Goal: Task Accomplishment & Management: Manage account settings

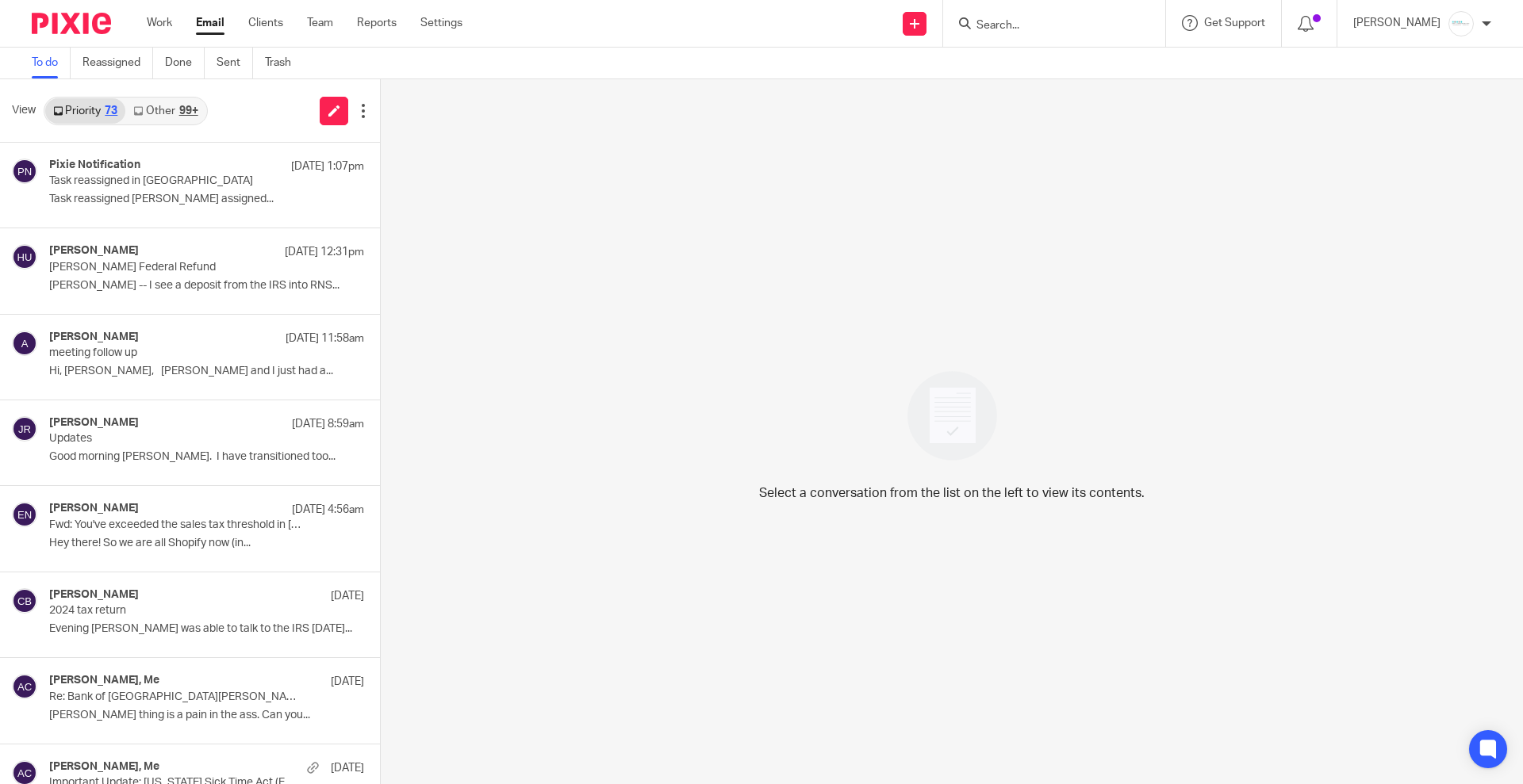
click at [1025, 22] on input "Search" at bounding box center [1047, 26] width 143 height 14
type input "jrs"
click at [1047, 61] on link at bounding box center [1150, 67] width 355 height 37
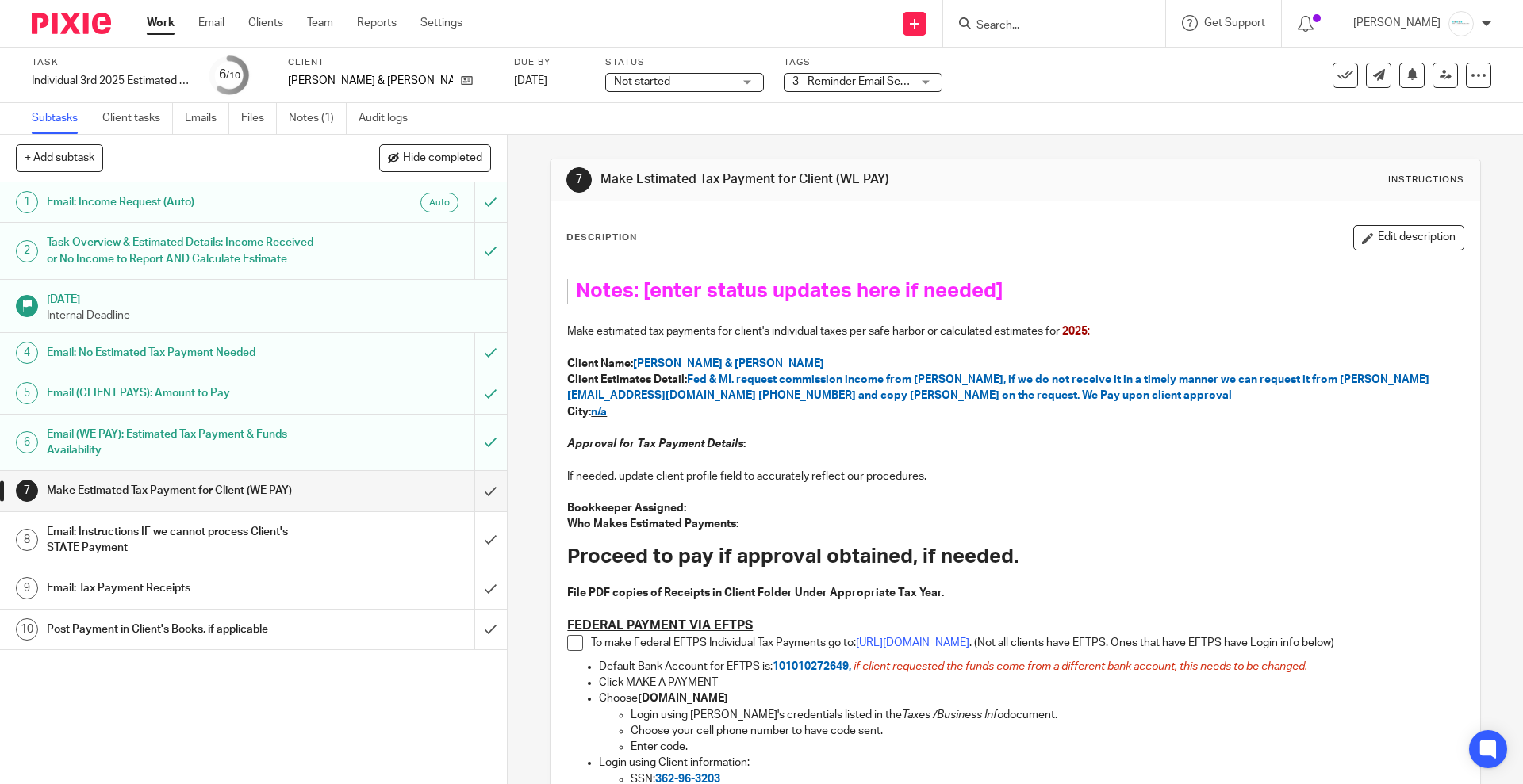
drag, startPoint x: 1407, startPoint y: 233, endPoint x: 1351, endPoint y: 249, distance: 58.2
click at [1406, 233] on button "Edit description" at bounding box center [1409, 239] width 111 height 26
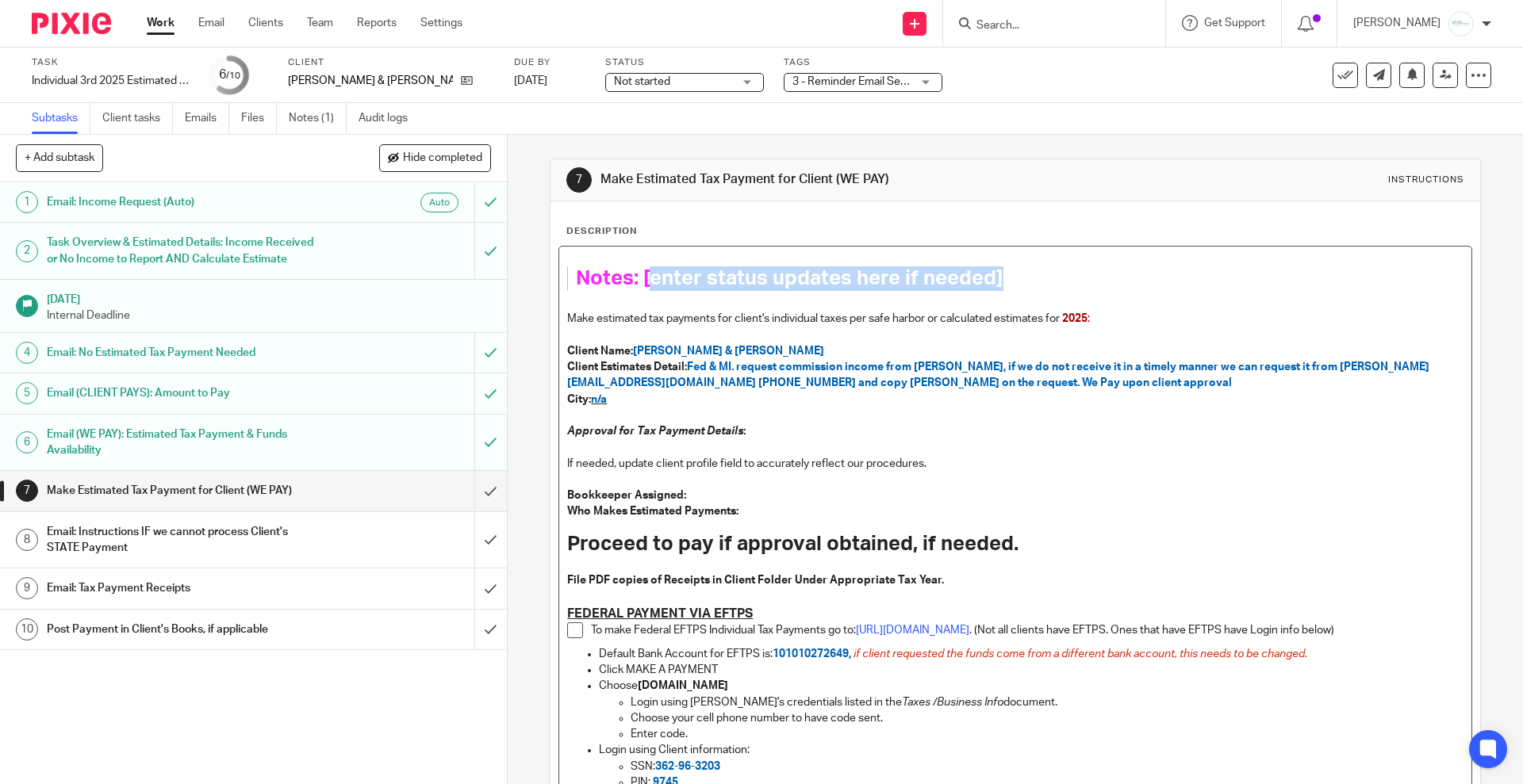
drag, startPoint x: 1060, startPoint y: 285, endPoint x: 641, endPoint y: 286, distance: 419.0
click at [641, 286] on h1 "Notes: [enter status updates here if needed]" at bounding box center [1004, 278] width 856 height 25
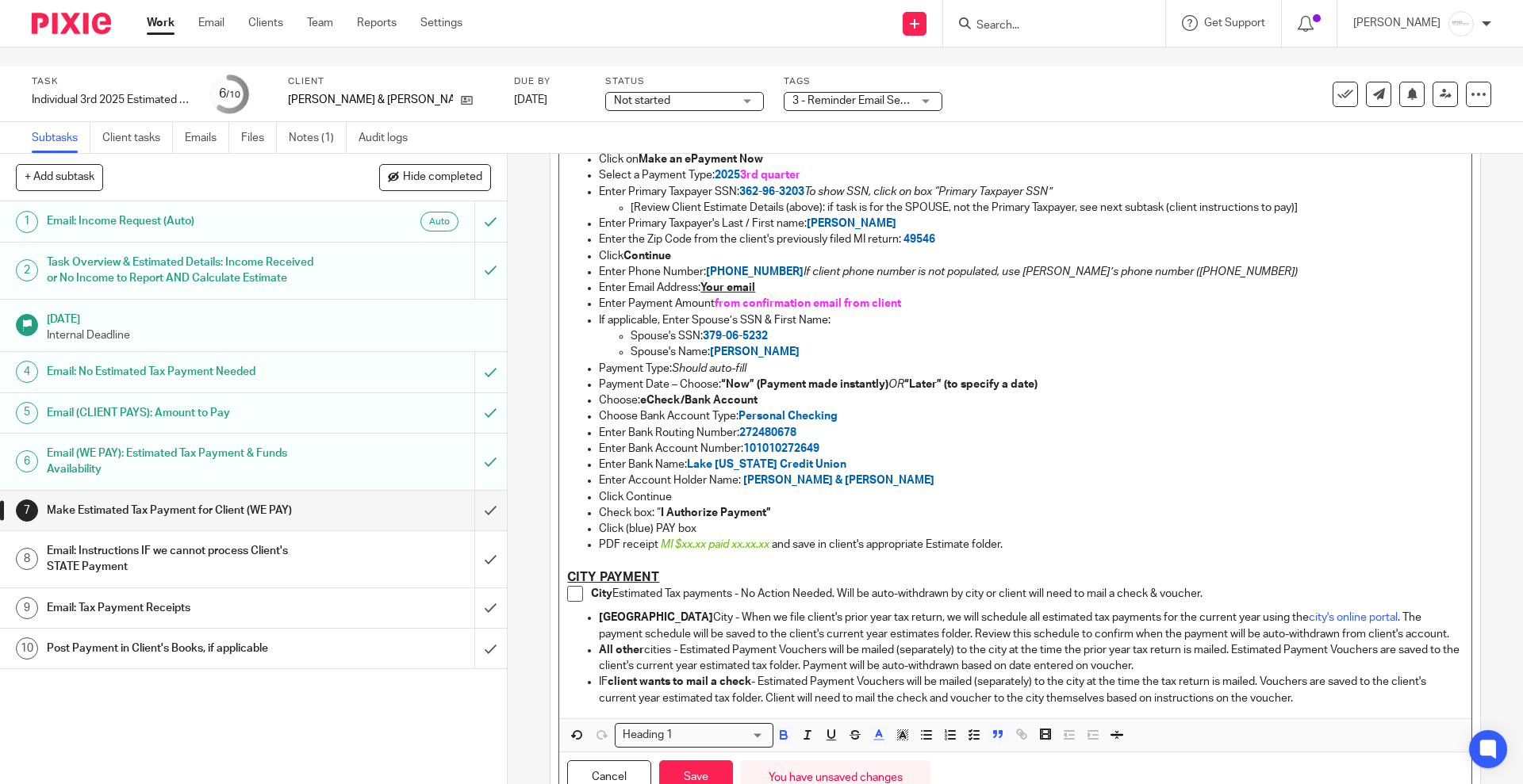
scroll to position [1319, 0]
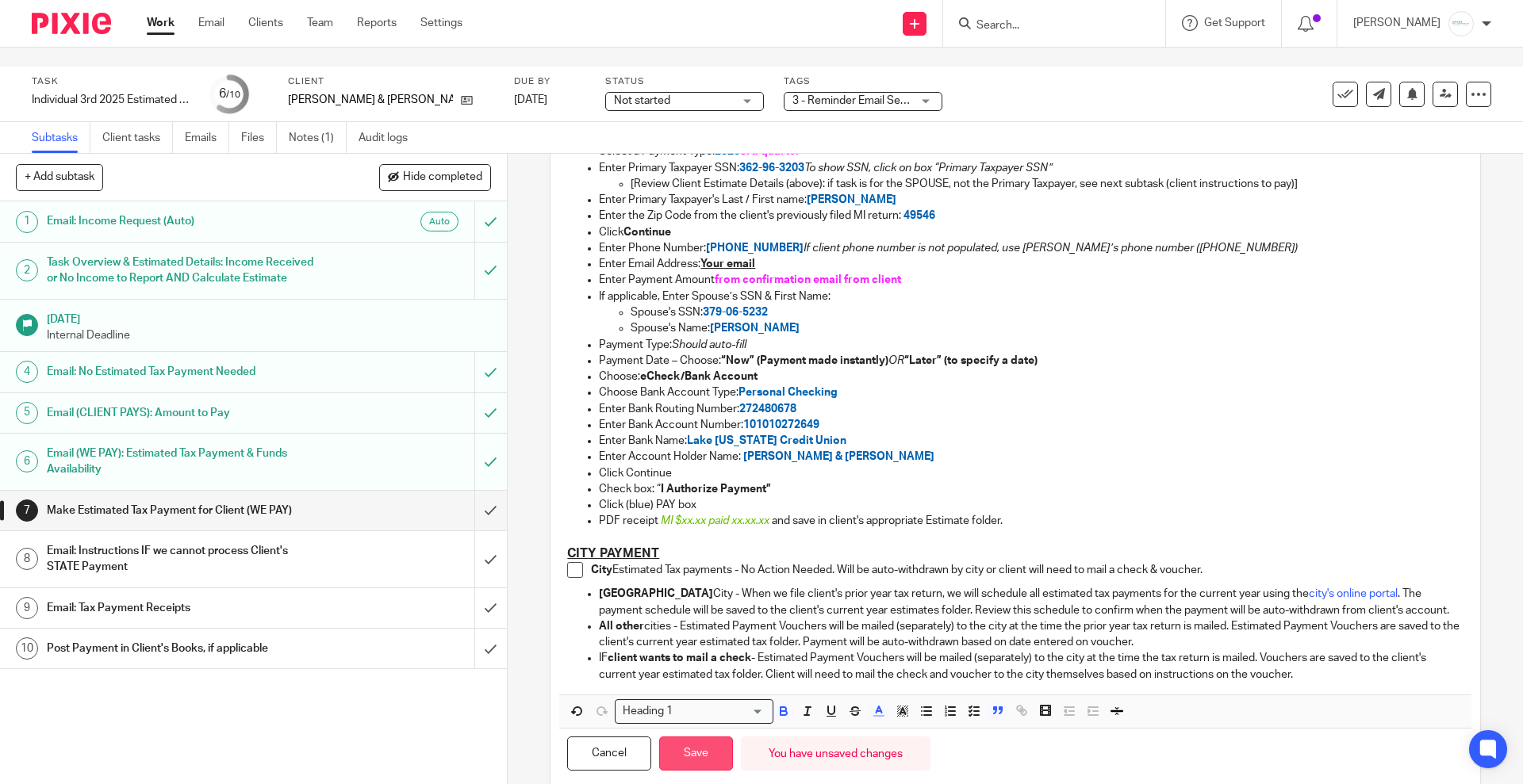
click at [684, 736] on button "Save" at bounding box center [696, 753] width 74 height 34
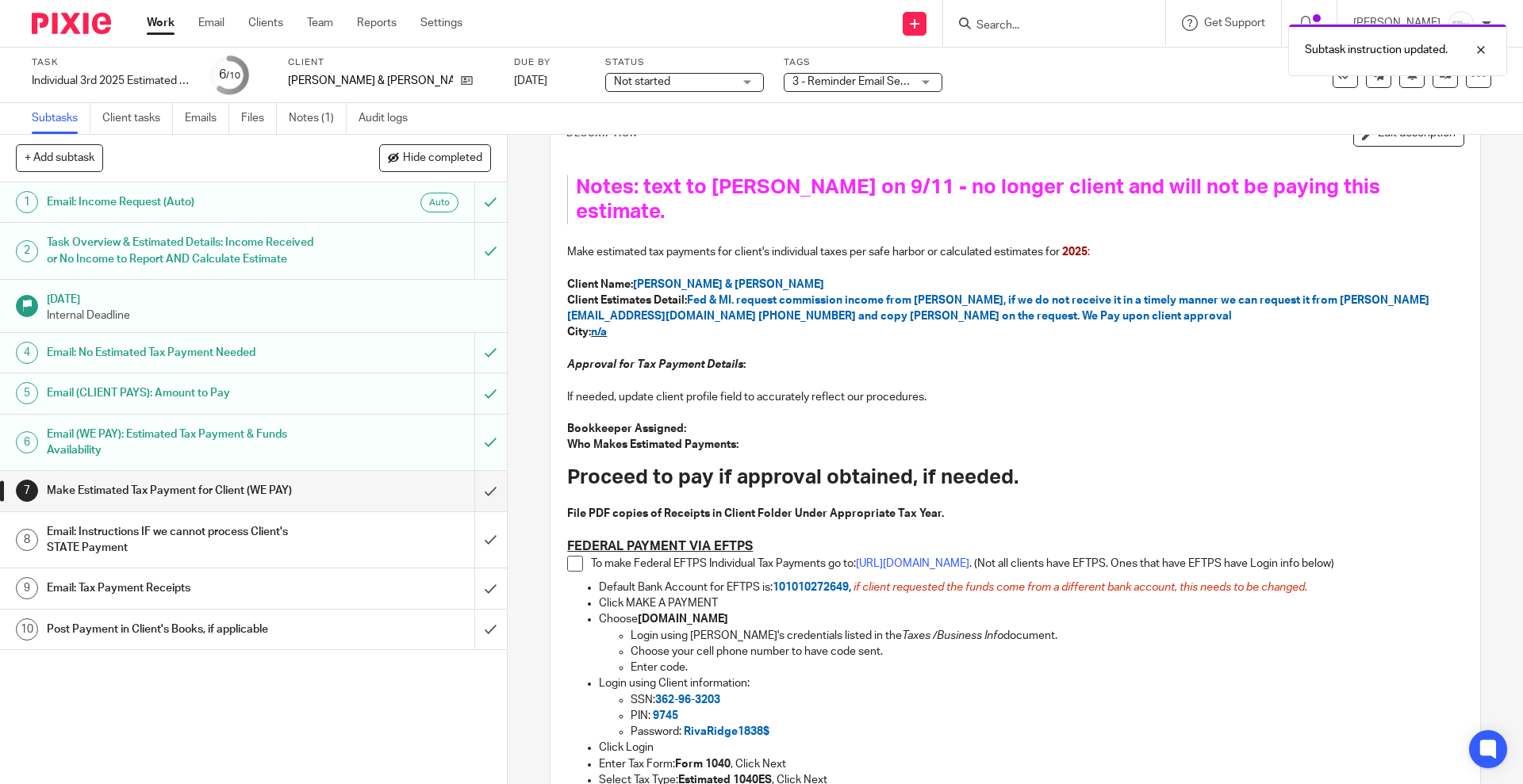
scroll to position [0, 0]
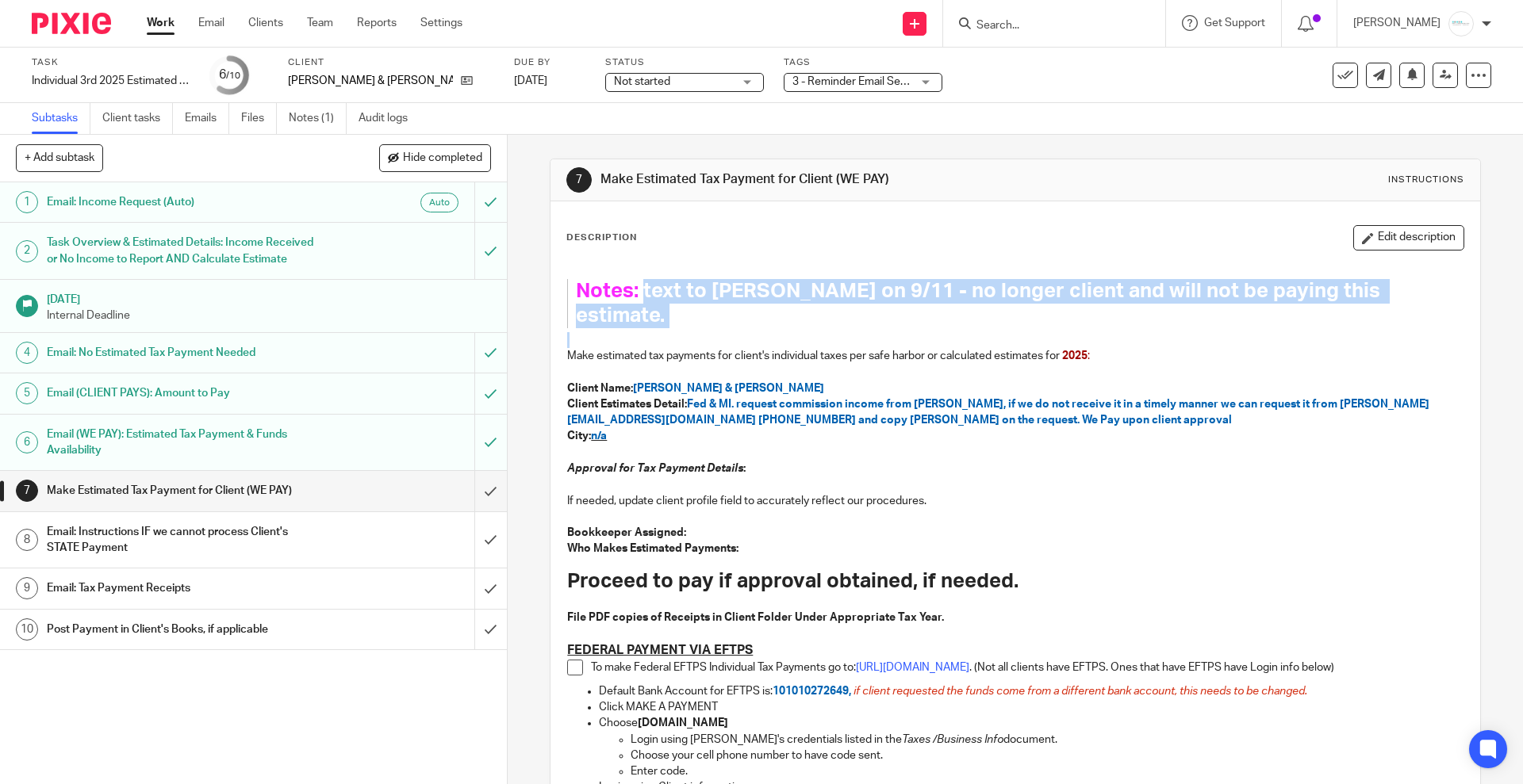
drag, startPoint x: 637, startPoint y: 286, endPoint x: 1331, endPoint y: 307, distance: 694.3
copy span "text to amy on 9/11 - no longer client and will not be paying this estimate."
click at [1338, 78] on icon at bounding box center [1346, 75] width 16 height 16
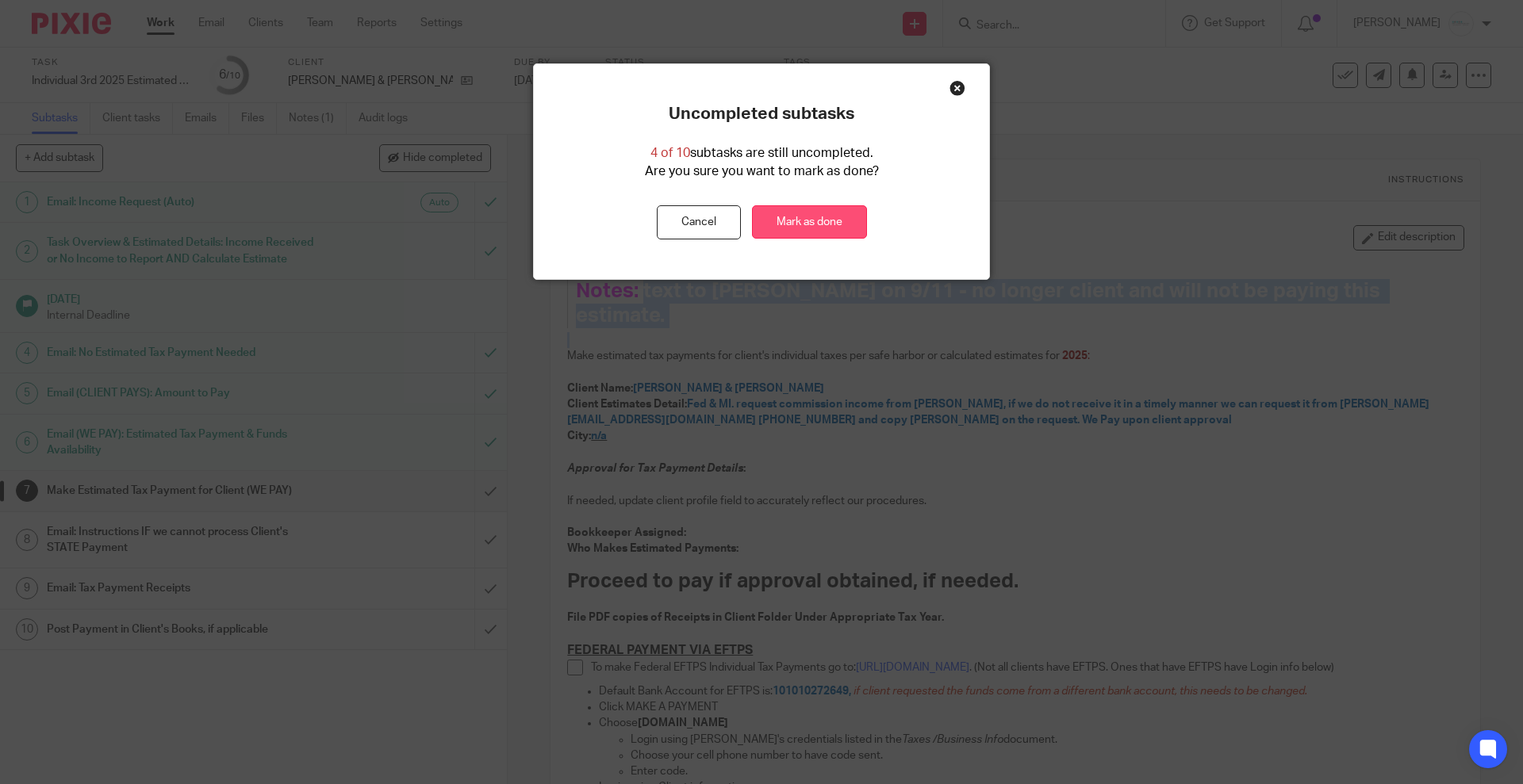
click at [809, 209] on link "Mark as done" at bounding box center [810, 223] width 115 height 34
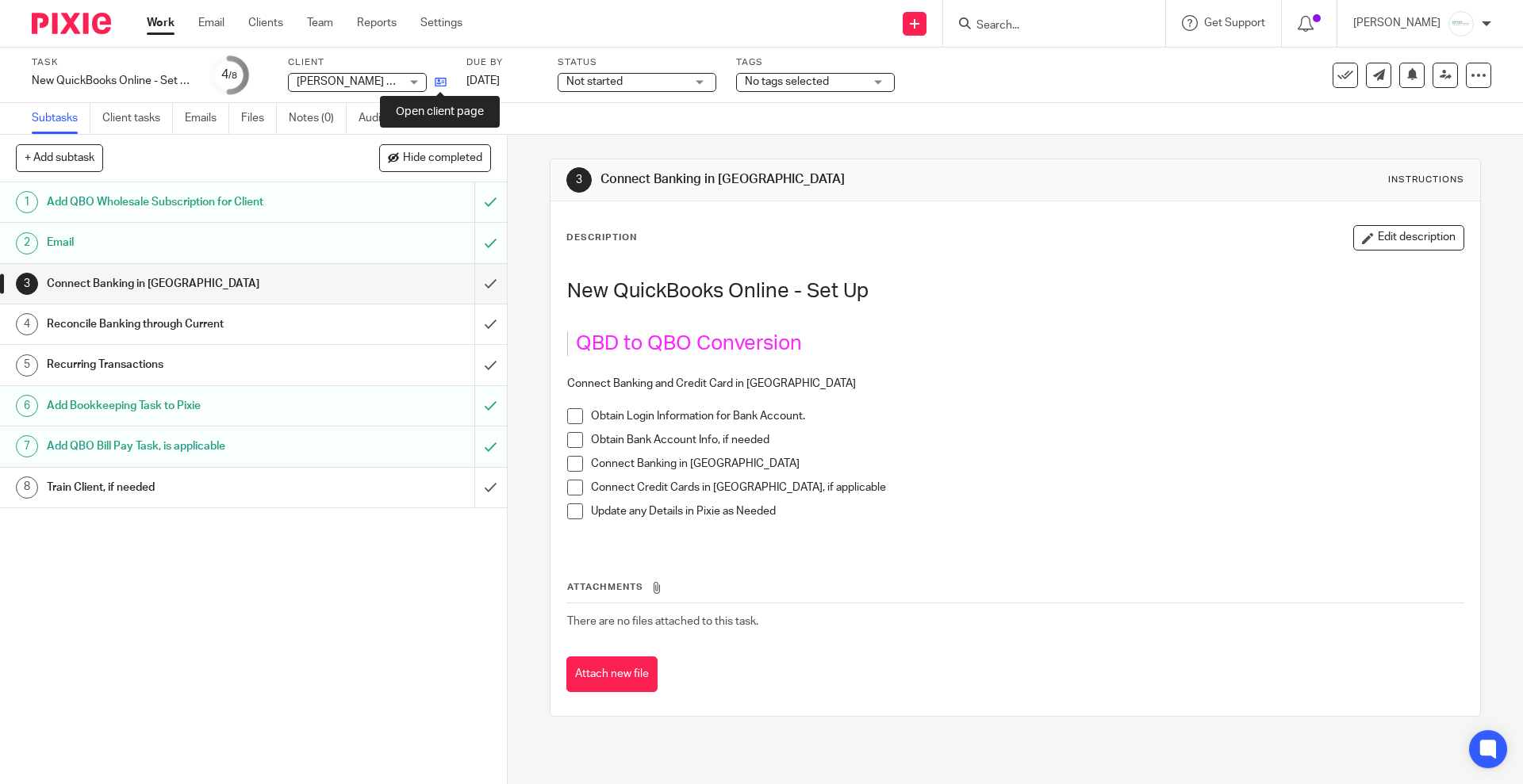
click at [441, 76] on icon at bounding box center [441, 82] width 12 height 12
click at [1433, 81] on link at bounding box center [1446, 75] width 26 height 26
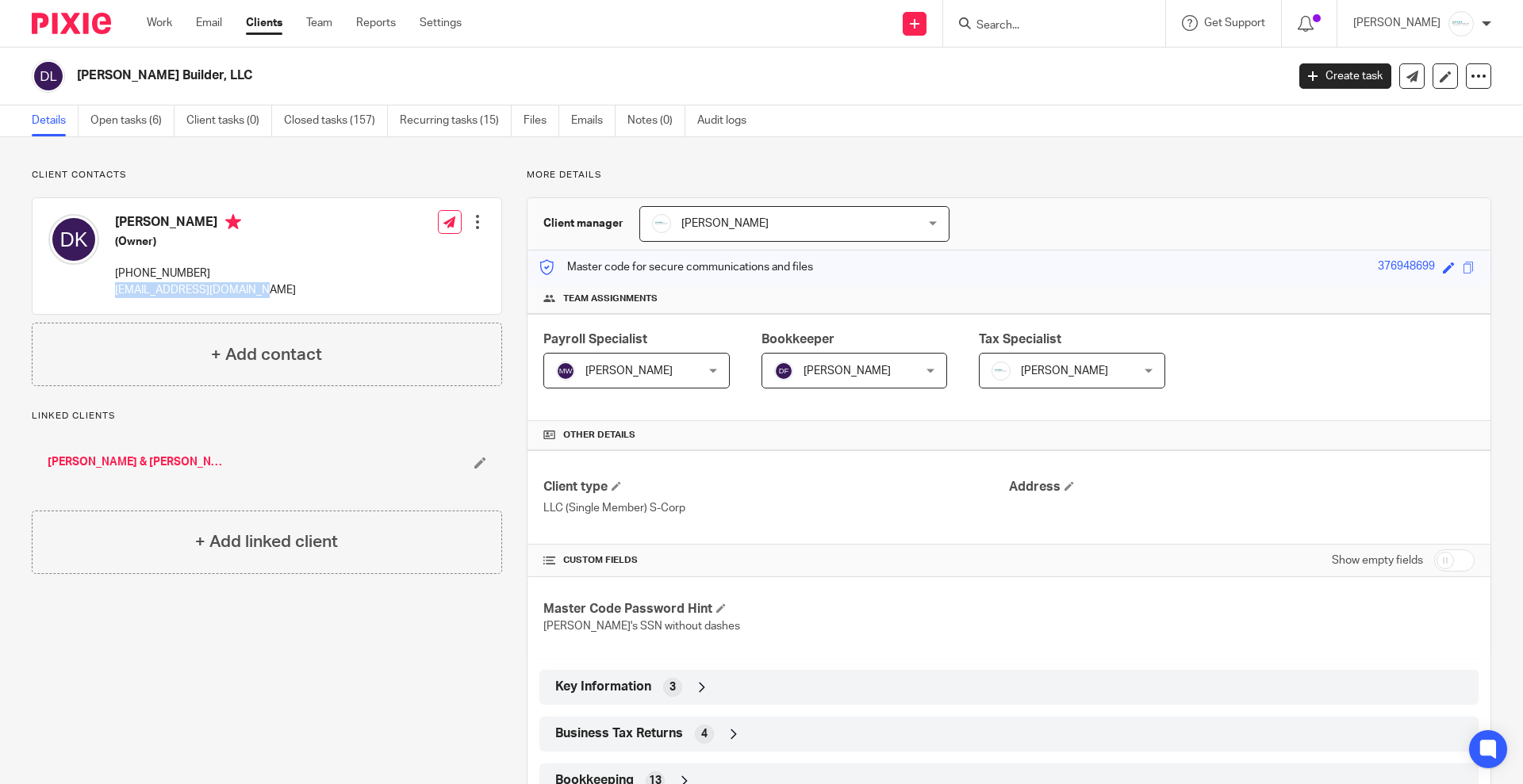
drag, startPoint x: 253, startPoint y: 288, endPoint x: 118, endPoint y: 290, distance: 135.0
click at [118, 290] on div "[PERSON_NAME] (Owner) [PHONE_NUMBER] [EMAIL_ADDRESS][DOMAIN_NAME] Edit contact …" at bounding box center [267, 255] width 469 height 116
copy p "dougkuiper@sbcglobal.net"
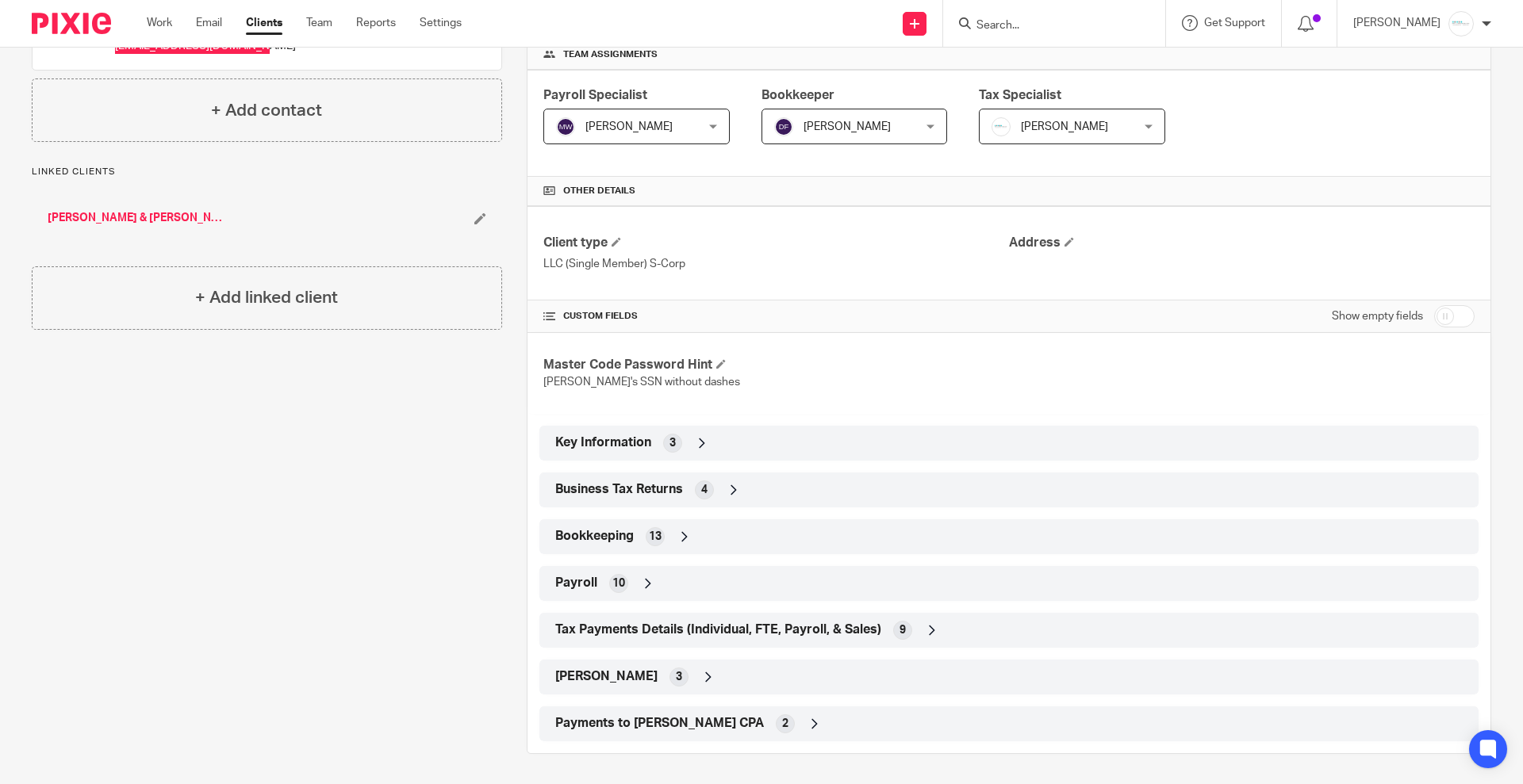
scroll to position [245, 0]
click at [1443, 316] on input "checkbox" at bounding box center [1455, 315] width 41 height 22
checkbox input "true"
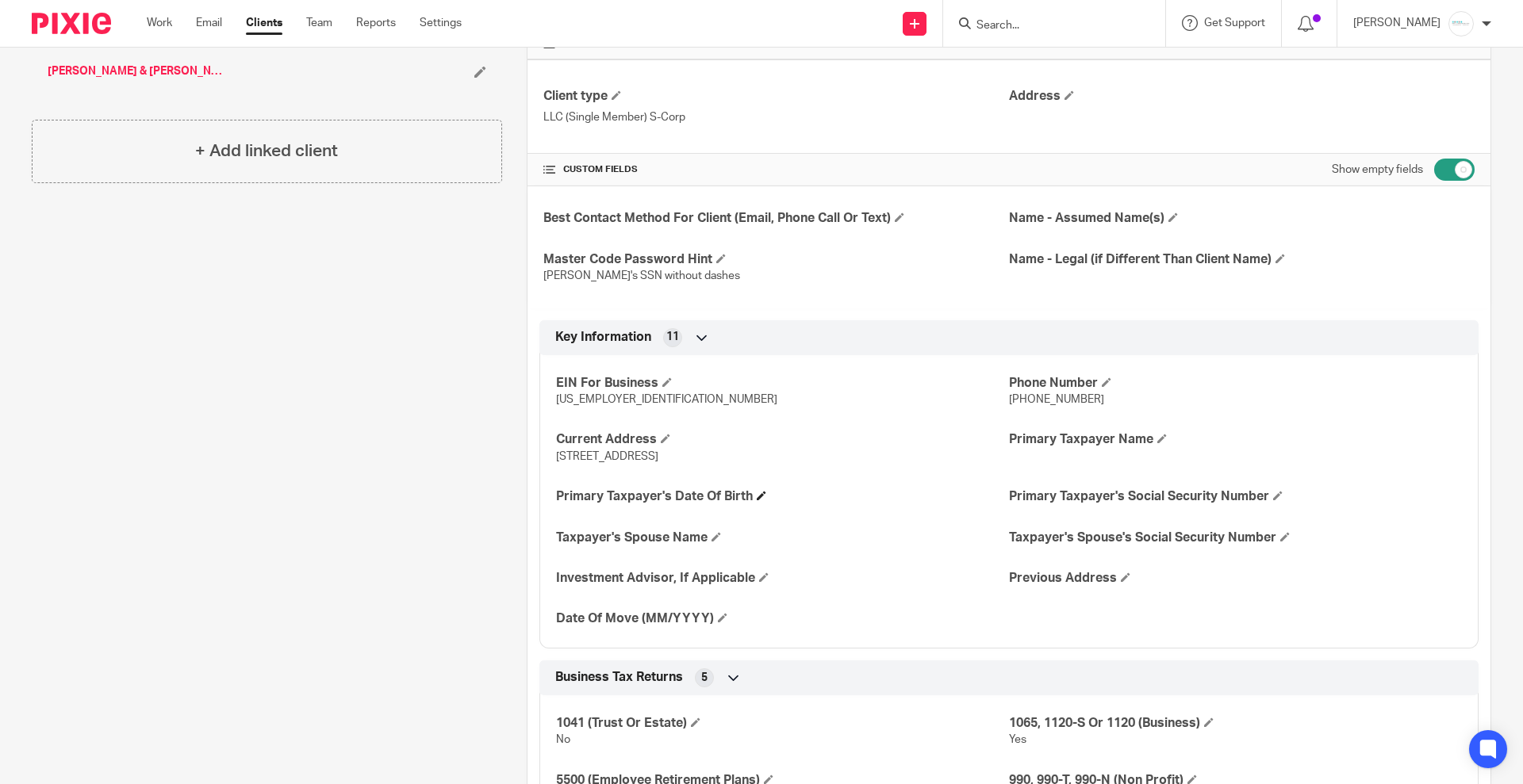
scroll to position [397, 0]
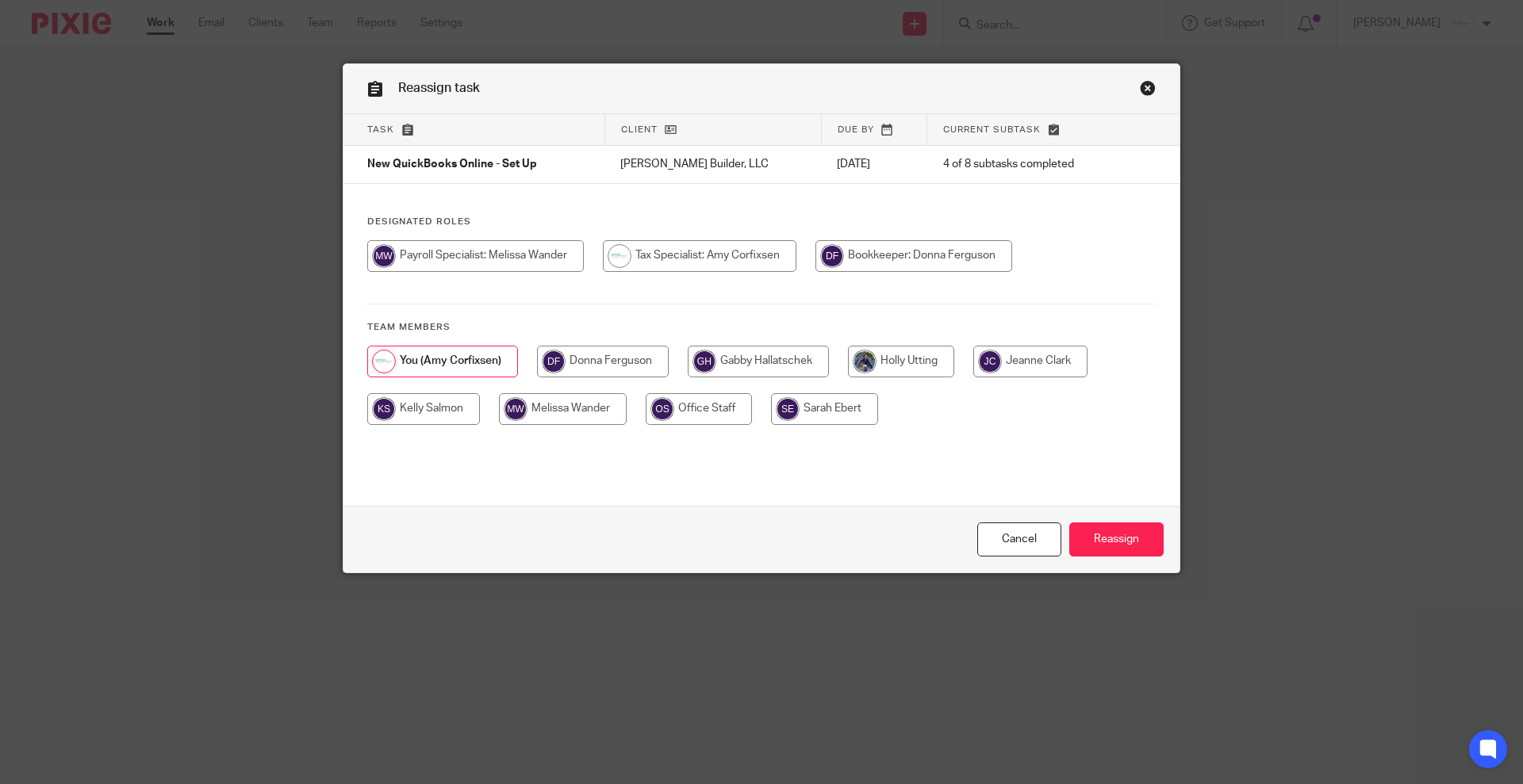
click at [608, 360] on input "radio" at bounding box center [602, 361] width 132 height 32
radio input "true"
click at [1094, 547] on input "Reassign" at bounding box center [1116, 539] width 94 height 34
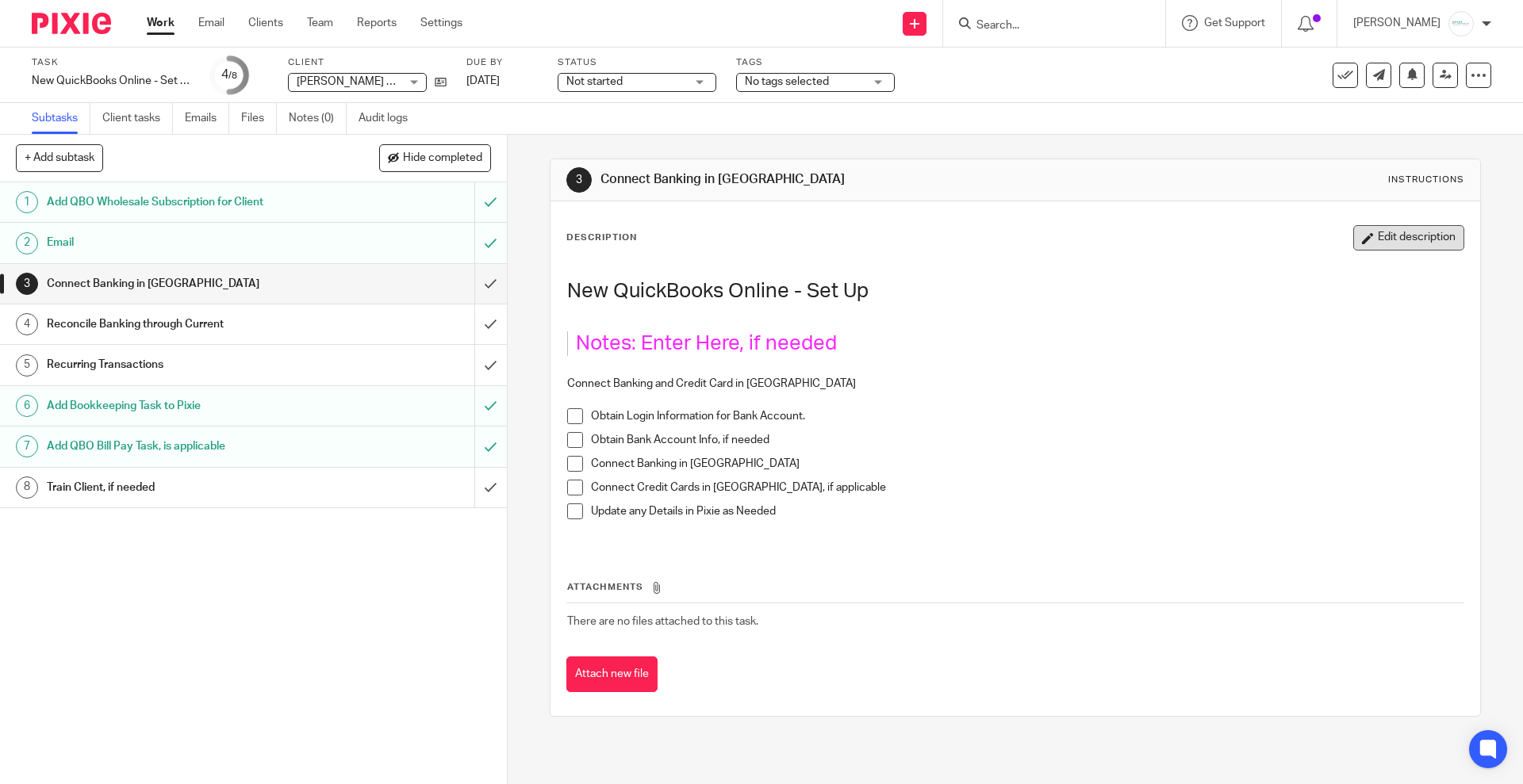
click at [1354, 238] on button "Edit description" at bounding box center [1409, 239] width 111 height 26
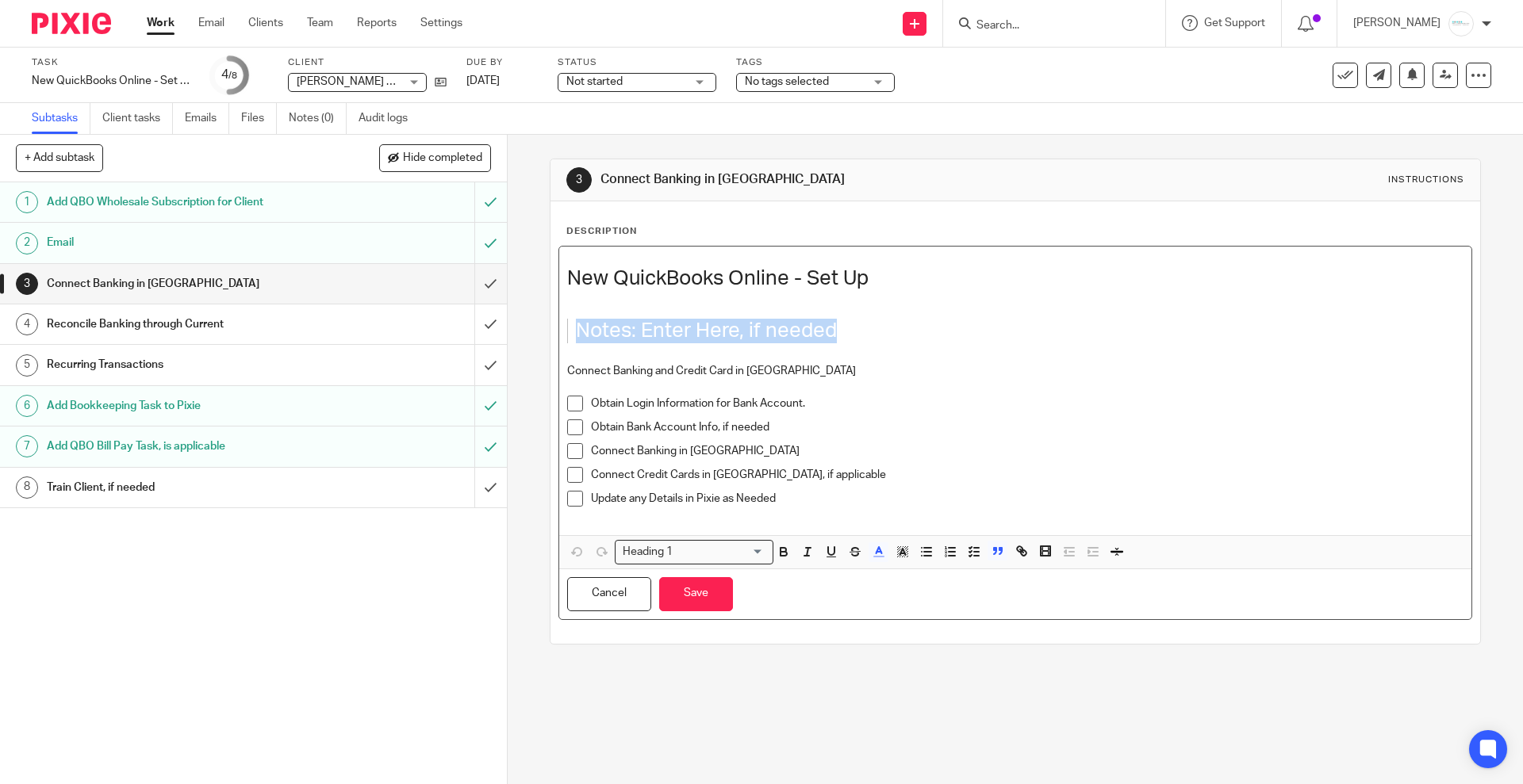
drag, startPoint x: 913, startPoint y: 327, endPoint x: 553, endPoint y: 316, distance: 360.2
click at [558, 316] on div "New QuickBooks Online - Set Up Notes: Enter Here, if needed Connect Banking and…" at bounding box center [1015, 433] width 913 height 374
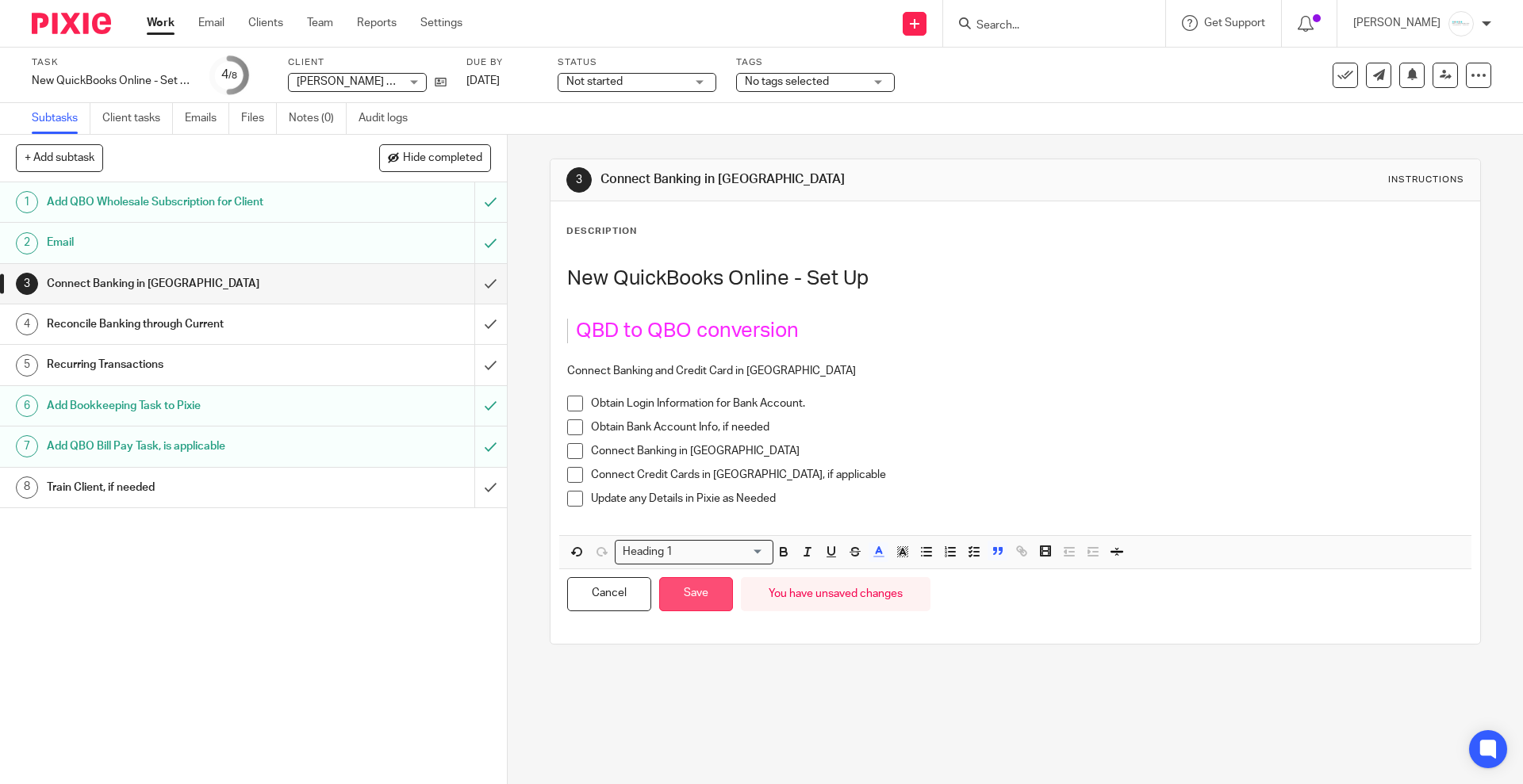
click at [683, 590] on button "Save" at bounding box center [696, 594] width 74 height 34
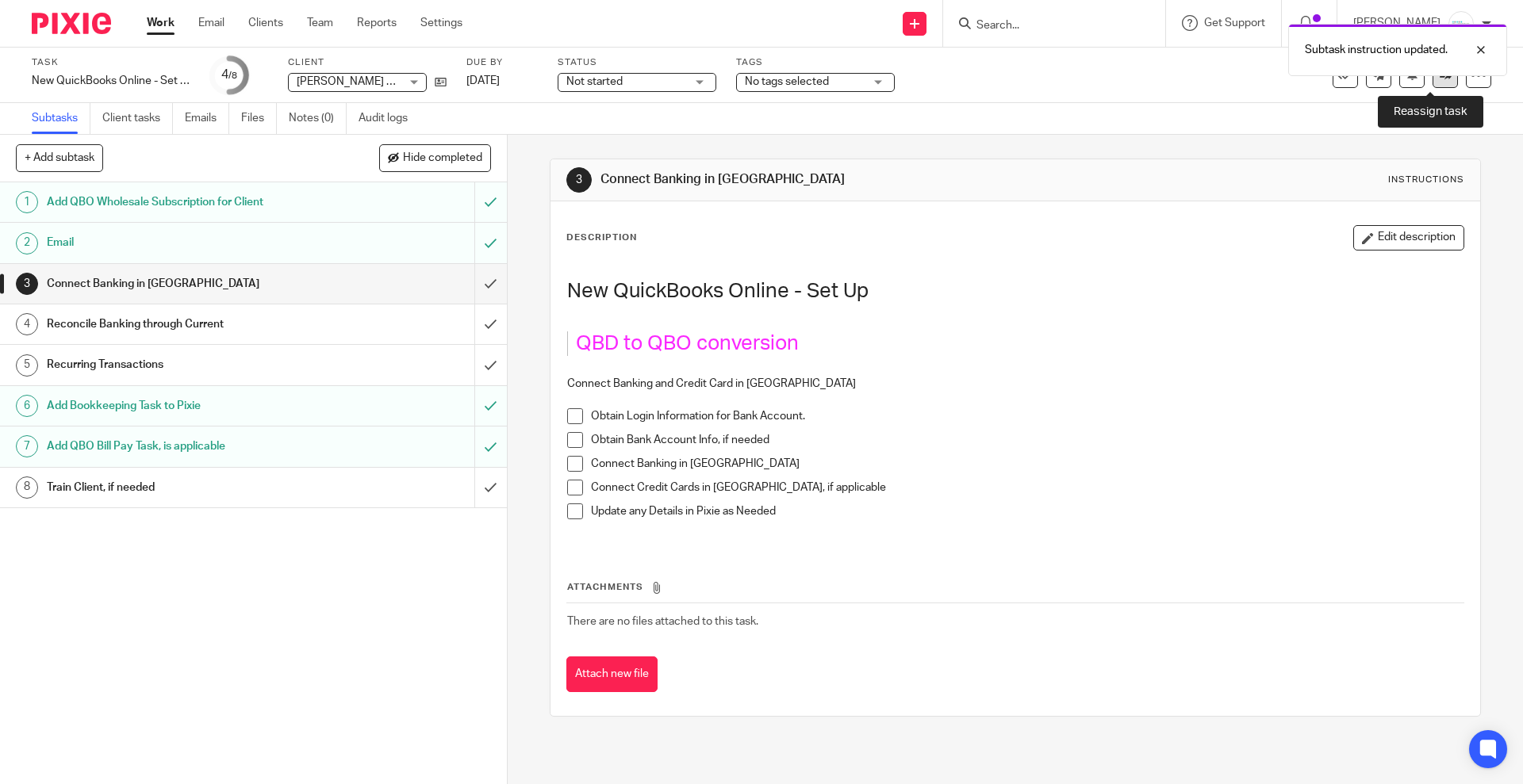
click at [1433, 86] on link at bounding box center [1446, 75] width 26 height 26
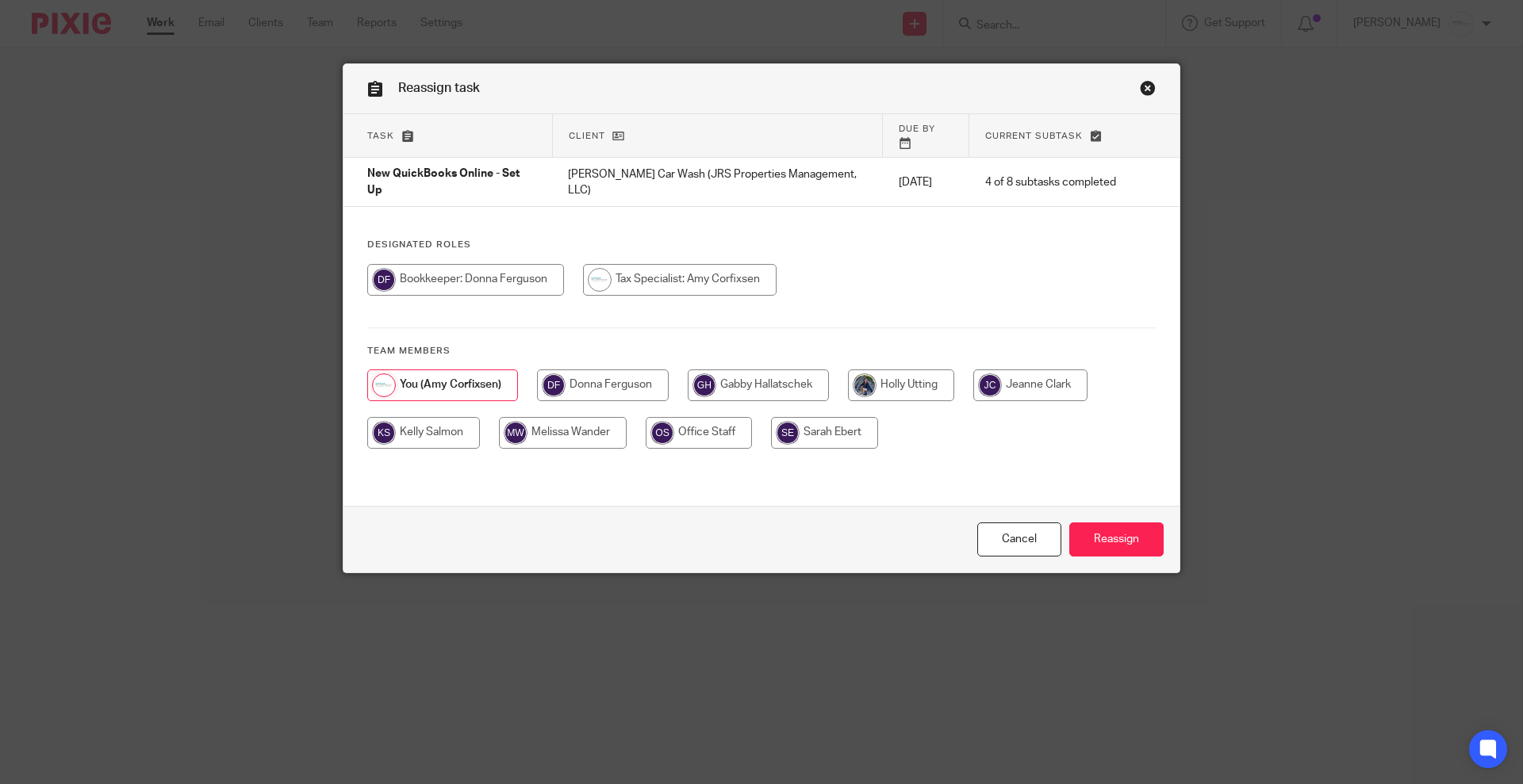
click at [588, 369] on input "radio" at bounding box center [602, 385] width 132 height 32
radio input "true"
click at [1079, 525] on input "Reassign" at bounding box center [1116, 539] width 94 height 34
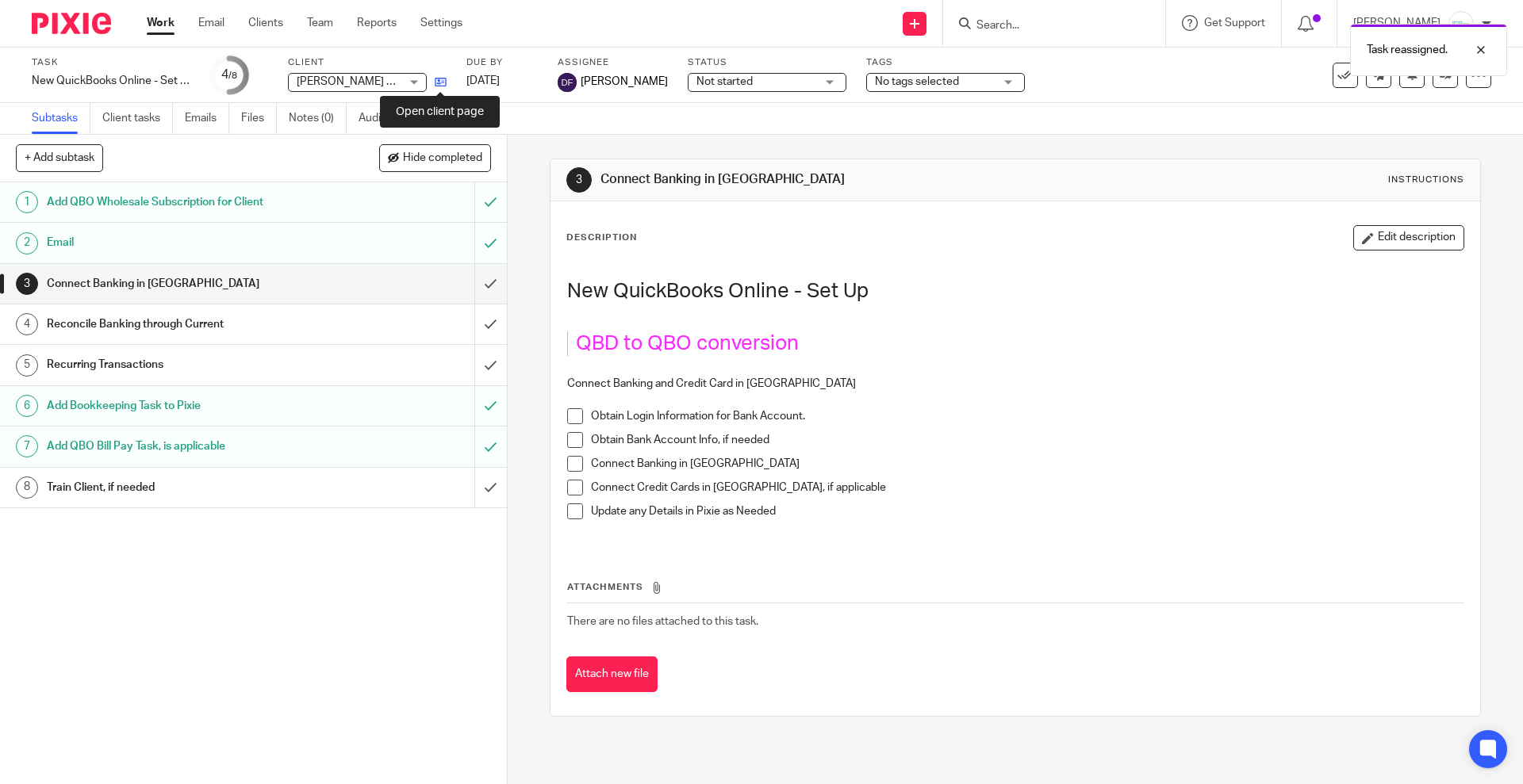
click at [435, 83] on icon at bounding box center [441, 82] width 12 height 12
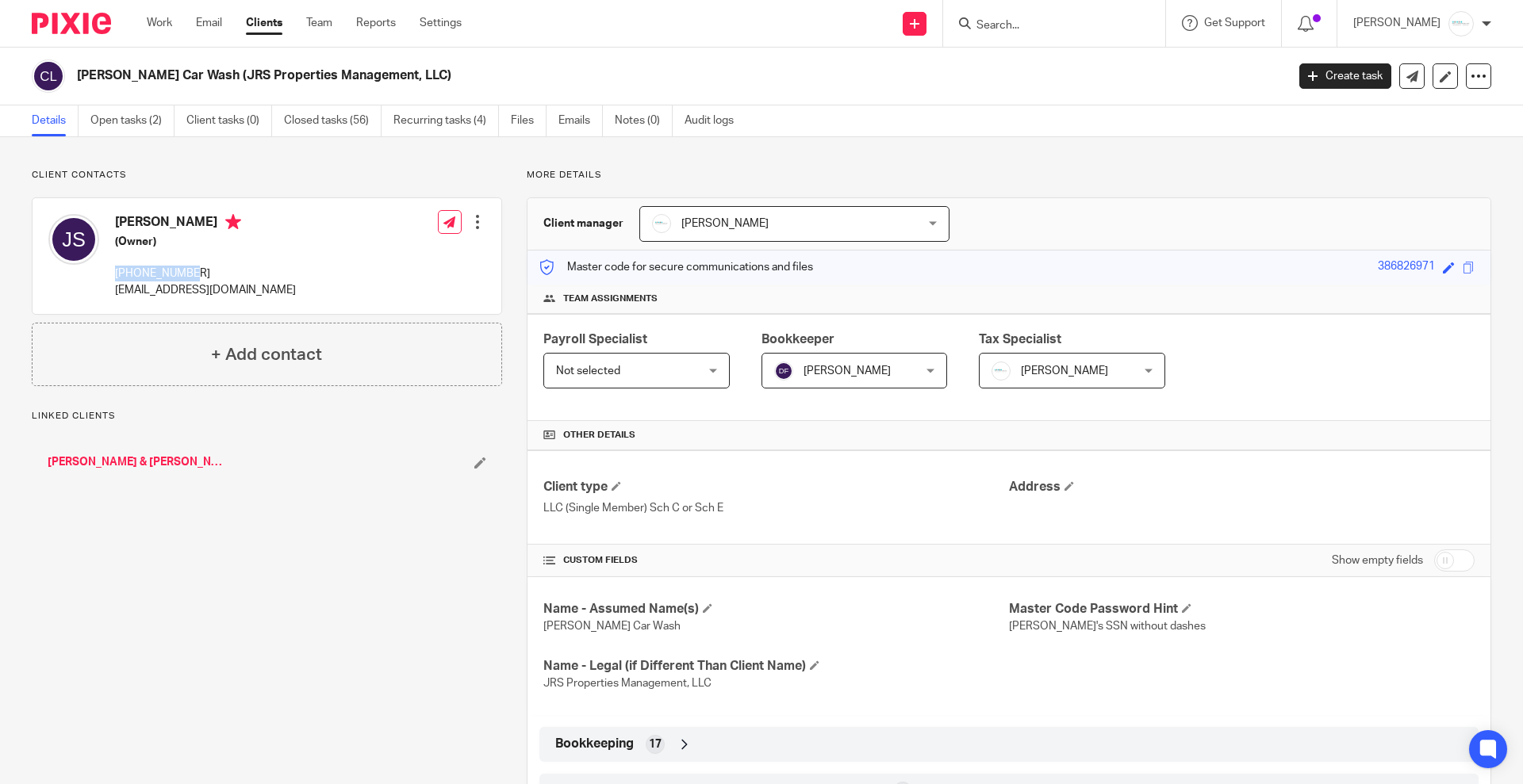
drag, startPoint x: 190, startPoint y: 275, endPoint x: 109, endPoint y: 275, distance: 81.0
click at [109, 275] on div "Josh Sanders (Owner) 616-717-2568 joshgrandville@gmail.com" at bounding box center [172, 255] width 248 height 100
copy p "616-717-2568"
click at [1447, 565] on input "checkbox" at bounding box center [1455, 560] width 41 height 22
checkbox input "true"
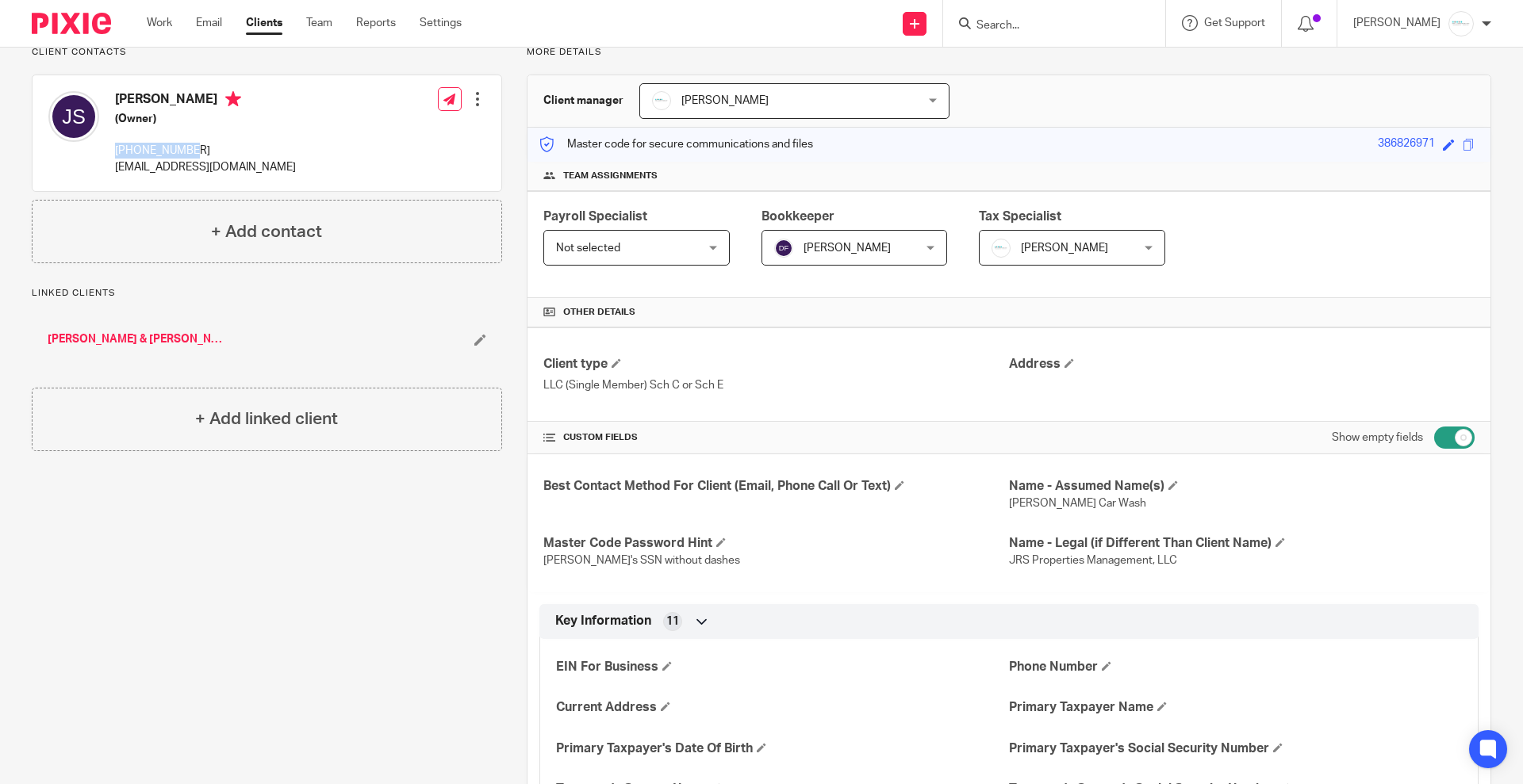
scroll to position [297, 0]
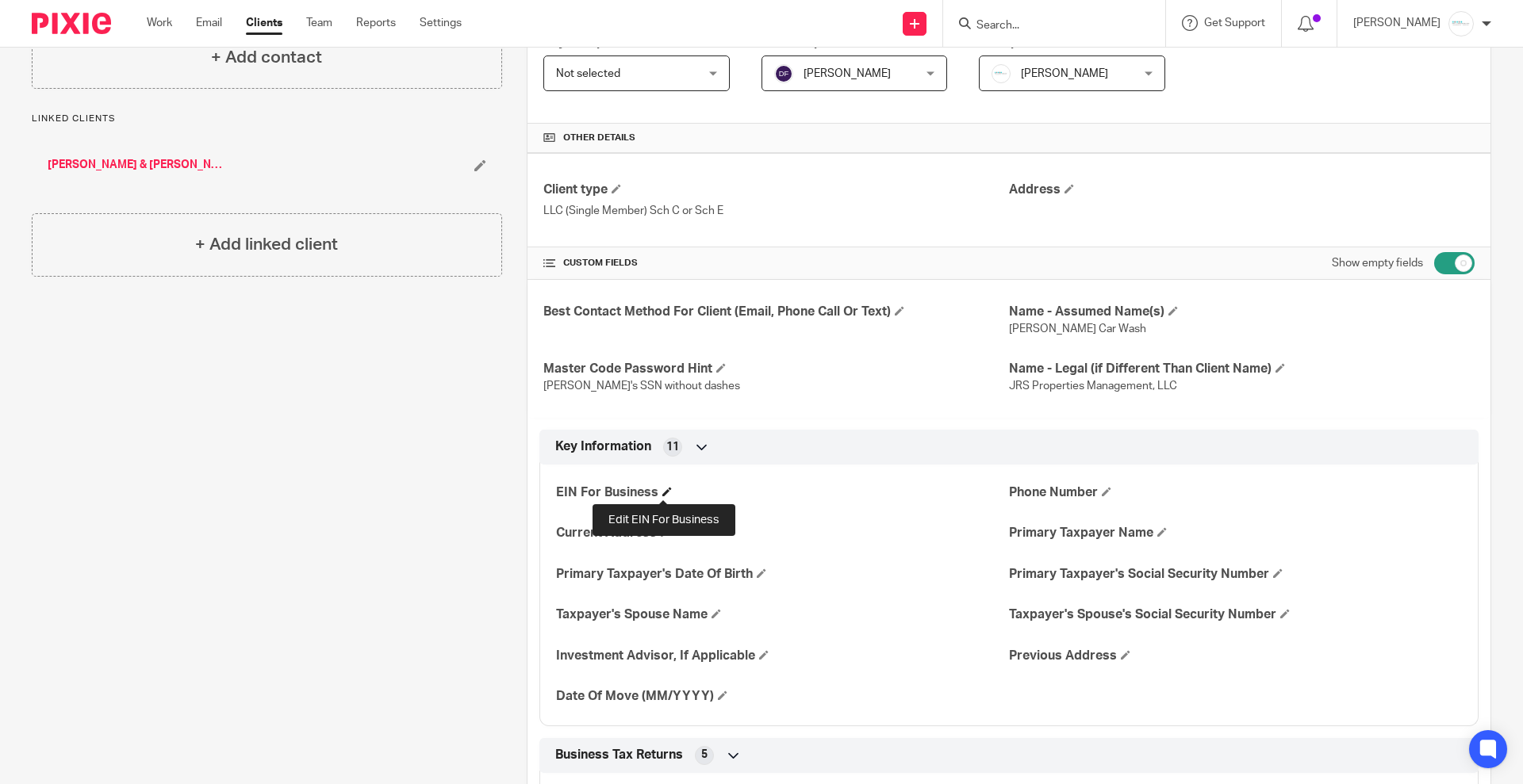
click at [664, 491] on span at bounding box center [667, 492] width 10 height 10
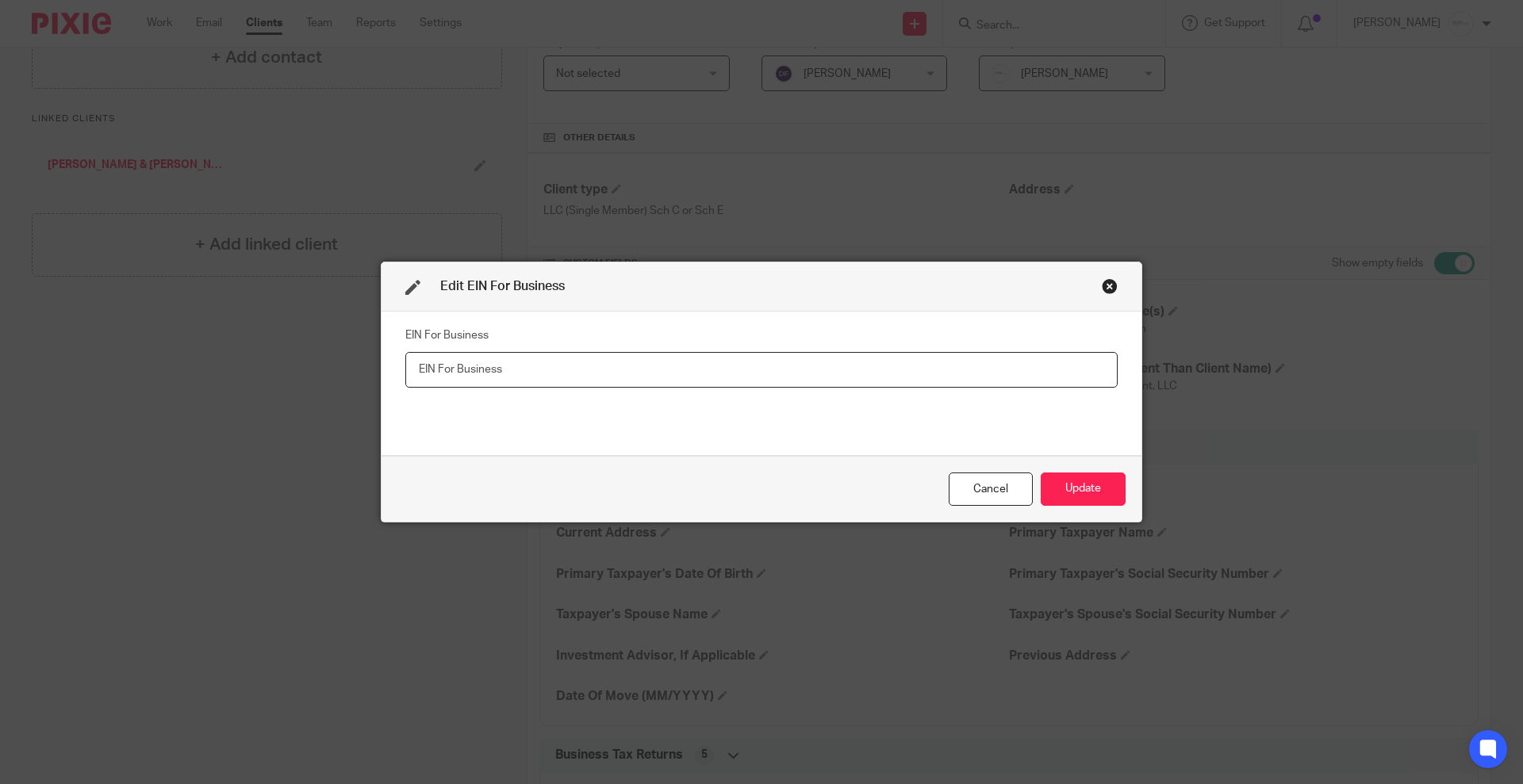
click at [475, 360] on input "text" at bounding box center [762, 370] width 713 height 36
type input "82-0628382"
click at [1072, 490] on button "Update" at bounding box center [1083, 490] width 85 height 34
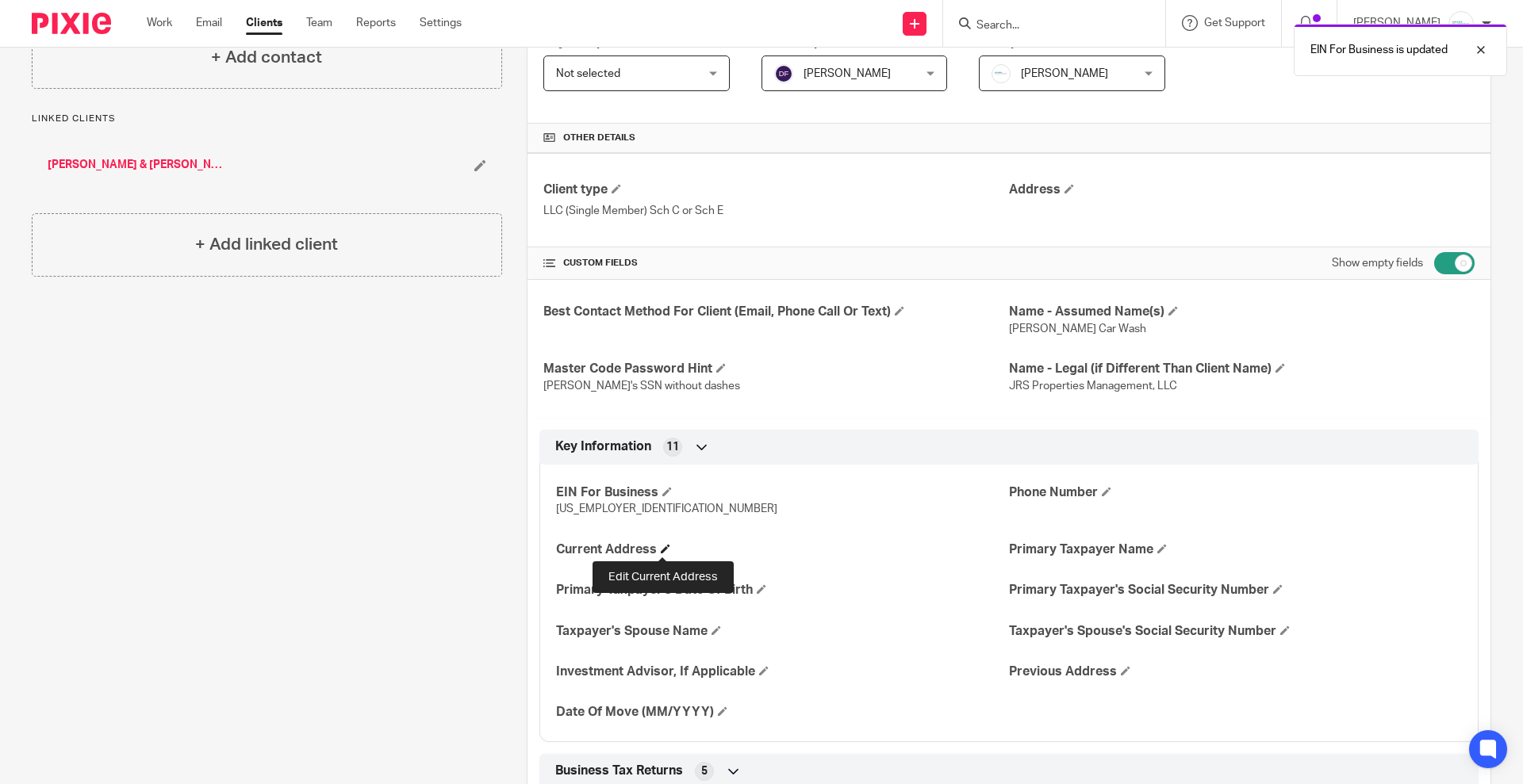
click at [660, 548] on span at bounding box center [665, 549] width 10 height 10
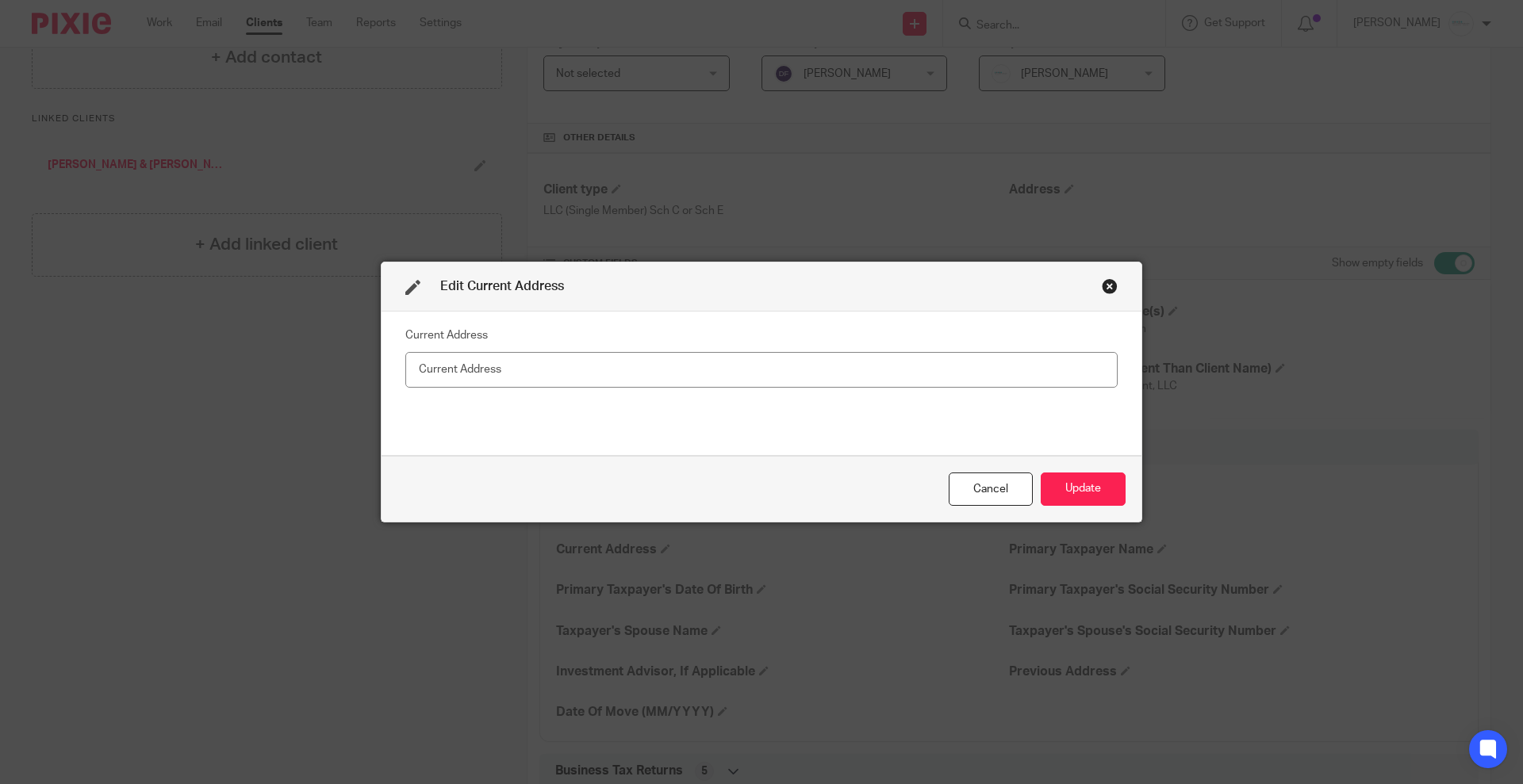
click at [1102, 285] on div "Close this dialog window" at bounding box center [1110, 286] width 16 height 16
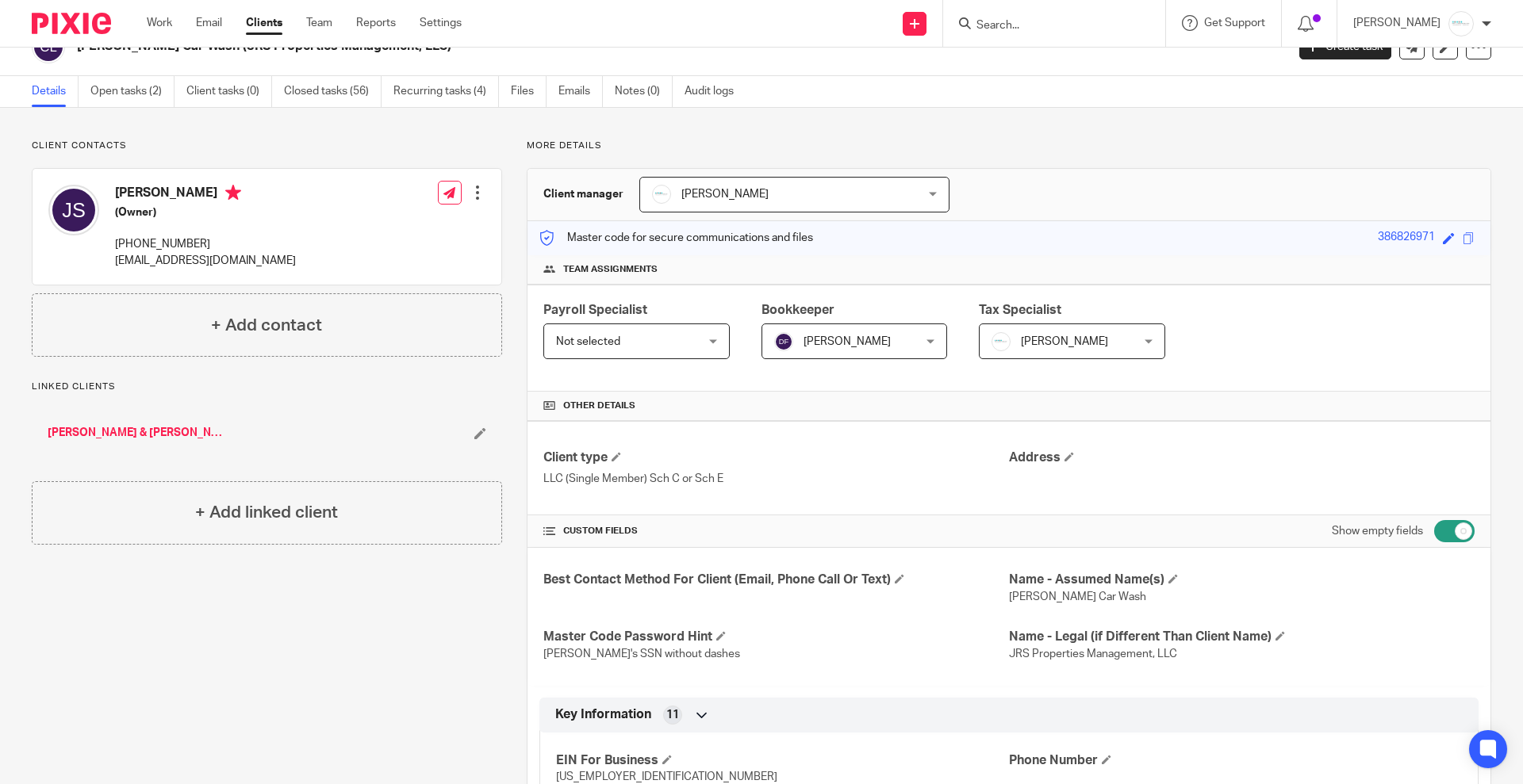
scroll to position [0, 0]
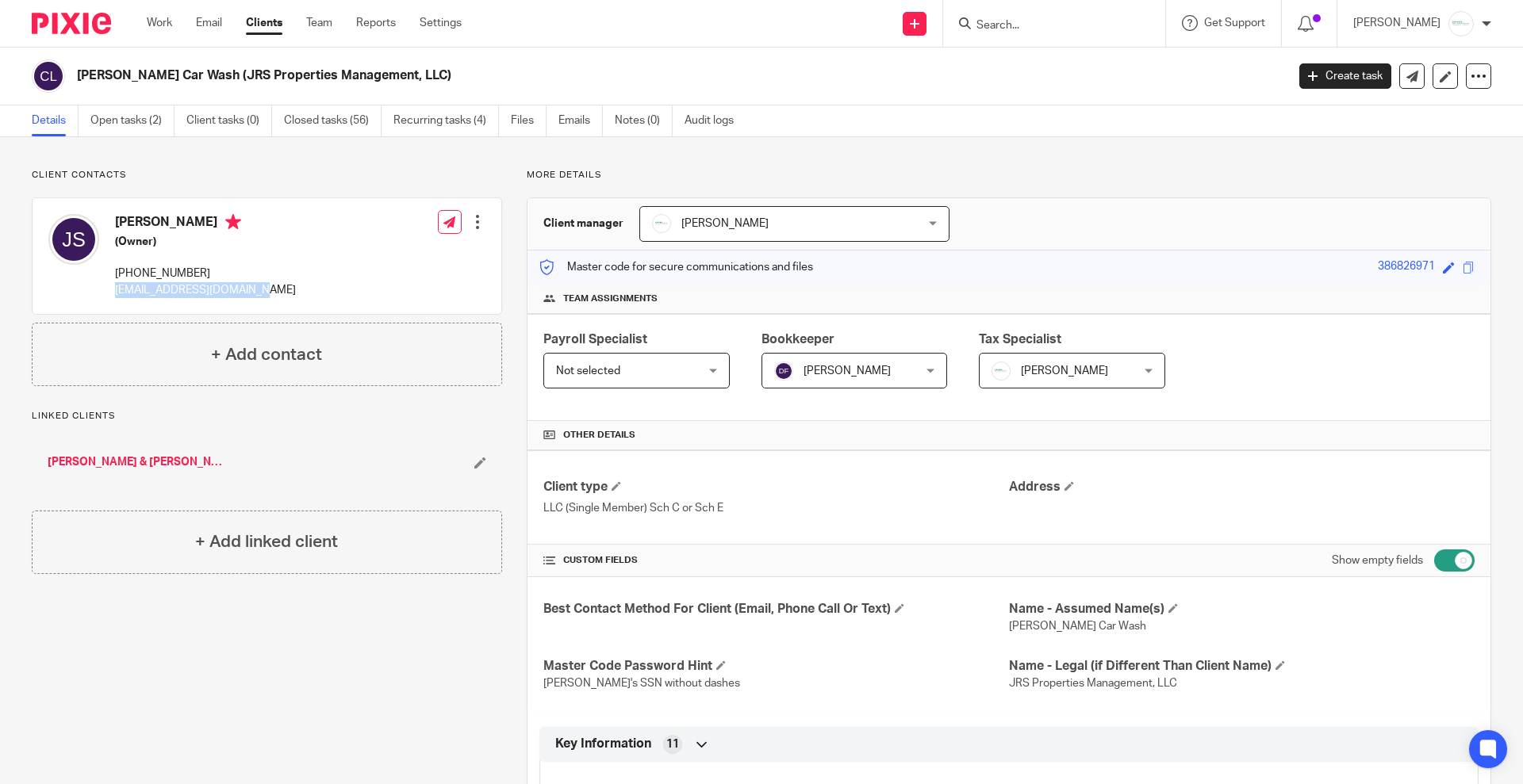
drag, startPoint x: 311, startPoint y: 297, endPoint x: 114, endPoint y: 294, distance: 197.0
click at [114, 294] on div "Josh Sanders (Owner) 616-717-2568 joshgrandville@gmail.com Edit contact Create …" at bounding box center [267, 255] width 469 height 116
copy p "joshgrandville@gmail.com"
drag, startPoint x: 197, startPoint y: 269, endPoint x: 113, endPoint y: 266, distance: 84.1
click at [113, 266] on div "Josh Sanders (Owner) 616-717-2568 joshgrandville@gmail.com" at bounding box center [172, 255] width 248 height 100
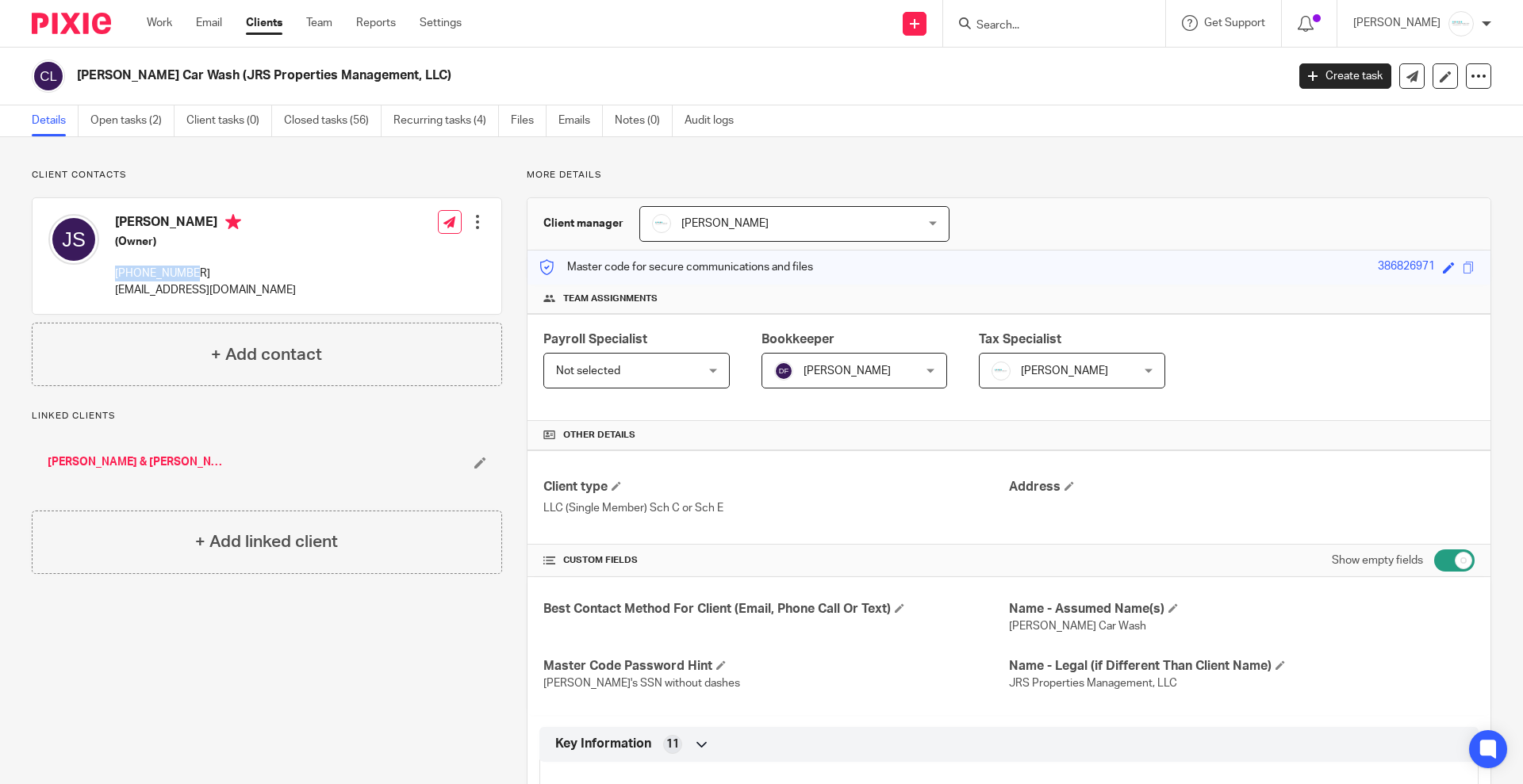
copy p "616-717-2568"
click at [445, 109] on link "Recurring tasks (4)" at bounding box center [446, 121] width 106 height 31
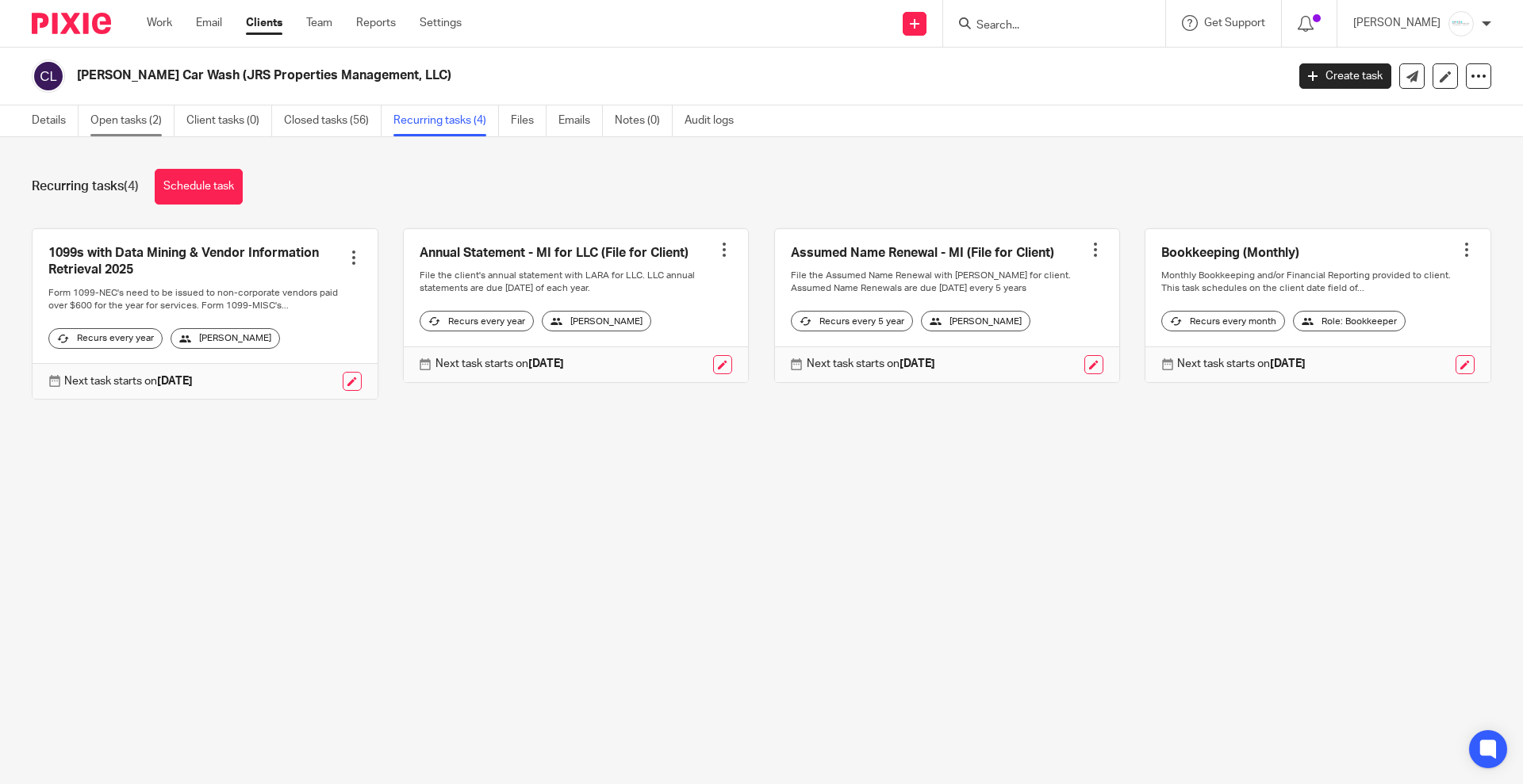
click at [124, 121] on link "Open tasks (2)" at bounding box center [132, 121] width 84 height 31
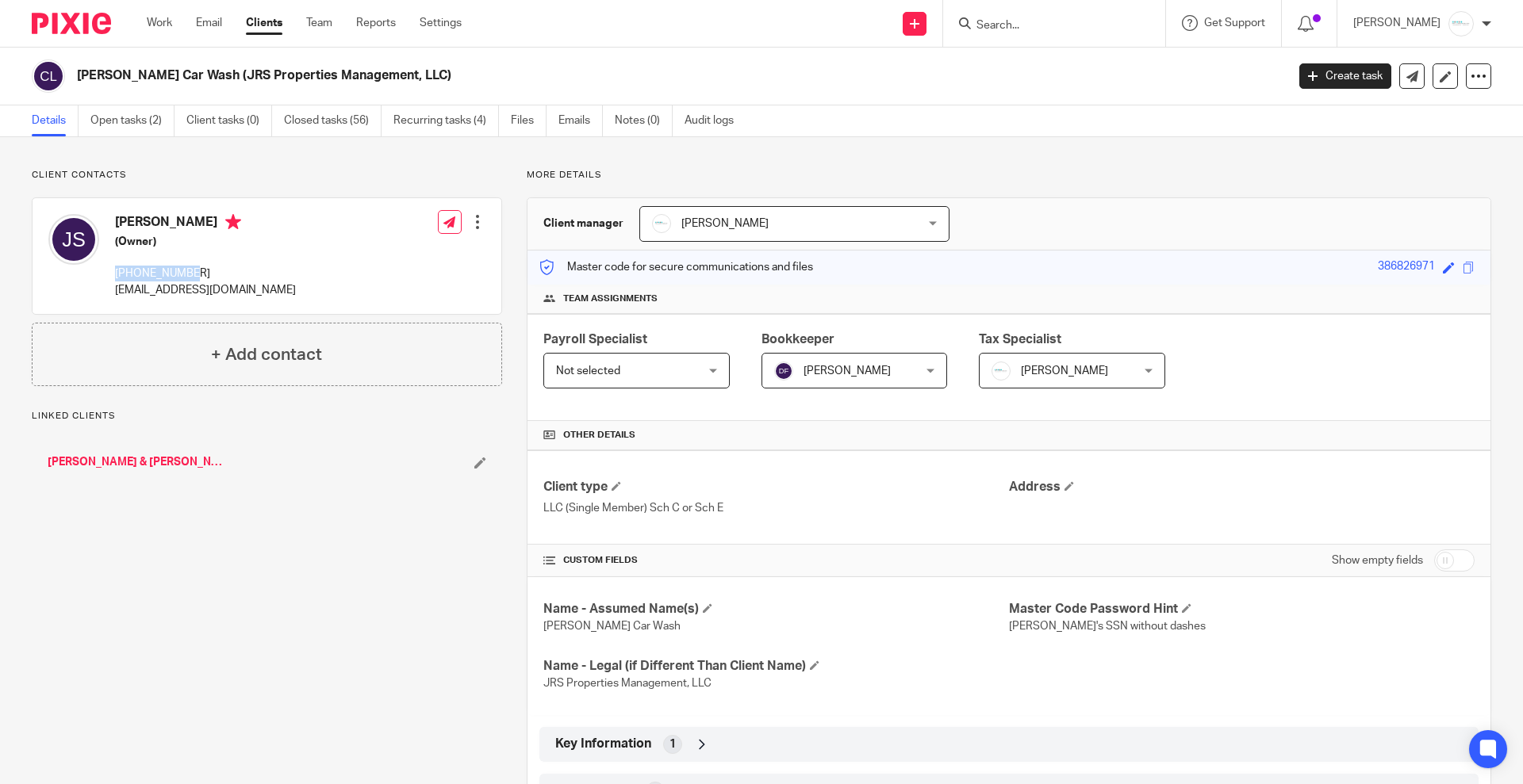
drag, startPoint x: 196, startPoint y: 277, endPoint x: 114, endPoint y: 275, distance: 82.0
click at [114, 275] on div "Josh Sanders (Owner) 616-717-2568 joshgrandville@gmail.com" at bounding box center [172, 255] width 248 height 100
copy p "[PHONE_NUMBER]"
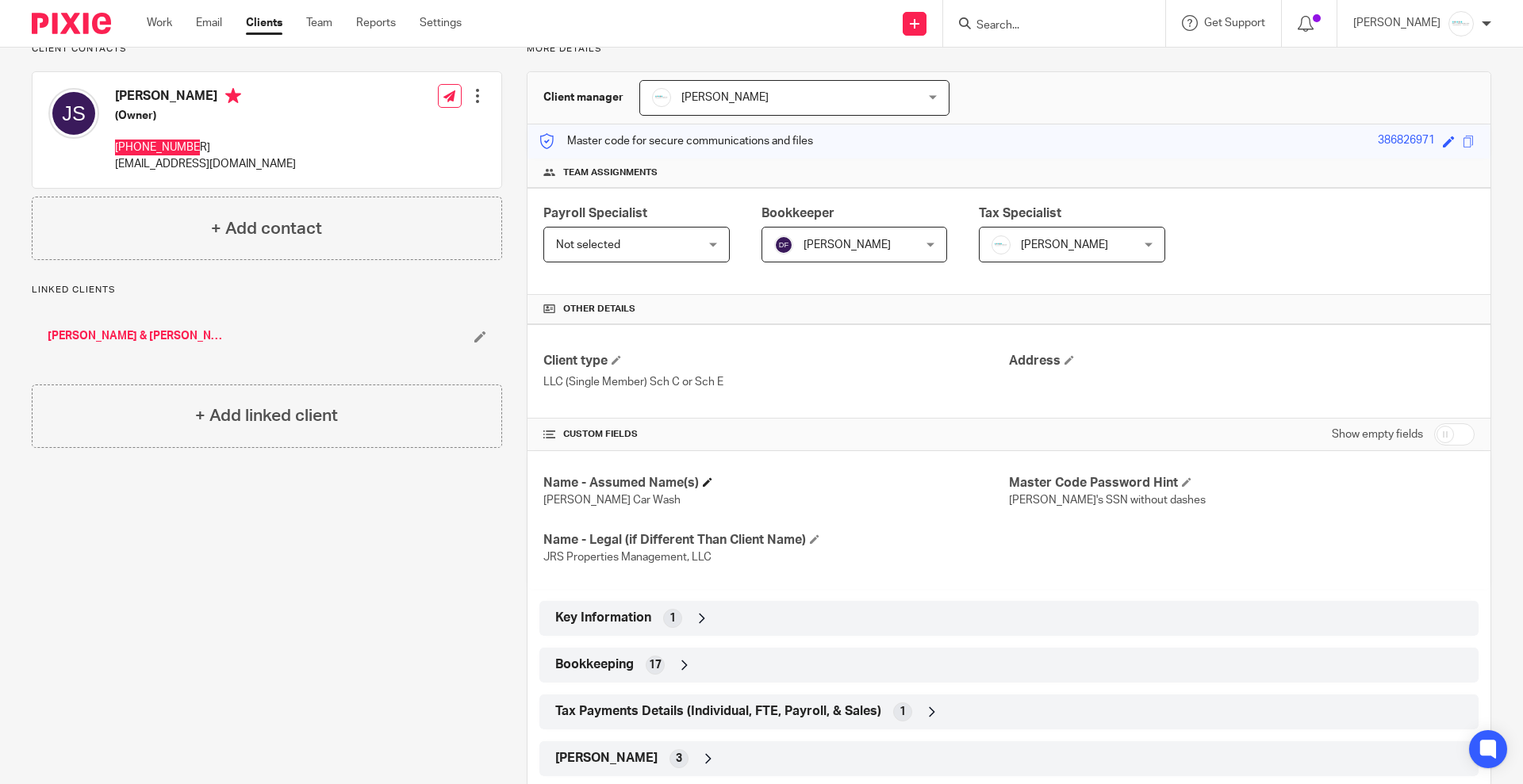
scroll to position [162, 0]
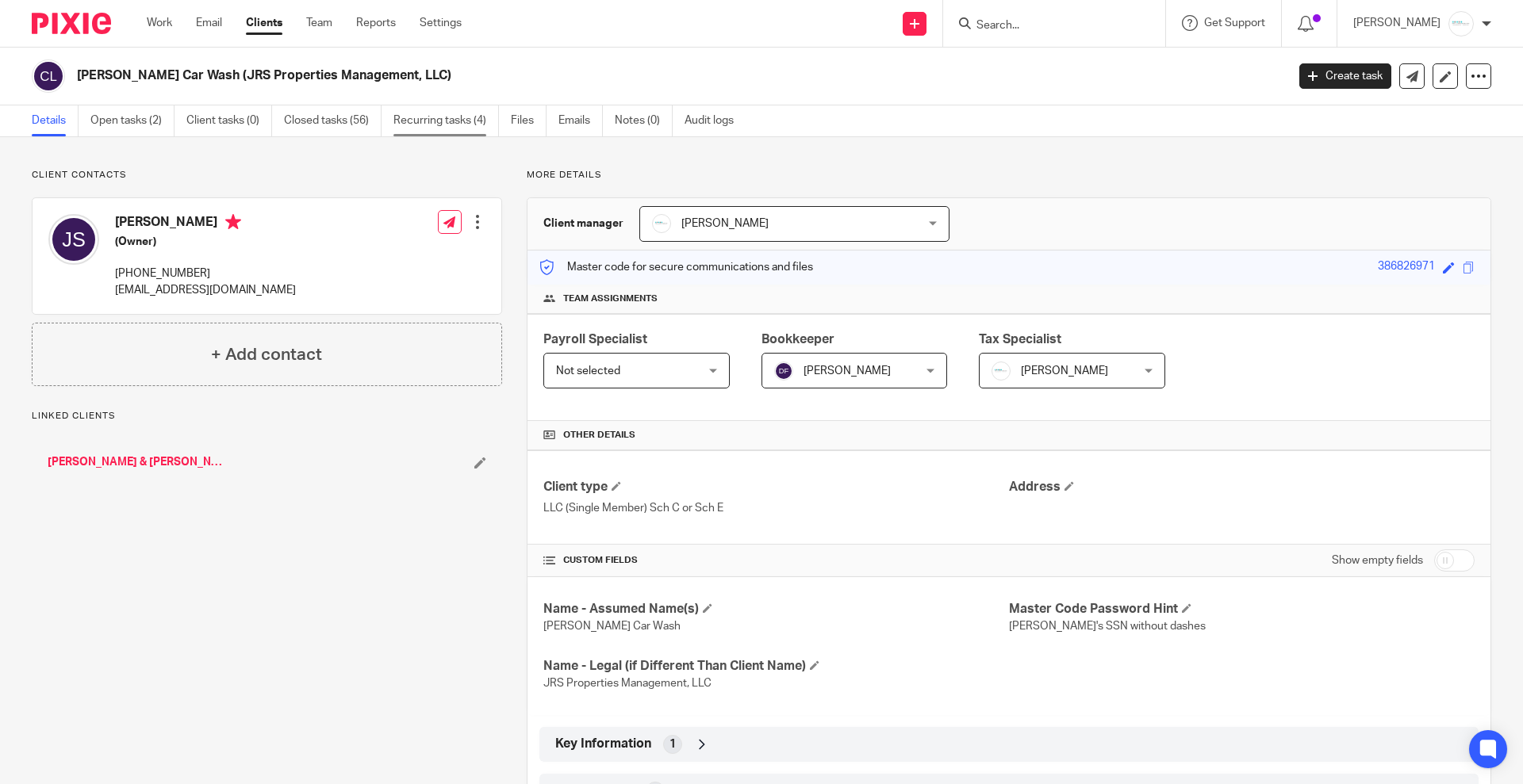
click at [439, 120] on link "Recurring tasks (4)" at bounding box center [446, 121] width 106 height 31
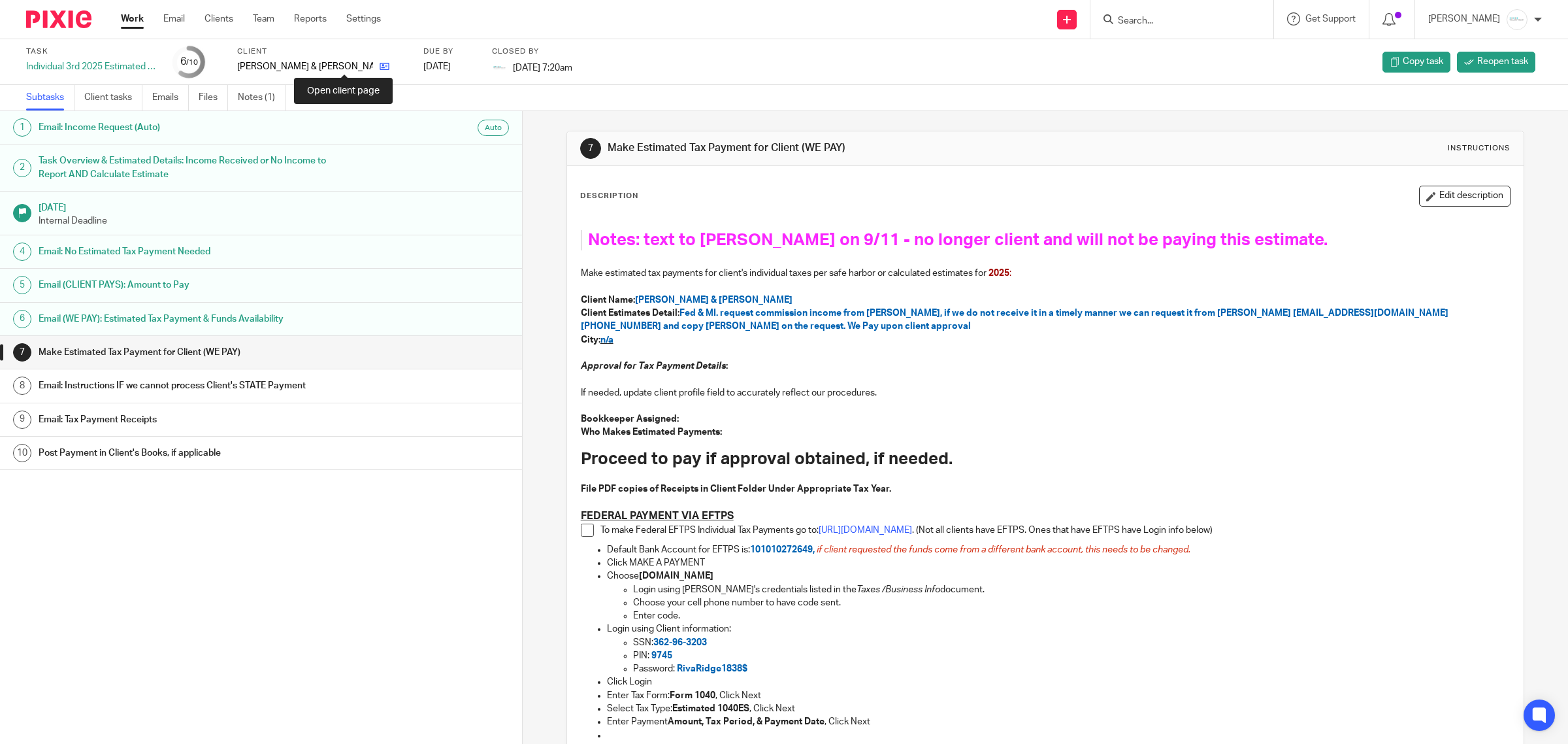
click at [380, 69] on icon at bounding box center [385, 66] width 10 height 10
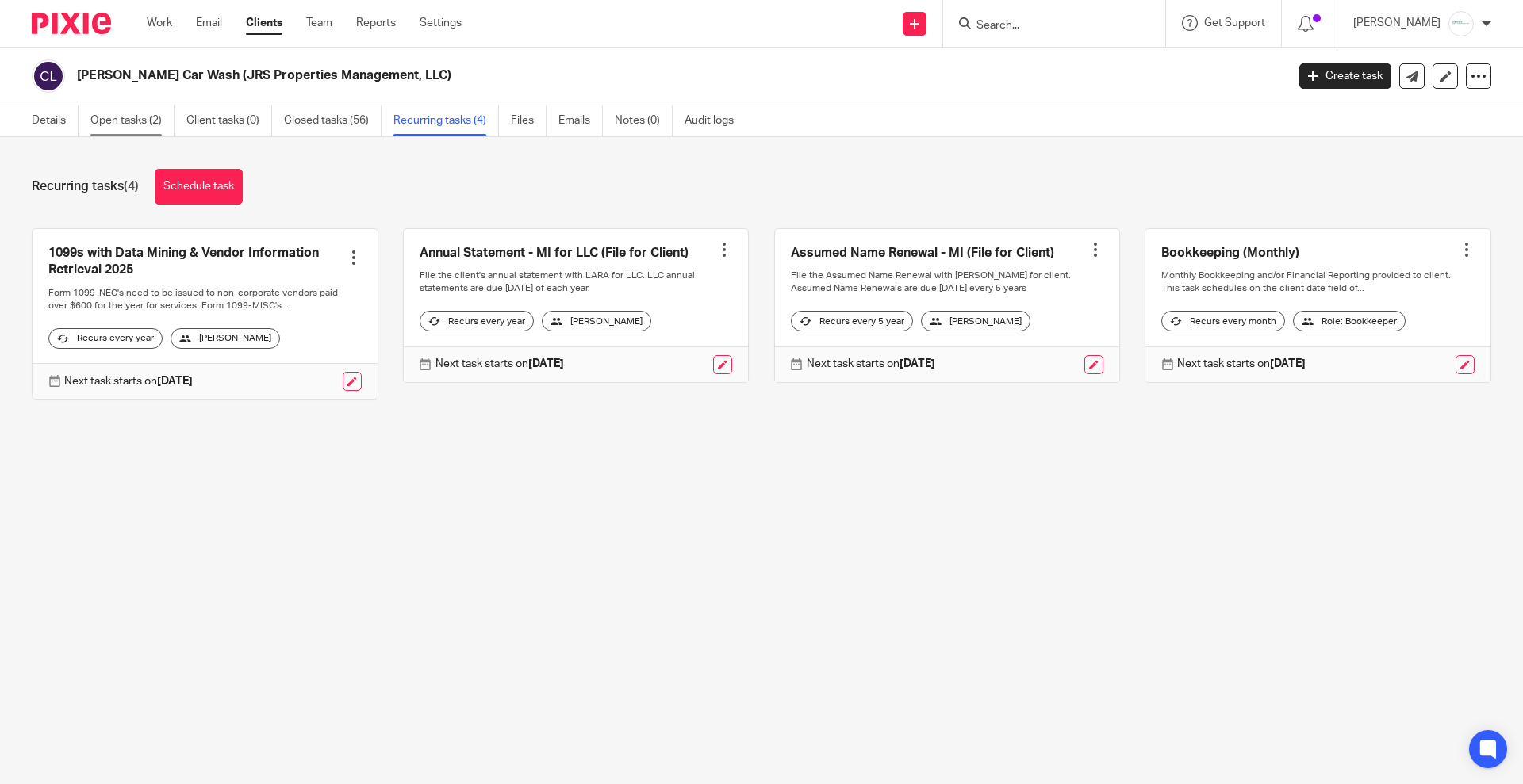
click at [143, 110] on link "Open tasks (2)" at bounding box center [132, 121] width 84 height 31
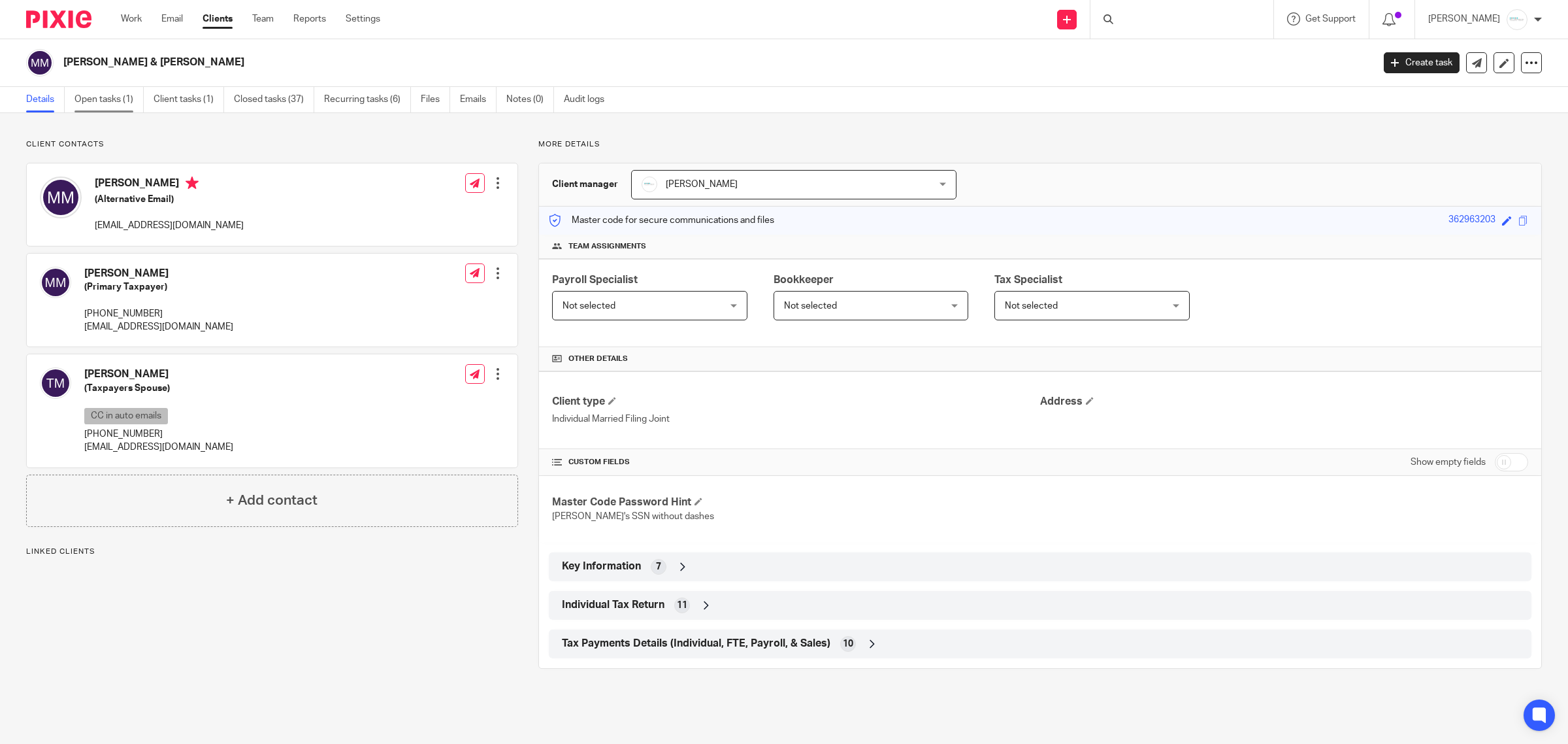
click at [125, 96] on link "Open tasks (1)" at bounding box center [108, 100] width 69 height 25
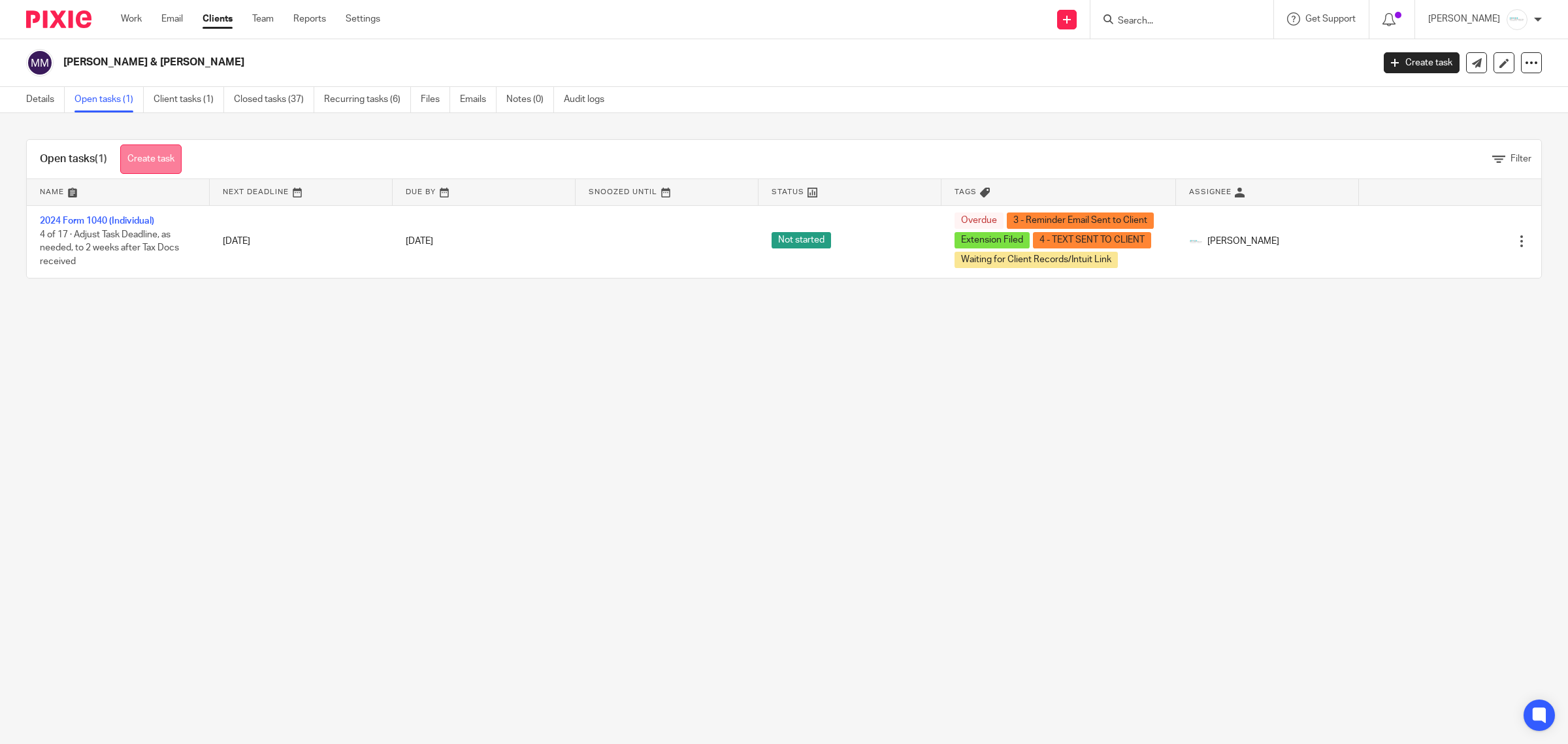
click at [148, 158] on link "Create task" at bounding box center [150, 159] width 61 height 29
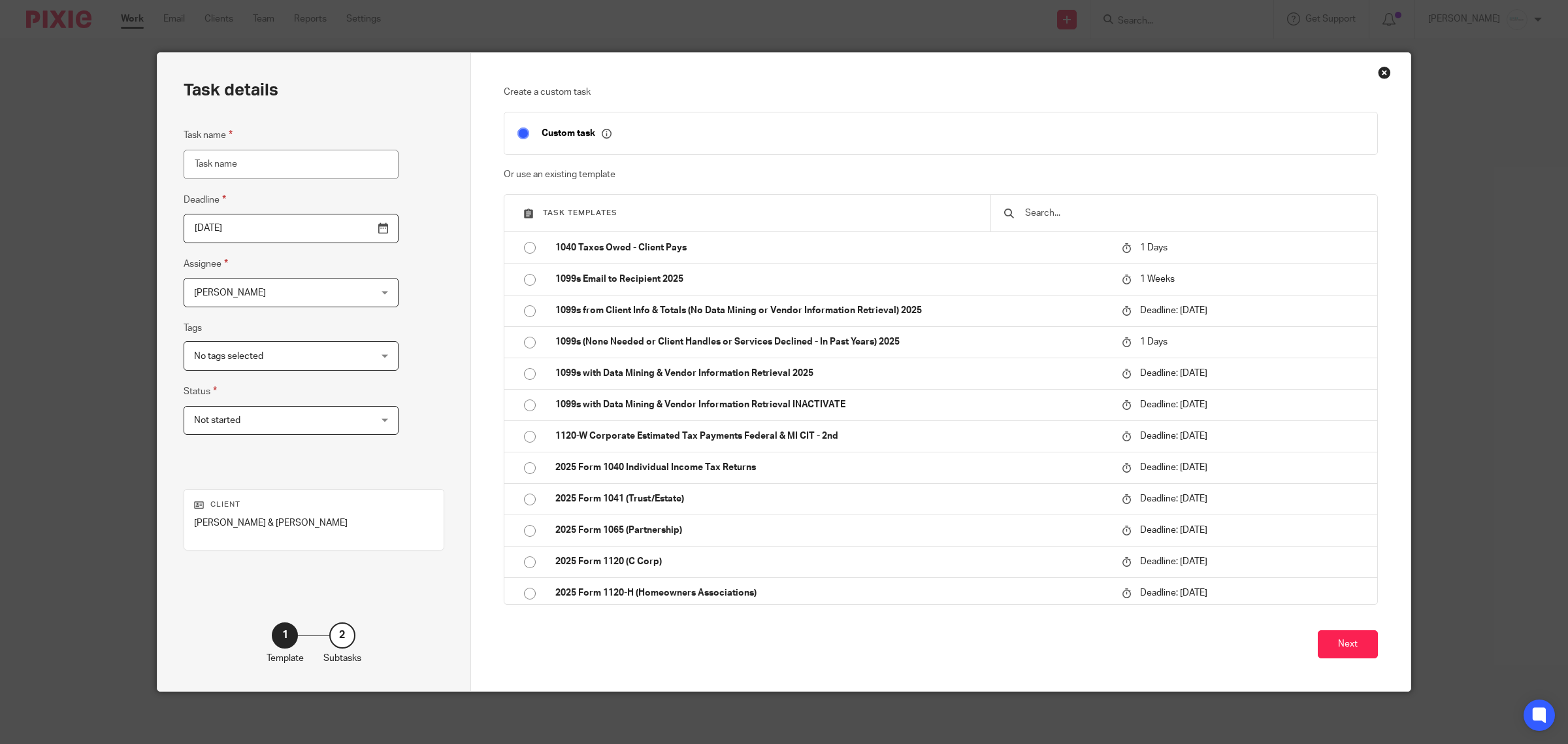
click at [1067, 211] on input "text" at bounding box center [1194, 213] width 340 height 15
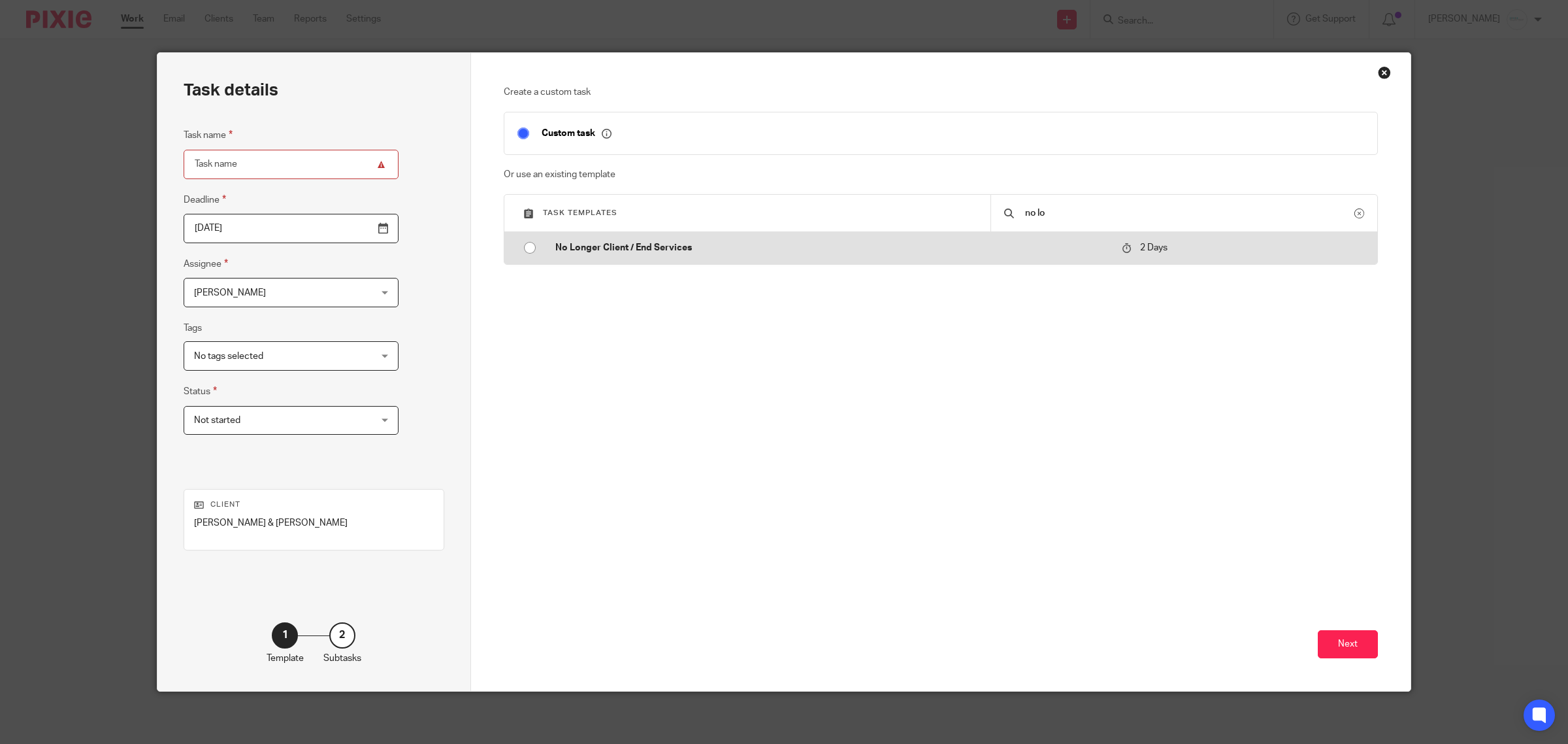
type input "no lo"
click at [530, 245] on input "radio" at bounding box center [530, 247] width 24 height 24
type input "[DATE]"
type input "No Longer Client / End Services"
checkbox input "false"
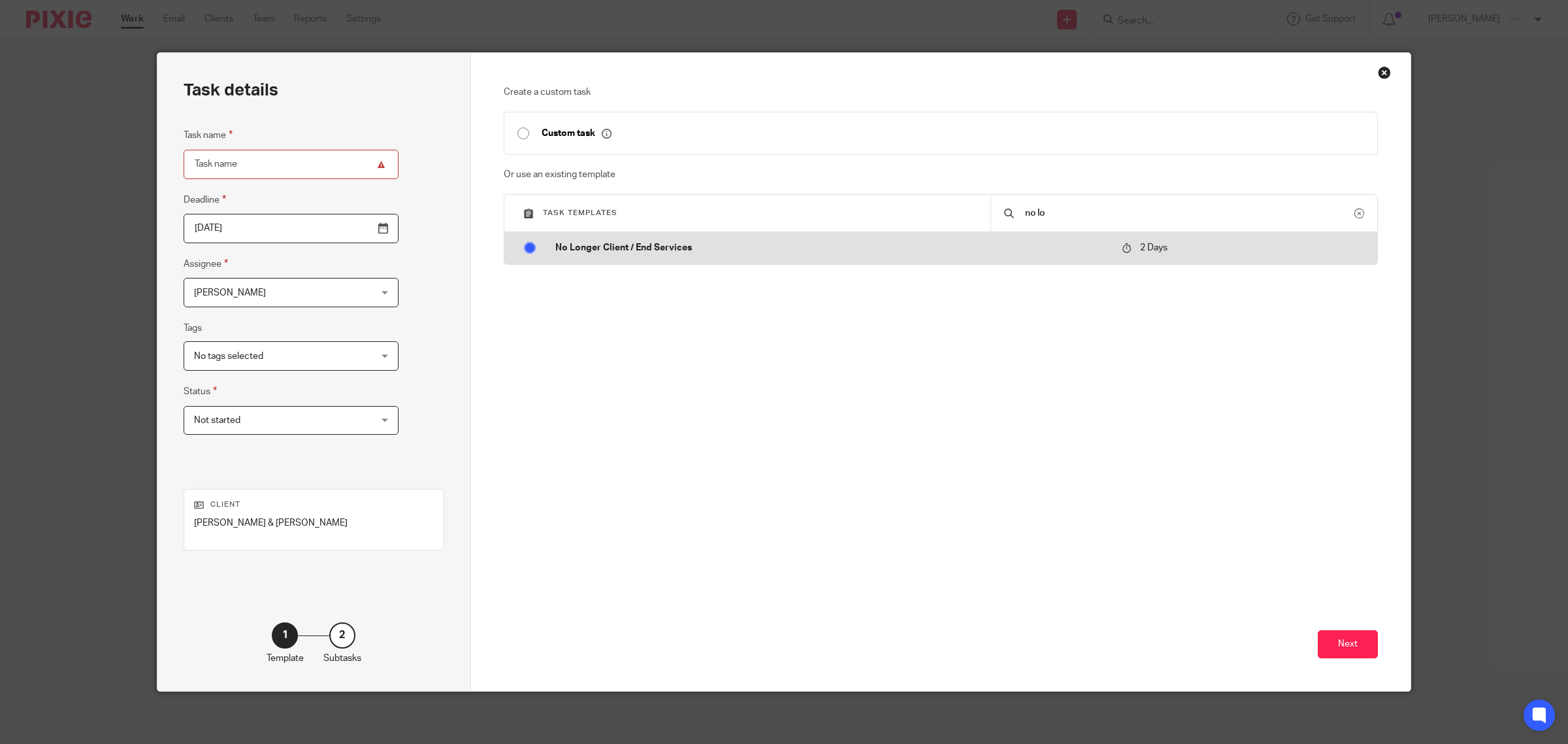
radio input "false"
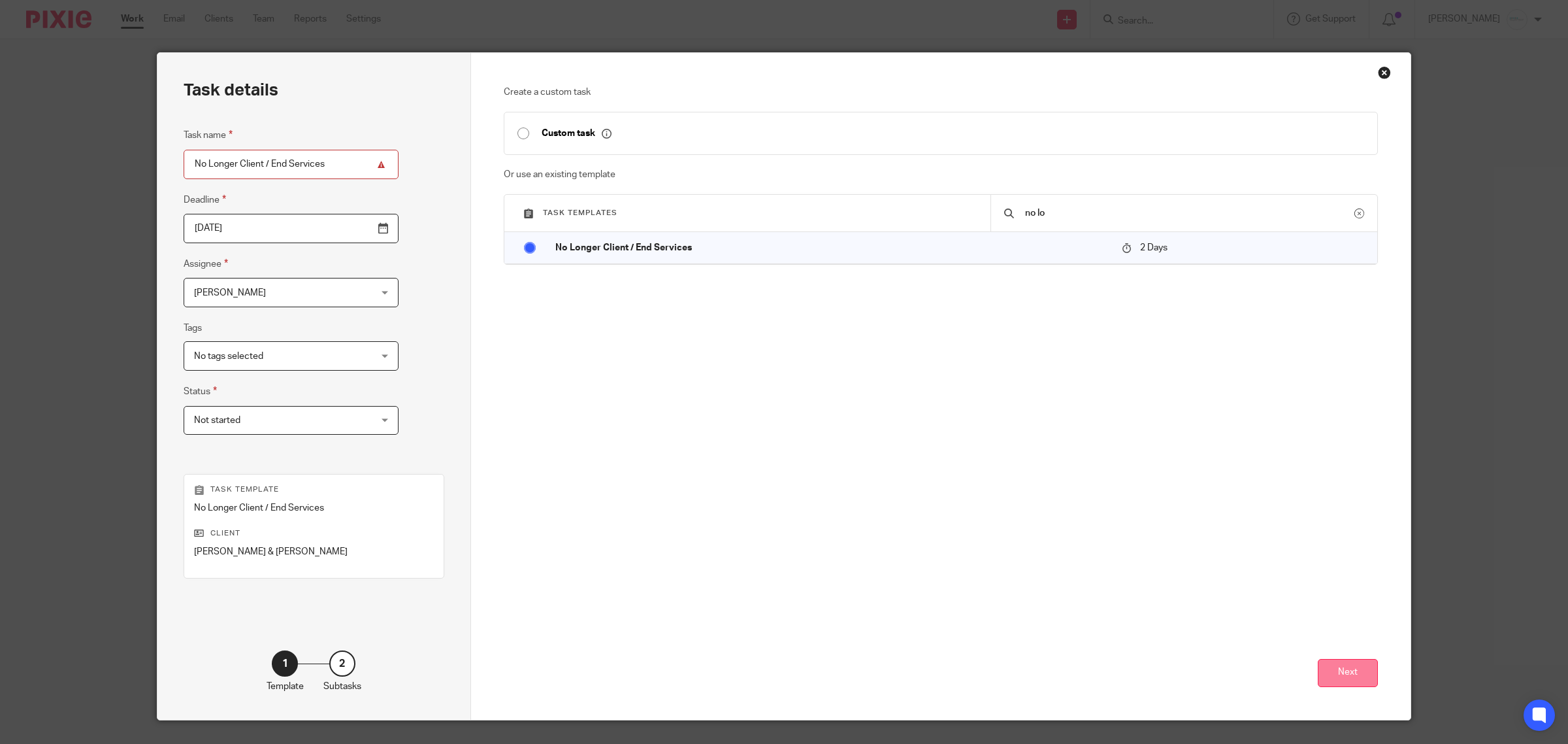
click at [1346, 664] on button "Next" at bounding box center [1348, 673] width 60 height 28
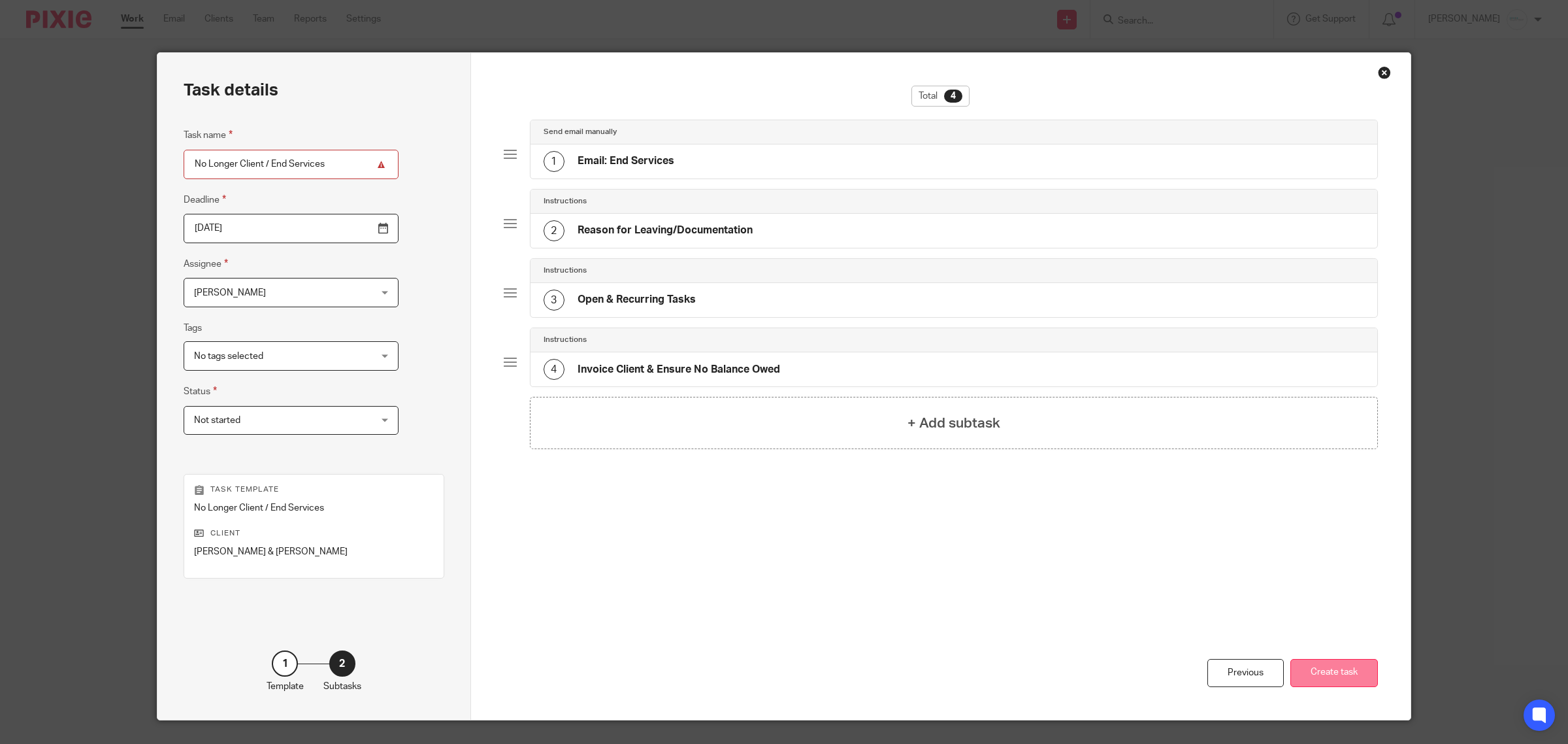
click at [1323, 675] on button "Create task" at bounding box center [1333, 673] width 87 height 28
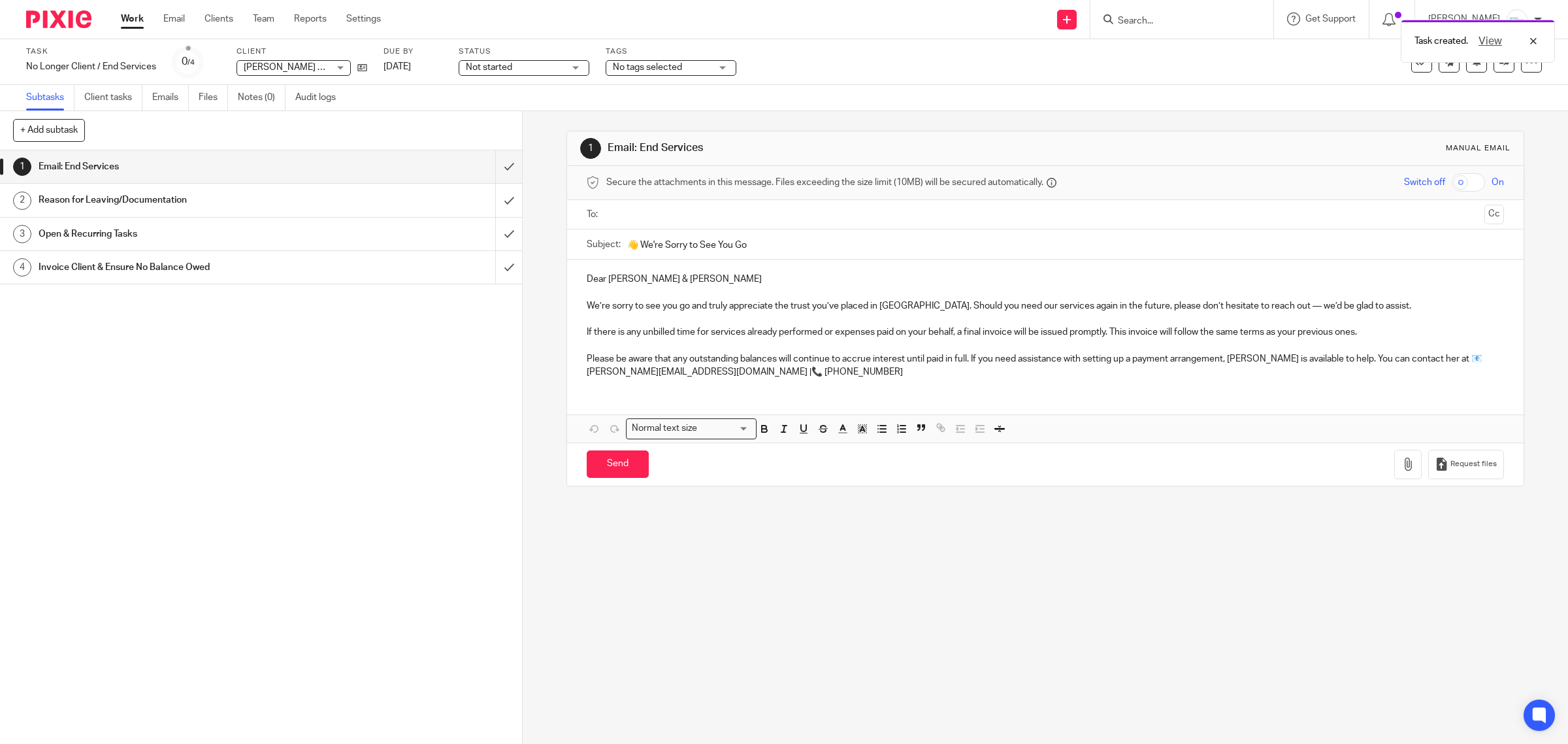
click at [660, 207] on input "text" at bounding box center [1045, 215] width 868 height 15
click at [738, 219] on input "text" at bounding box center [1099, 215] width 759 height 25
click at [625, 465] on input "Send" at bounding box center [618, 467] width 62 height 28
type input "Sent"
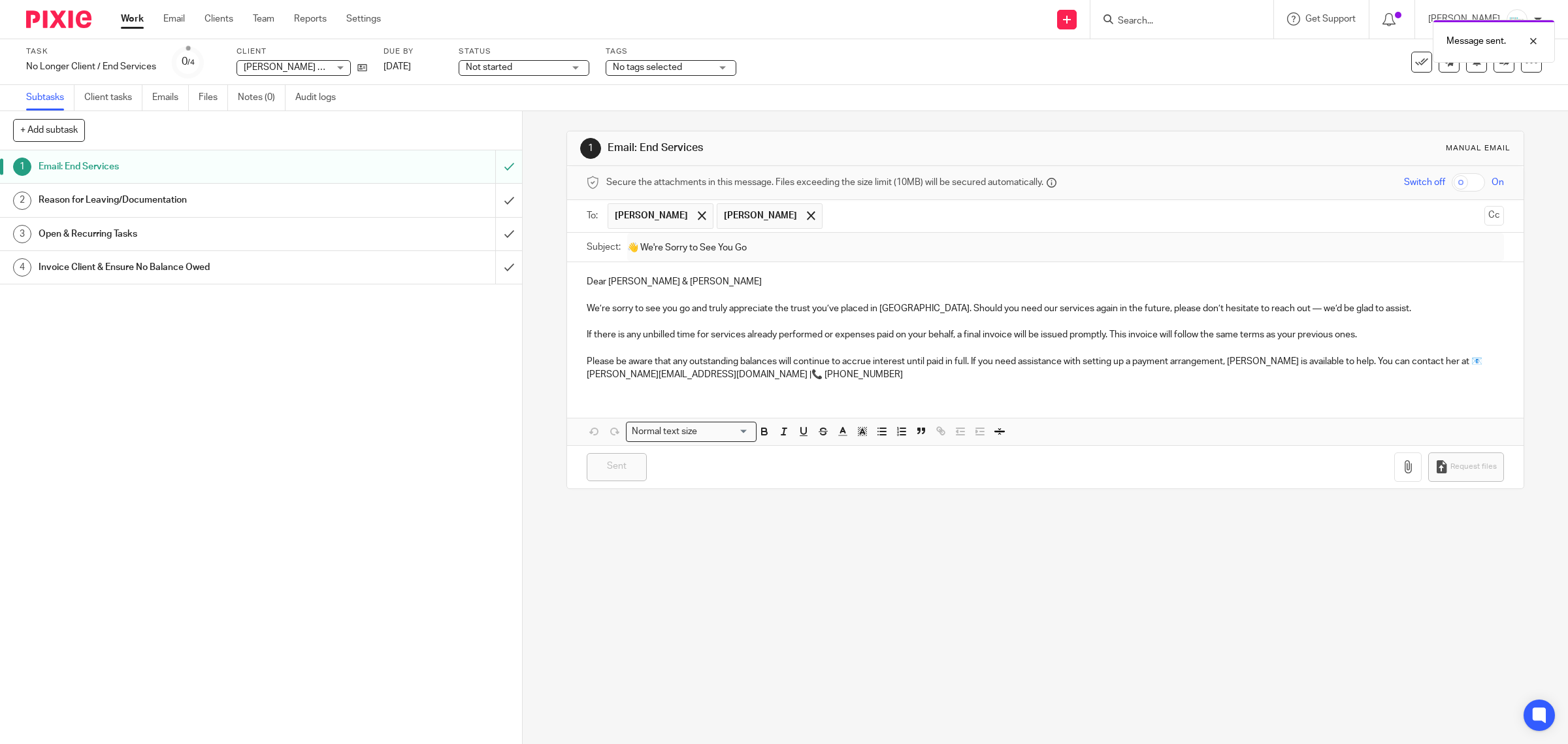
click at [152, 202] on h1 "Reason for Leaving/Documentation" at bounding box center [186, 200] width 296 height 20
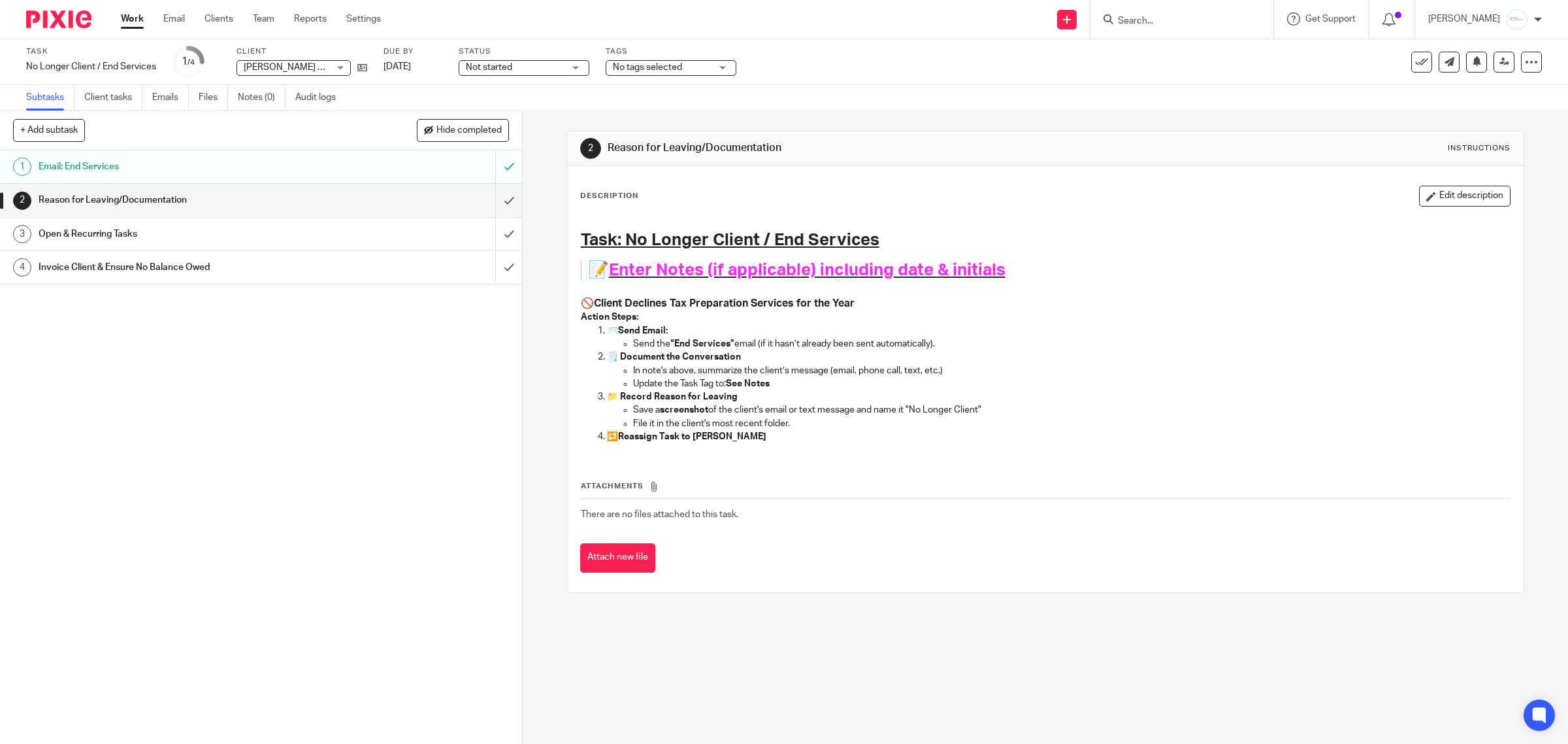
click at [194, 171] on h1 "Email: End Services" at bounding box center [186, 166] width 296 height 20
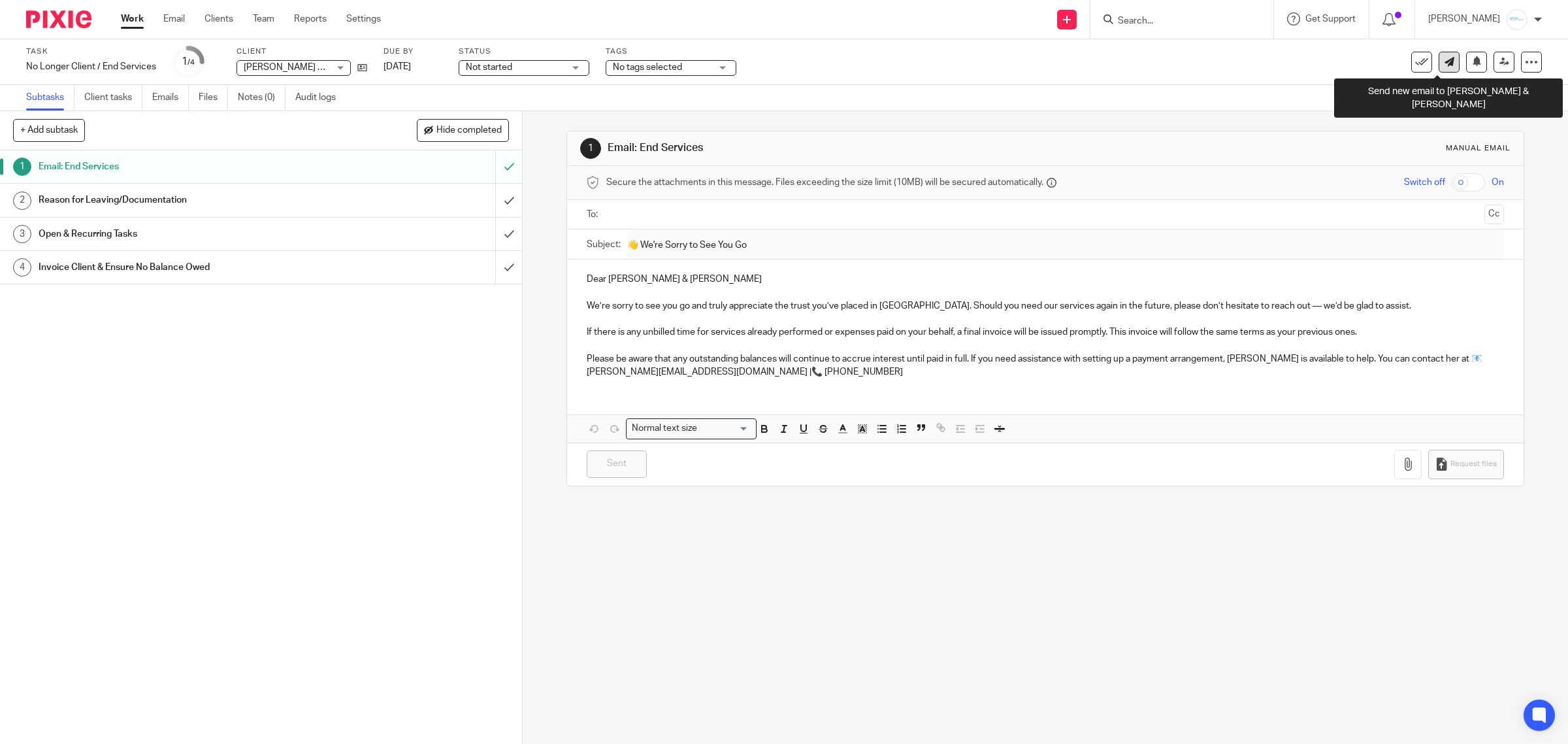
click at [1445, 60] on icon at bounding box center [1450, 62] width 10 height 10
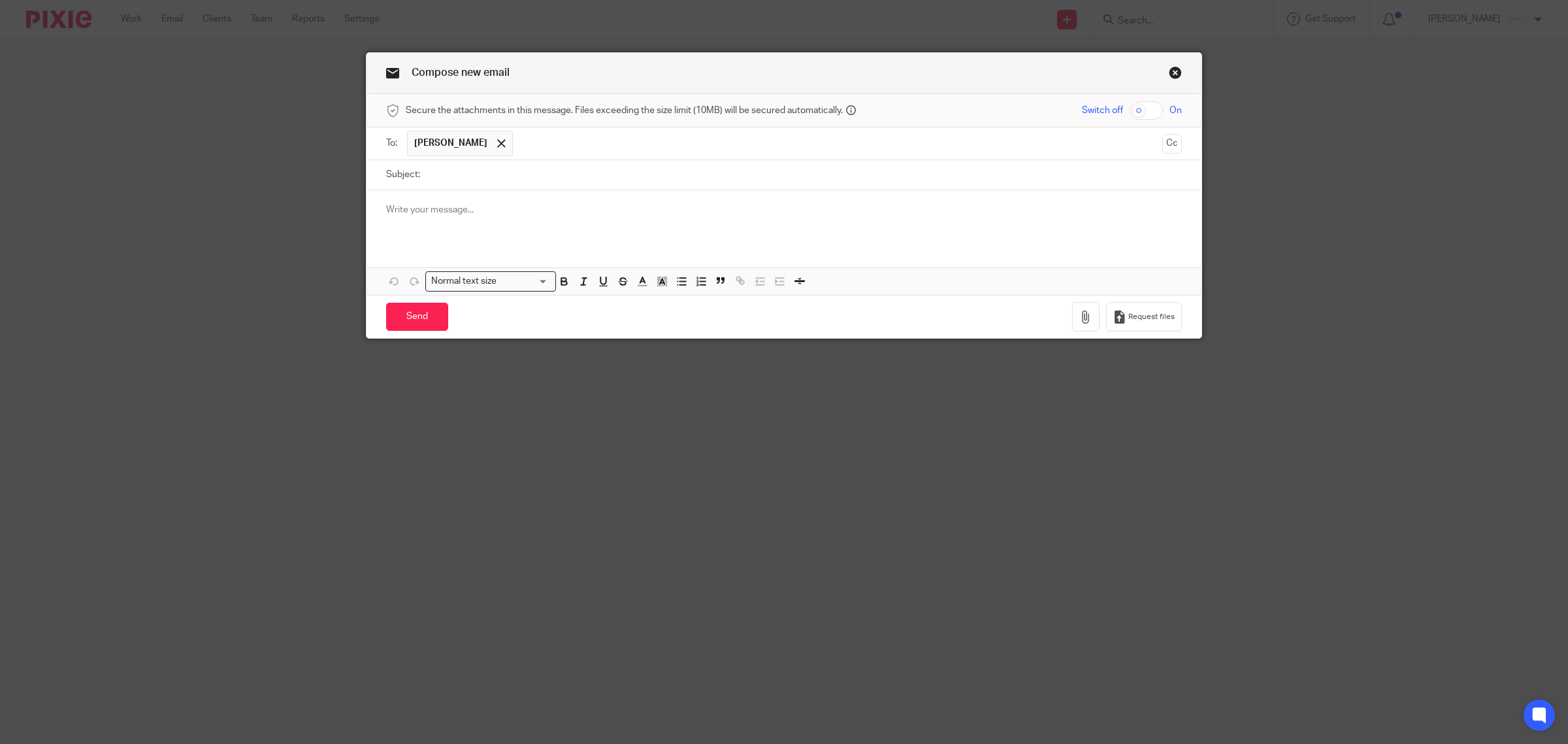
click at [482, 133] on span "[PERSON_NAME]" at bounding box center [460, 143] width 106 height 25
click at [497, 141] on span at bounding box center [501, 144] width 8 height 8
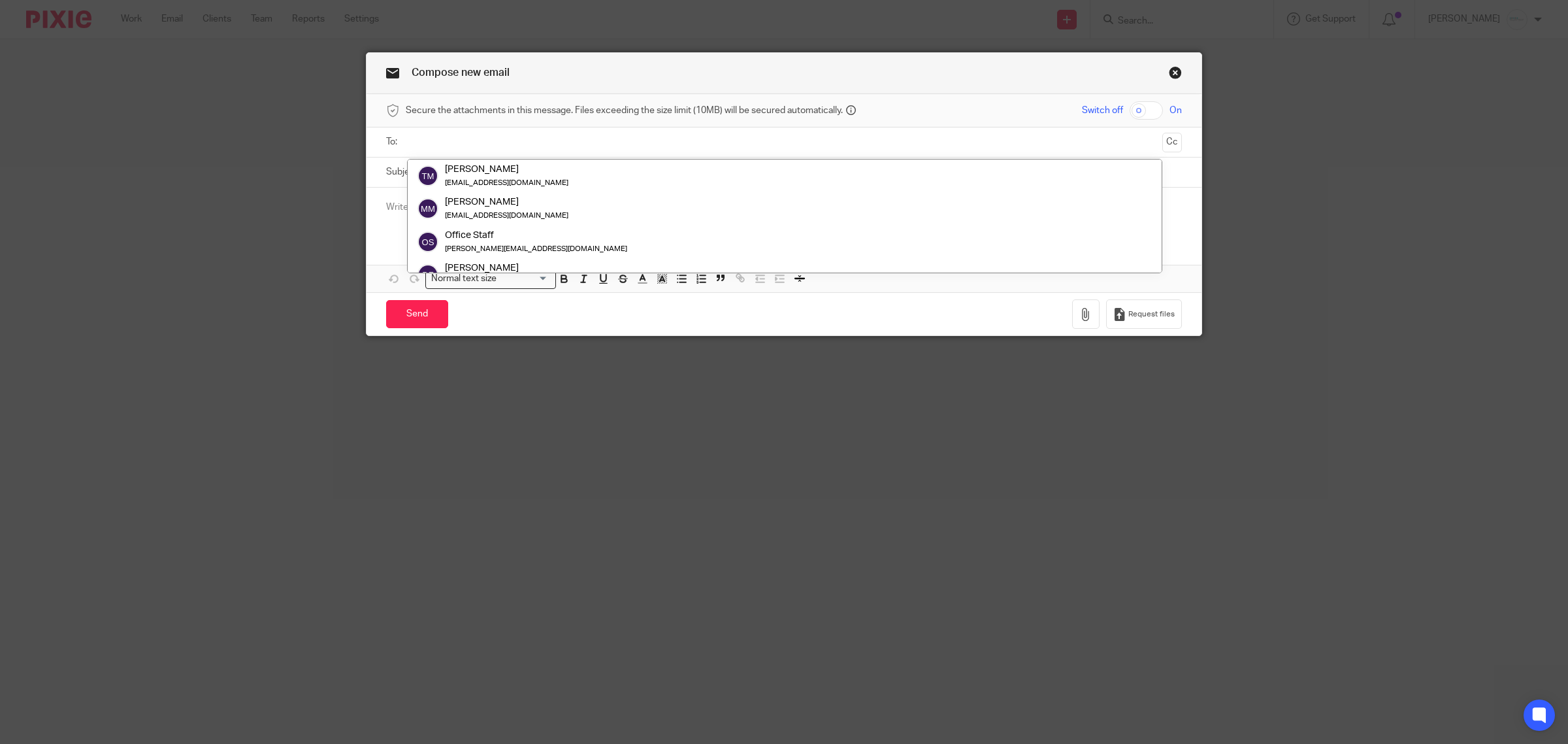
click at [482, 143] on input "text" at bounding box center [784, 142] width 747 height 15
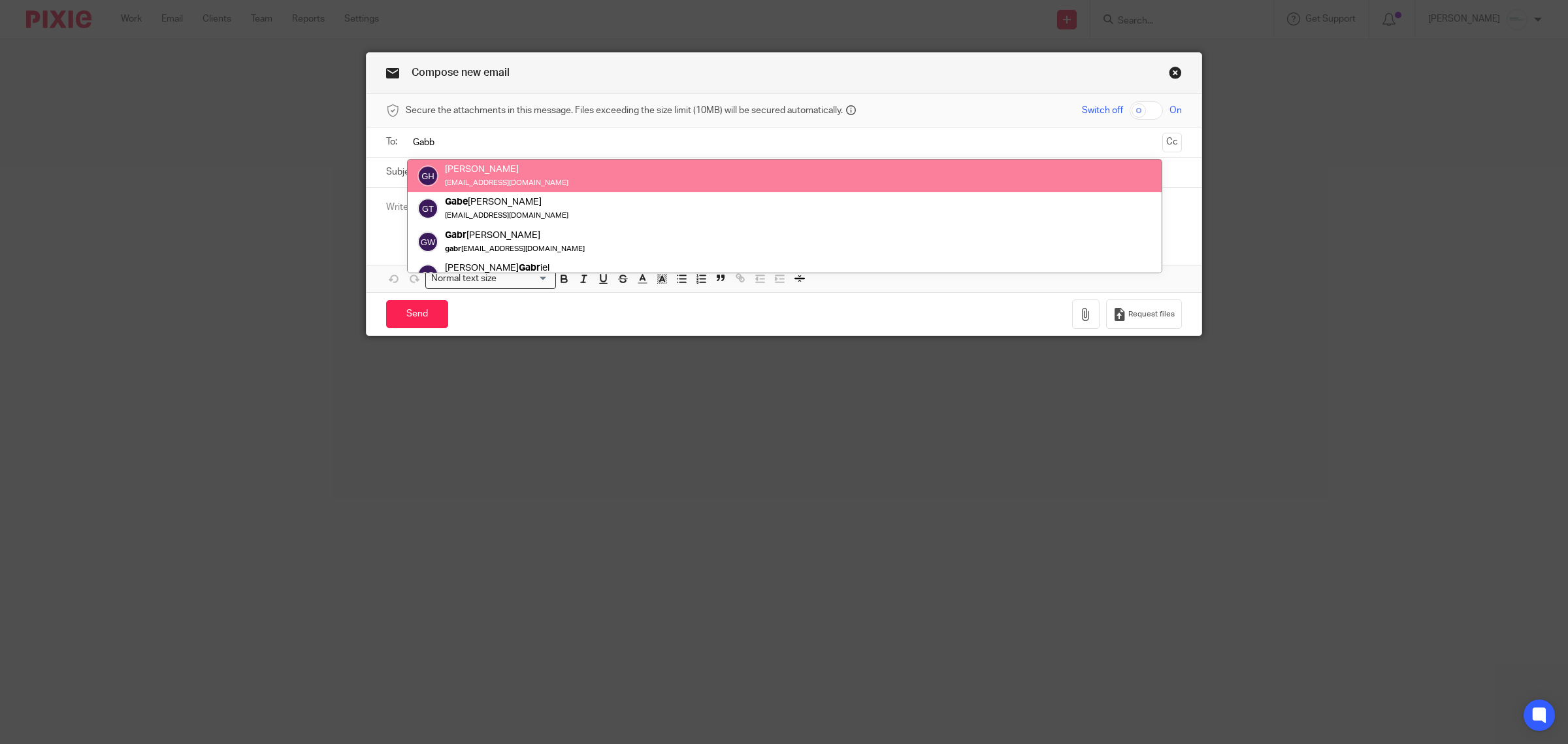
type input "Gabb"
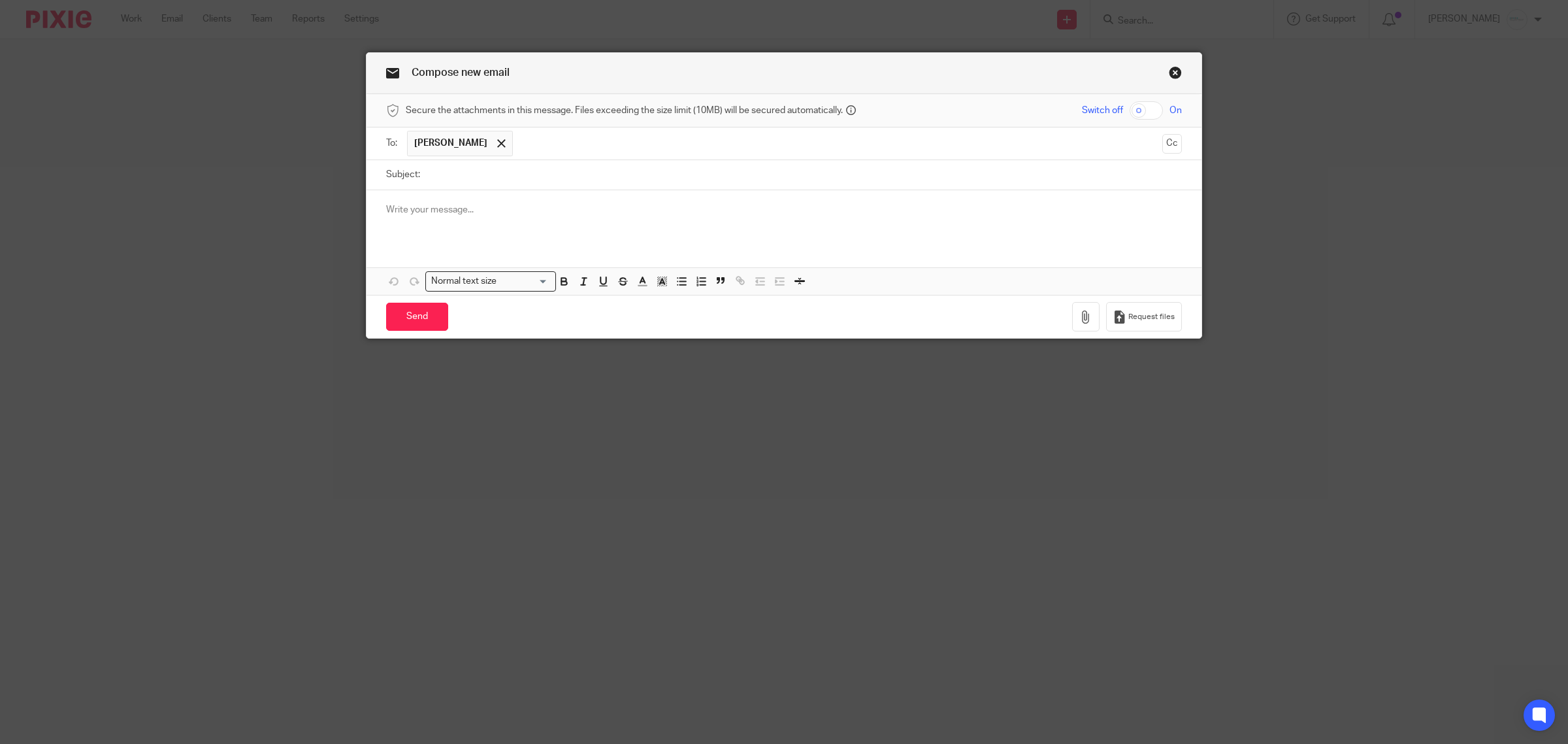
click at [488, 181] on input "Subject:" at bounding box center [804, 175] width 755 height 29
type input "No Longer Client"
click at [392, 327] on input "Send" at bounding box center [417, 317] width 62 height 28
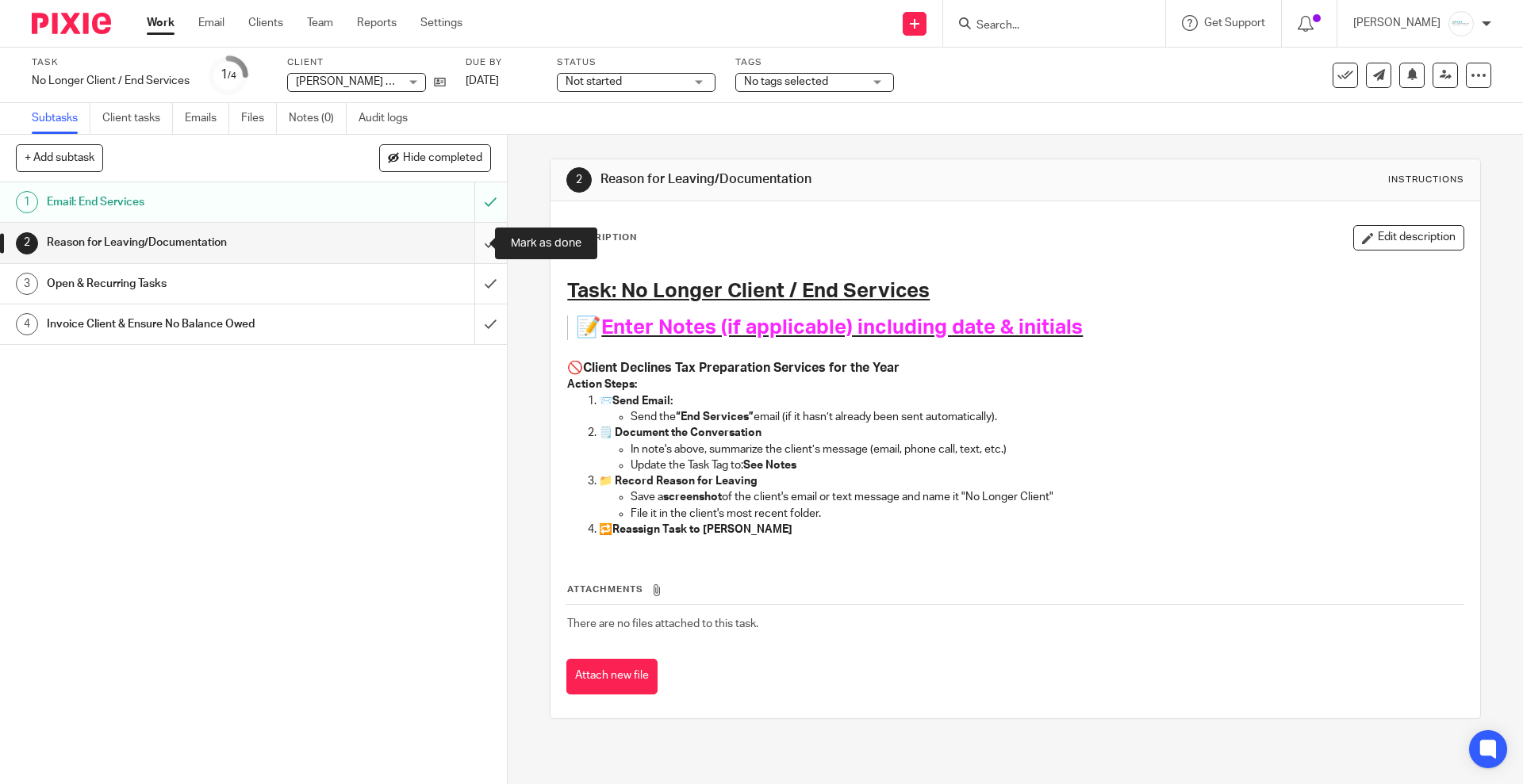
click at [474, 241] on input "submit" at bounding box center [254, 243] width 507 height 40
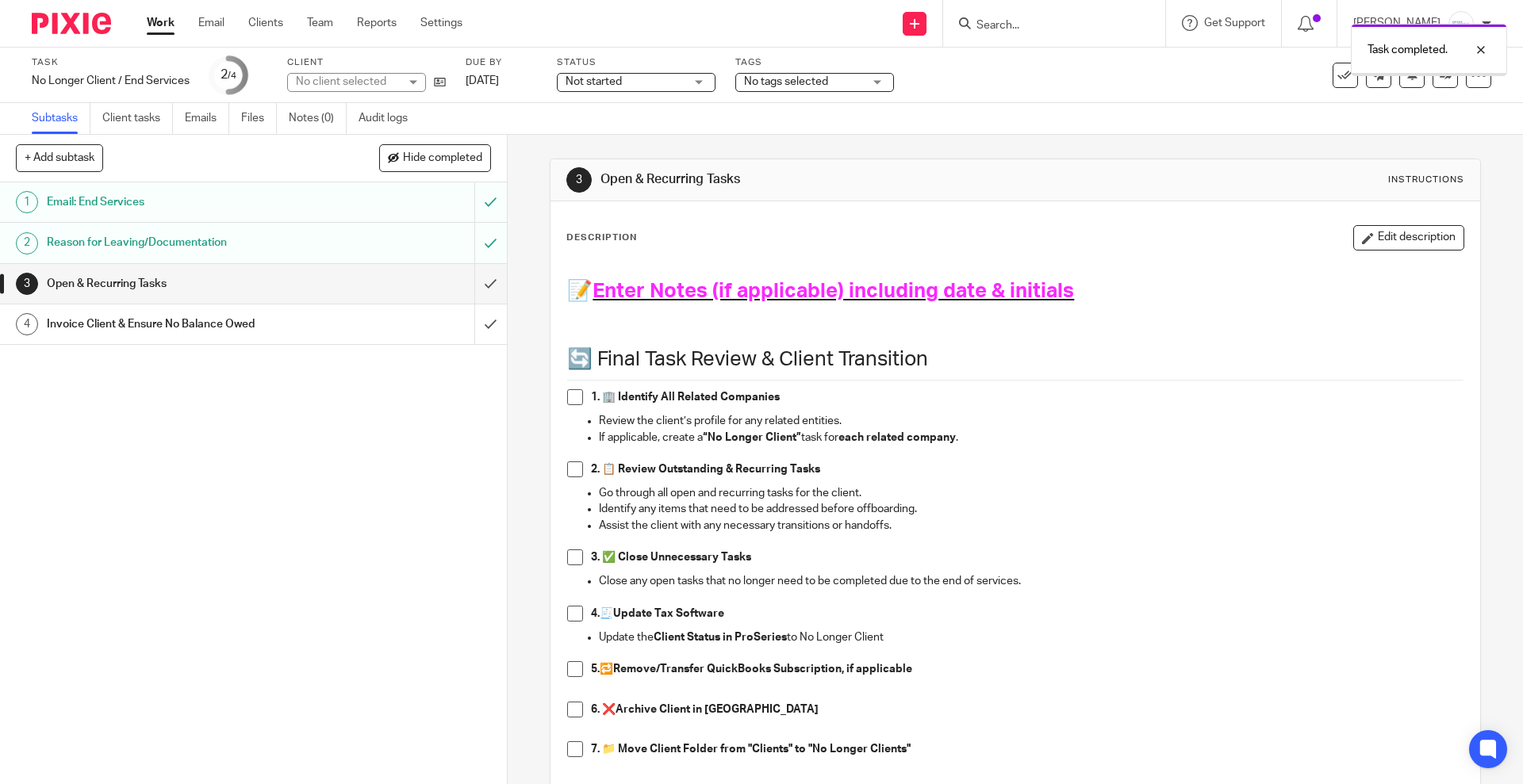
click at [195, 280] on h1 "Open & Recurring Tasks" at bounding box center [183, 284] width 274 height 24
click at [1375, 235] on button "Edit description" at bounding box center [1409, 239] width 111 height 26
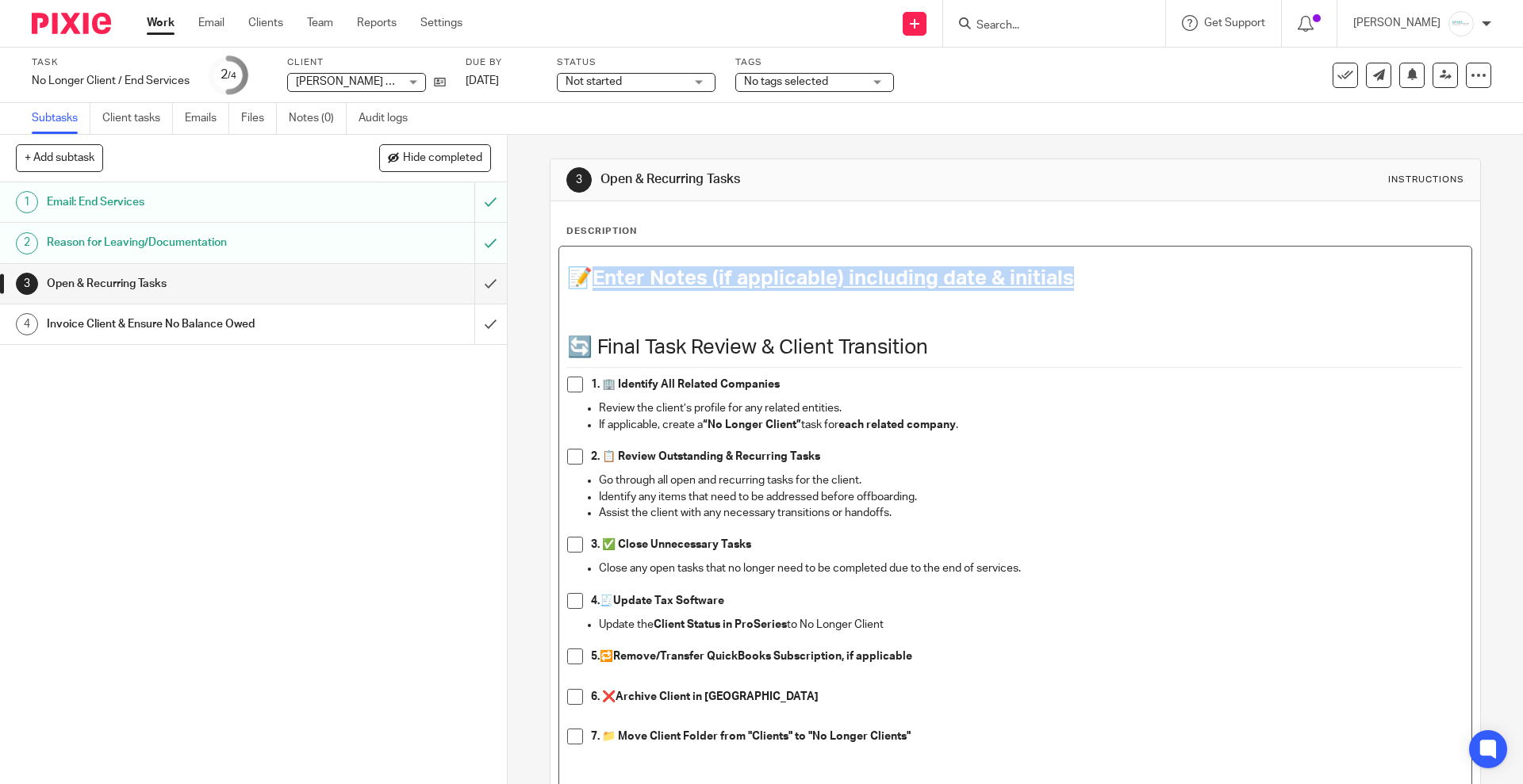
drag, startPoint x: 1071, startPoint y: 278, endPoint x: 595, endPoint y: 289, distance: 476.1
click at [595, 289] on h1 "📝 Enter Notes (if applicable) including date & initials" at bounding box center [1015, 278] width 896 height 25
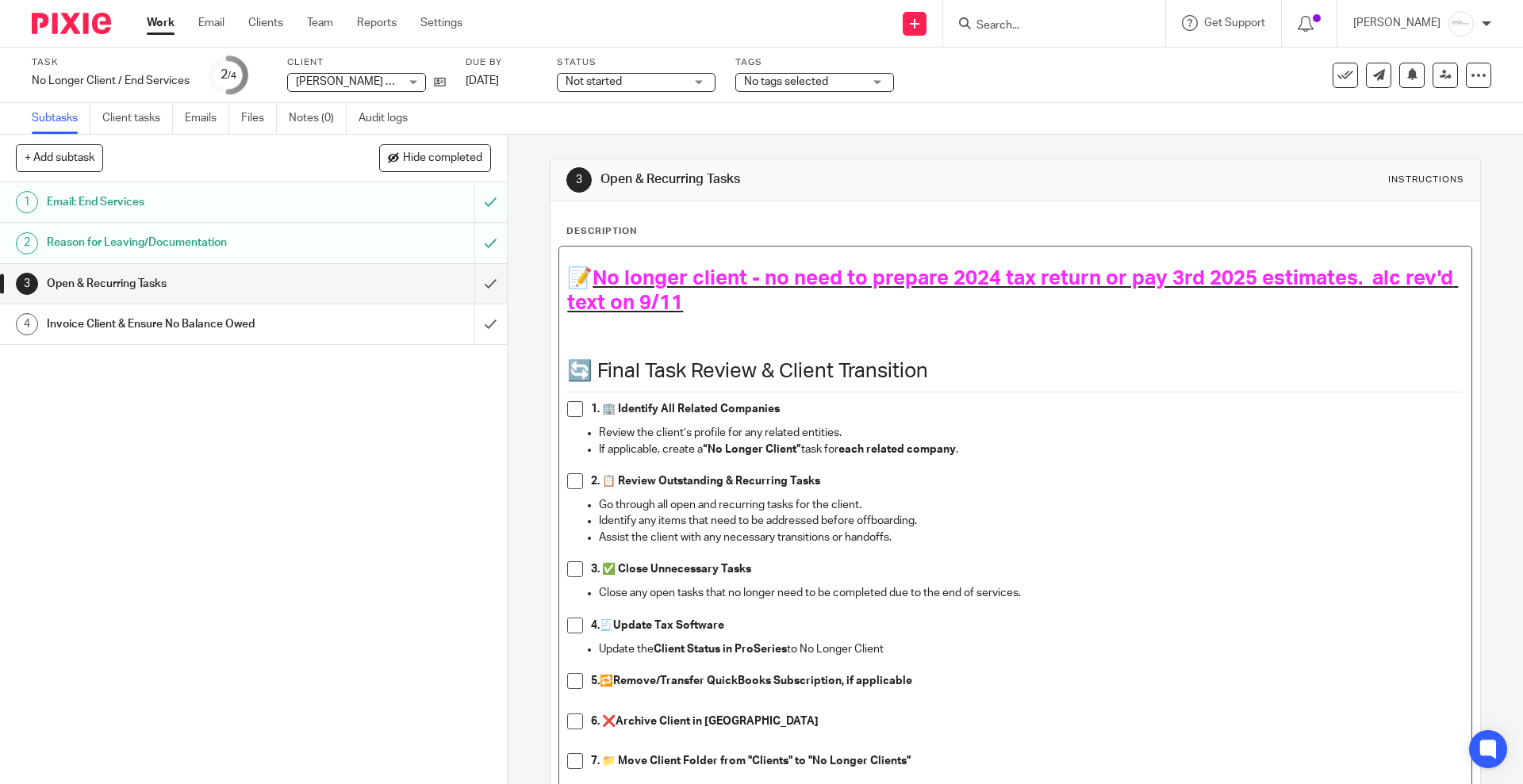
click at [1110, 447] on p "If applicable, create a “No Longer Client” task for each related company ." at bounding box center [1031, 449] width 864 height 16
click at [567, 402] on span at bounding box center [575, 409] width 16 height 16
click at [568, 478] on span at bounding box center [575, 481] width 16 height 16
click at [567, 566] on span at bounding box center [575, 569] width 16 height 16
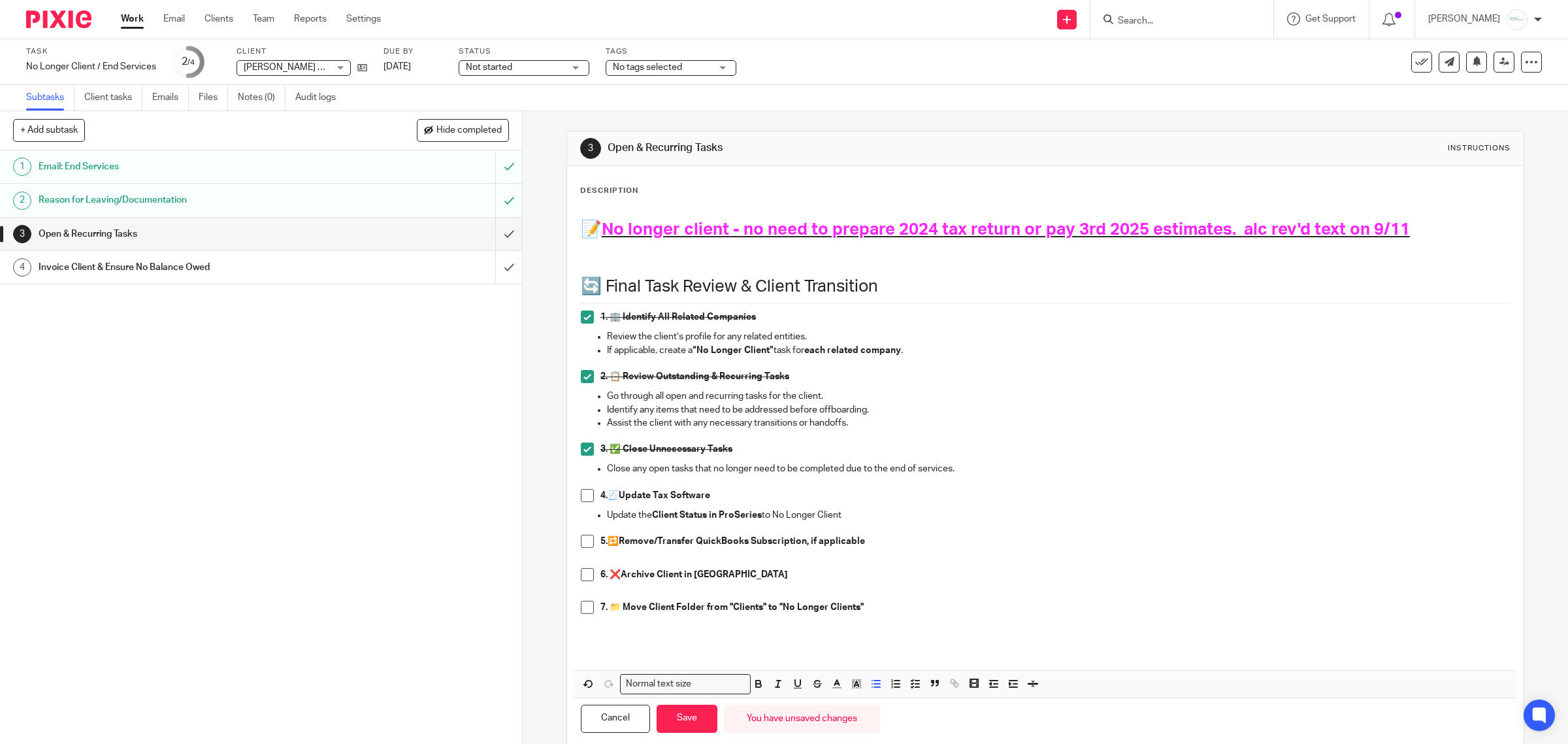
click at [583, 540] on span at bounding box center [587, 541] width 13 height 13
click at [681, 646] on button "Save" at bounding box center [687, 719] width 61 height 28
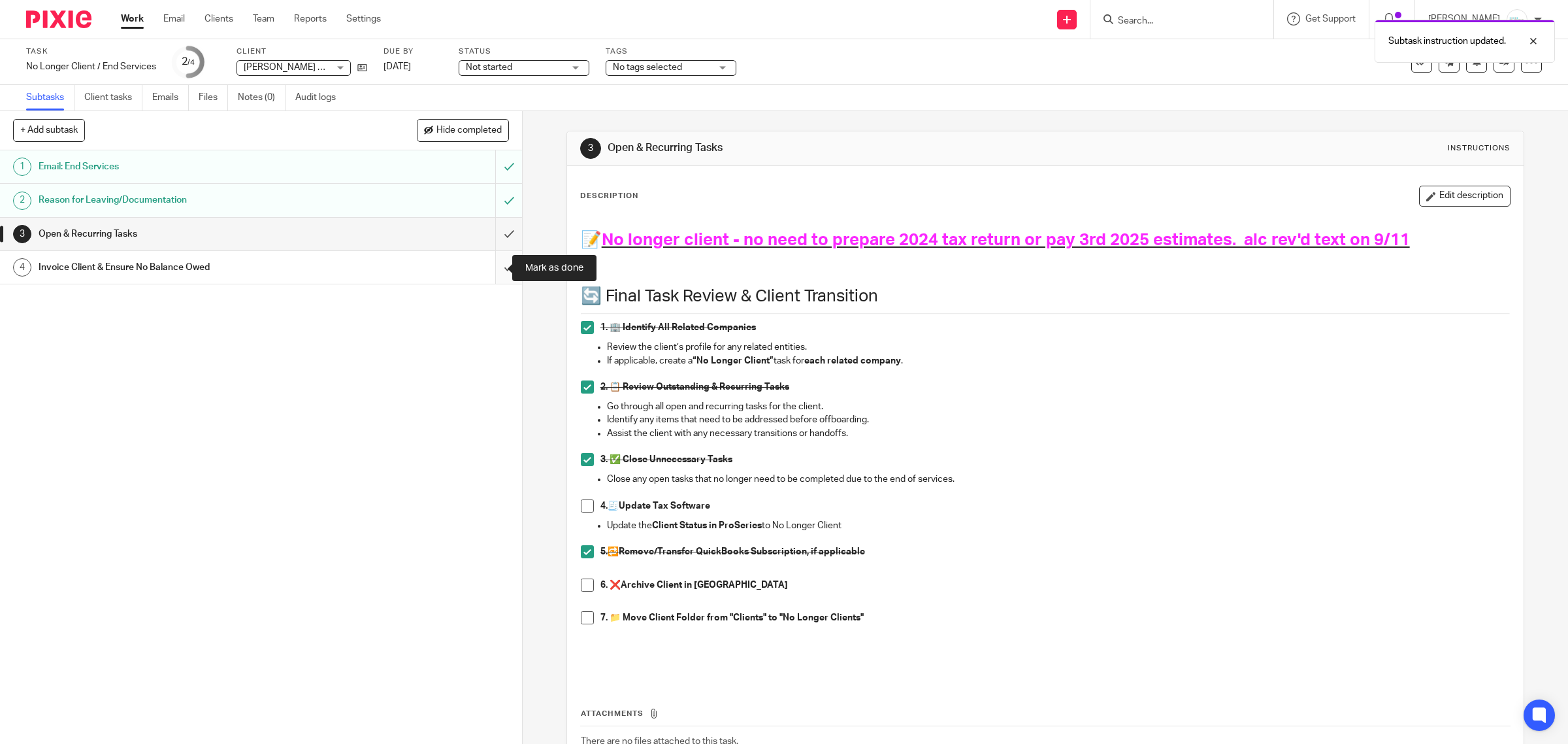
click at [490, 266] on input "submit" at bounding box center [261, 268] width 522 height 33
click at [581, 508] on span at bounding box center [587, 506] width 13 height 13
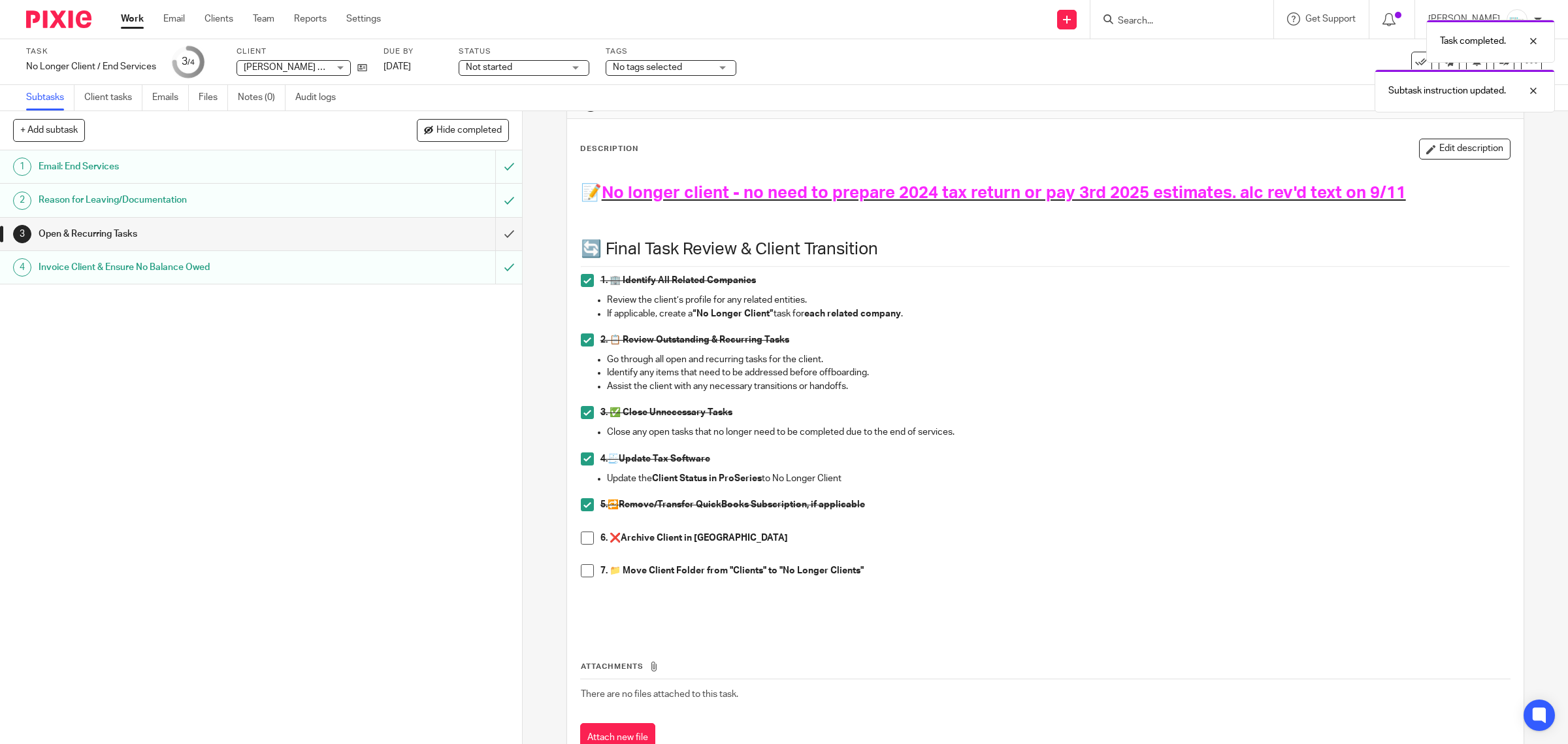
scroll to position [96, 0]
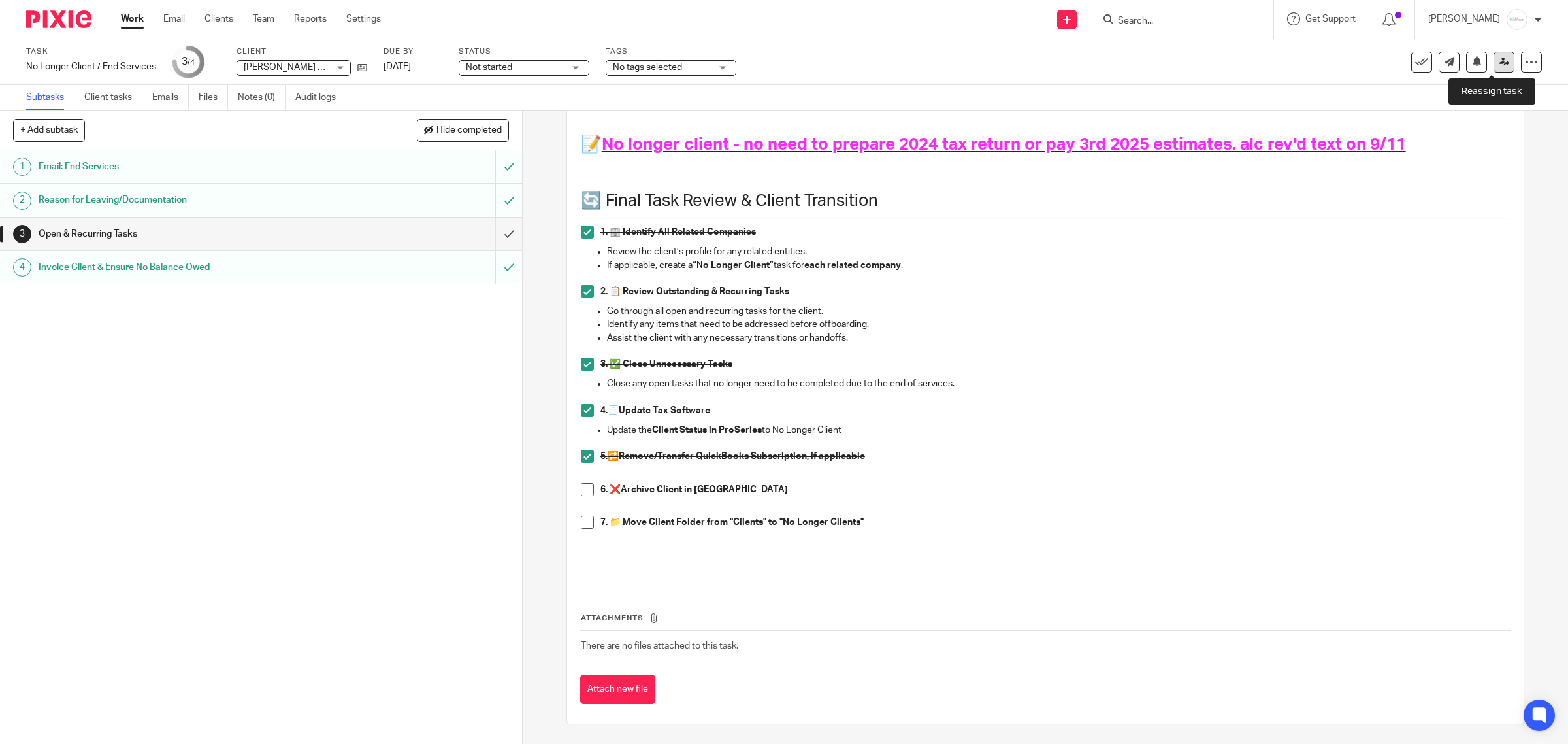
click at [1500, 62] on icon at bounding box center [1504, 62] width 10 height 10
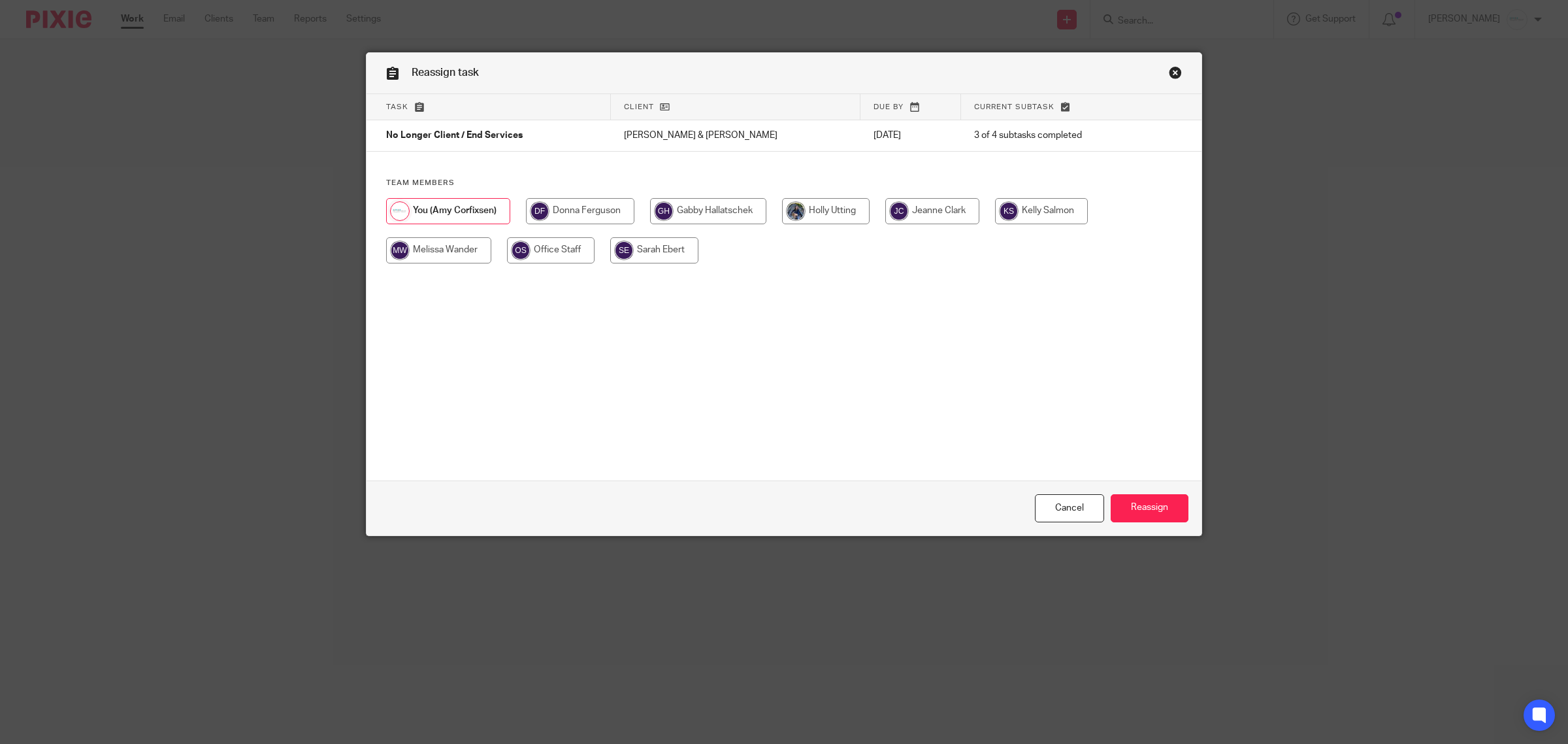
click at [1044, 209] on input "radio" at bounding box center [1041, 211] width 93 height 26
radio input "true"
click at [1141, 504] on input "Reassign" at bounding box center [1149, 508] width 77 height 28
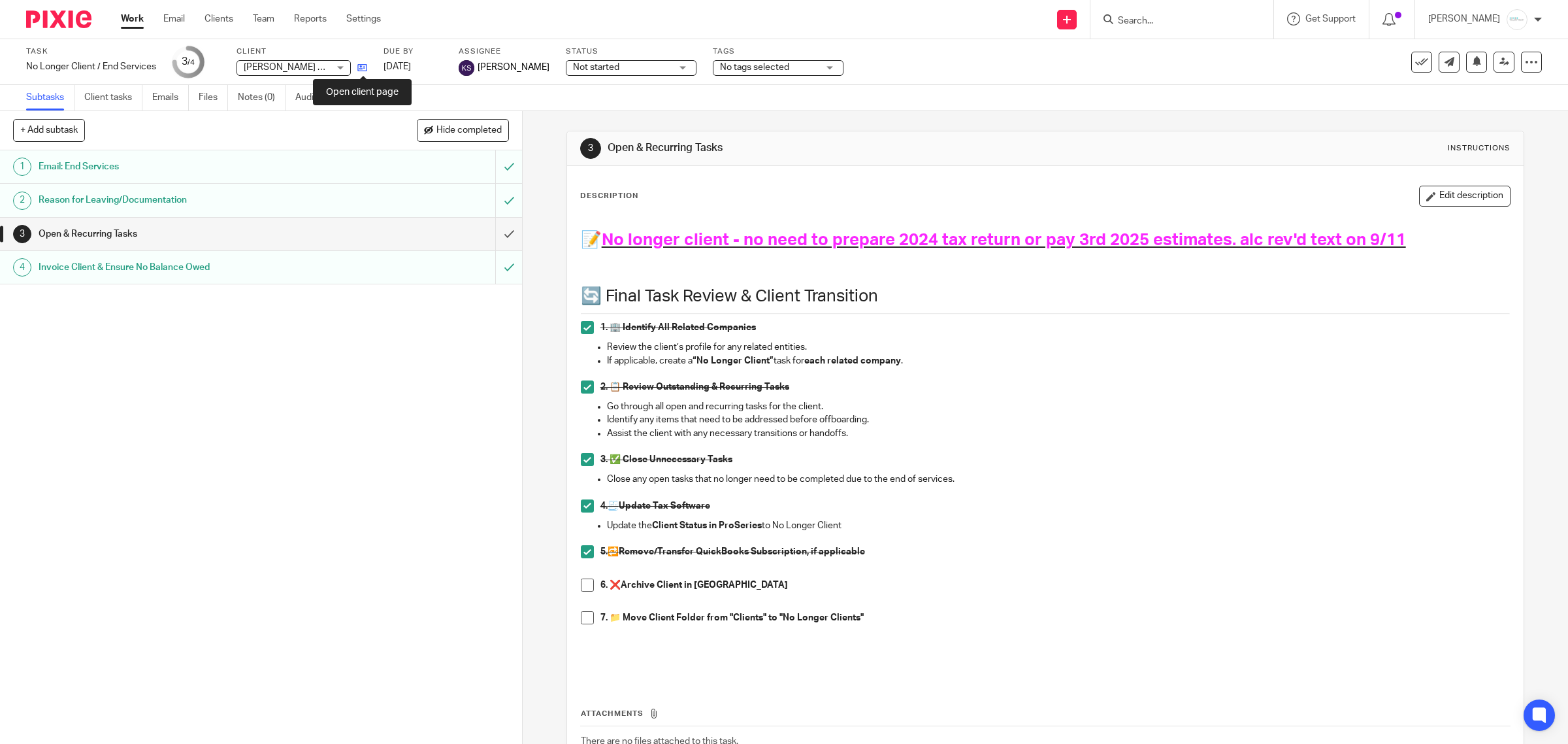
click at [366, 69] on icon at bounding box center [362, 68] width 10 height 10
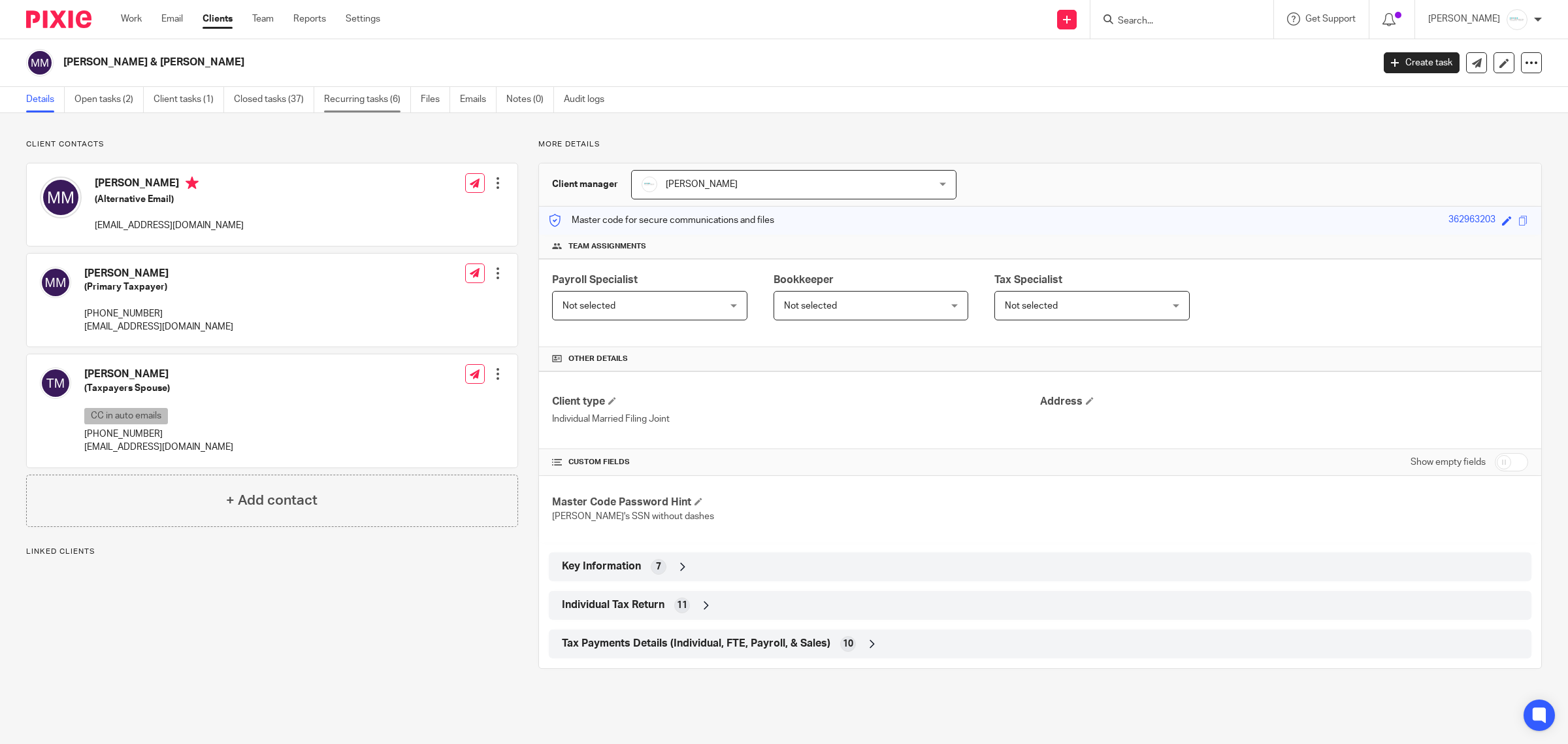
click at [332, 95] on link "Recurring tasks (6)" at bounding box center [367, 100] width 87 height 25
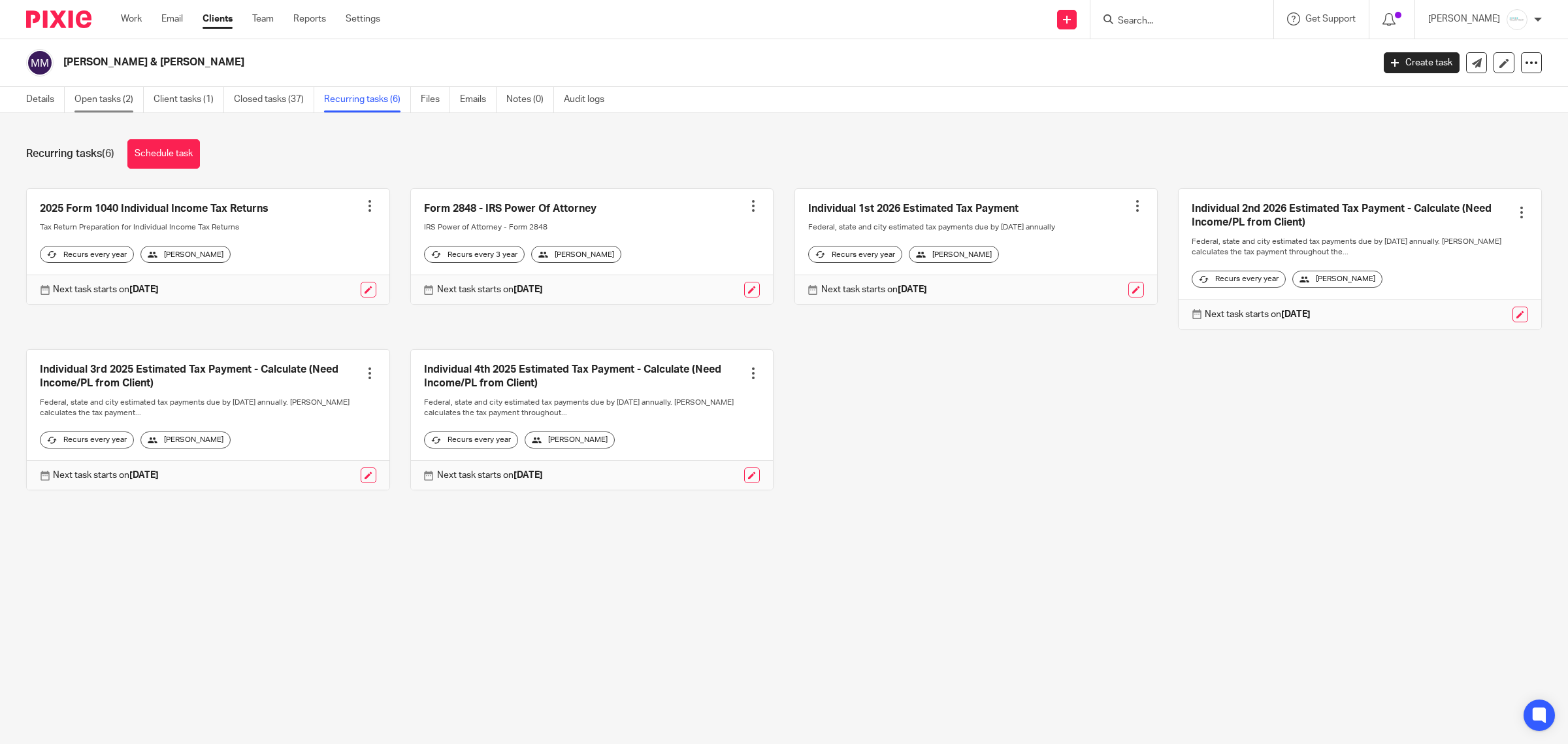
click at [99, 100] on link "Open tasks (2)" at bounding box center [108, 100] width 69 height 25
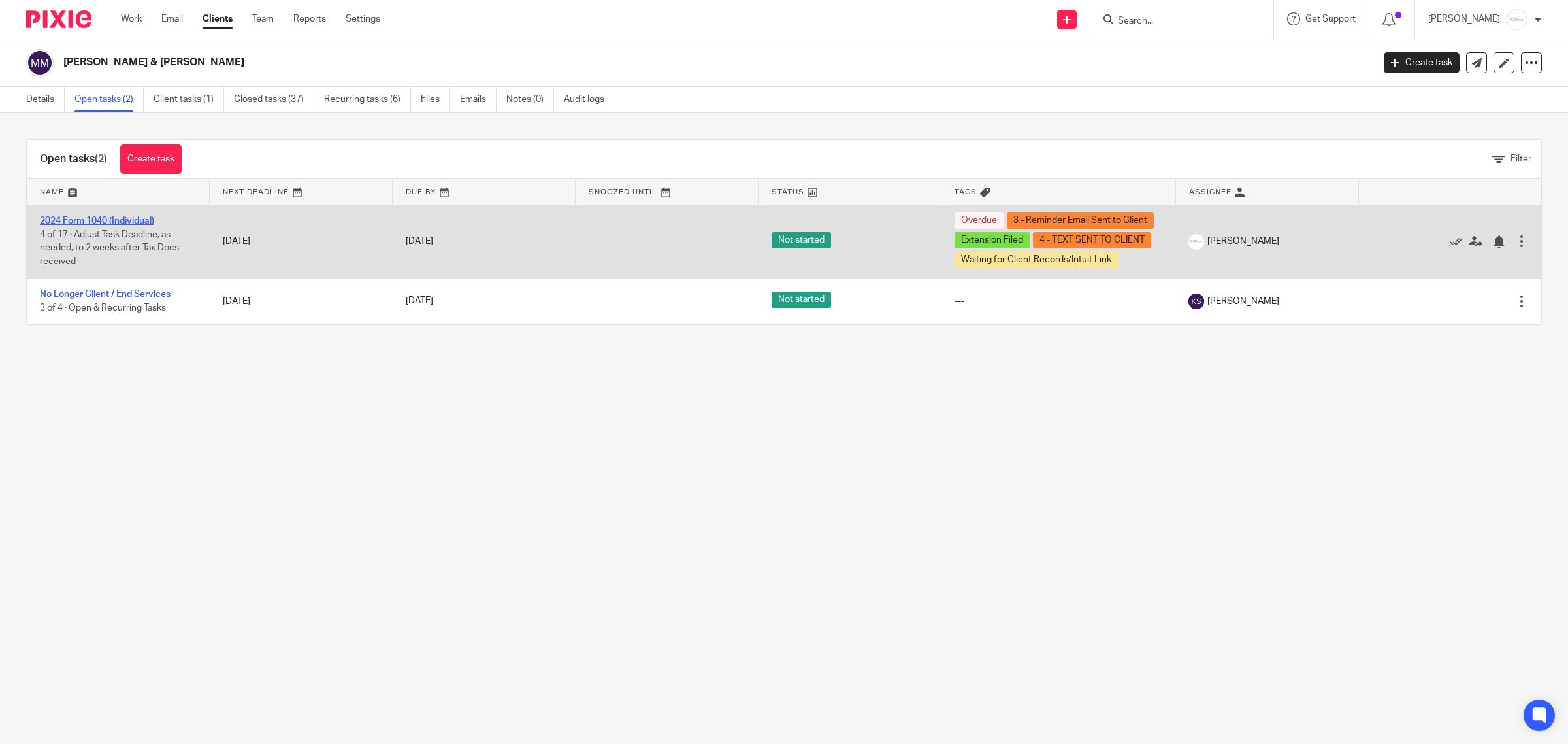
click at [121, 220] on link "2024 Form 1040 (Individual)" at bounding box center [97, 220] width 114 height 9
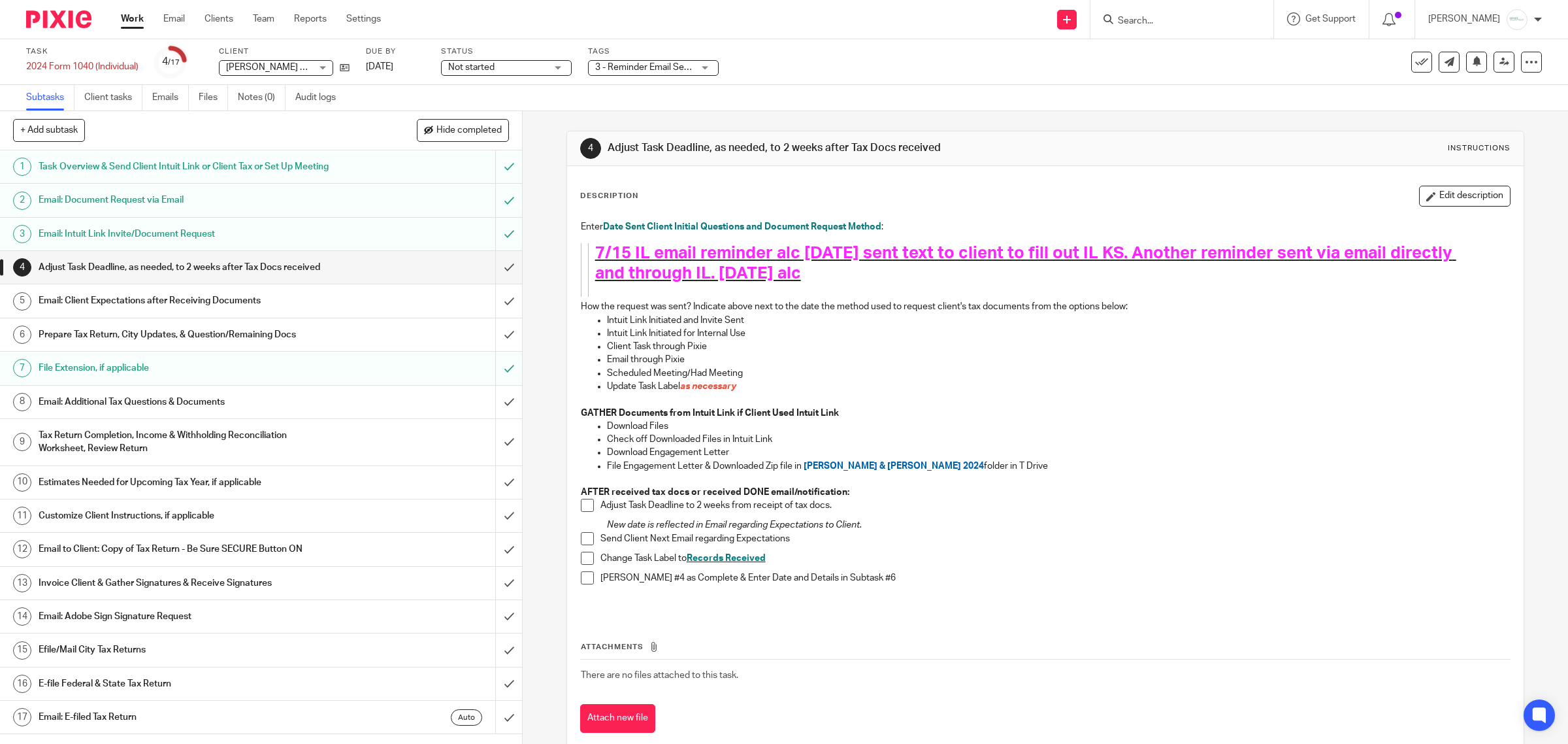
drag, startPoint x: 1429, startPoint y: 179, endPoint x: 1230, endPoint y: 211, distance: 201.6
click at [1429, 179] on div "Description Edit description Enter Date Sent Client Initial Questions and Docum…" at bounding box center [1045, 459] width 957 height 587
click at [876, 280] on h1 "7/15 IL email reminder alc 4/2/25 sent text to client to fill out IL KS. Anothe…" at bounding box center [1027, 264] width 863 height 41
click at [1442, 203] on button "Edit description" at bounding box center [1464, 197] width 91 height 21
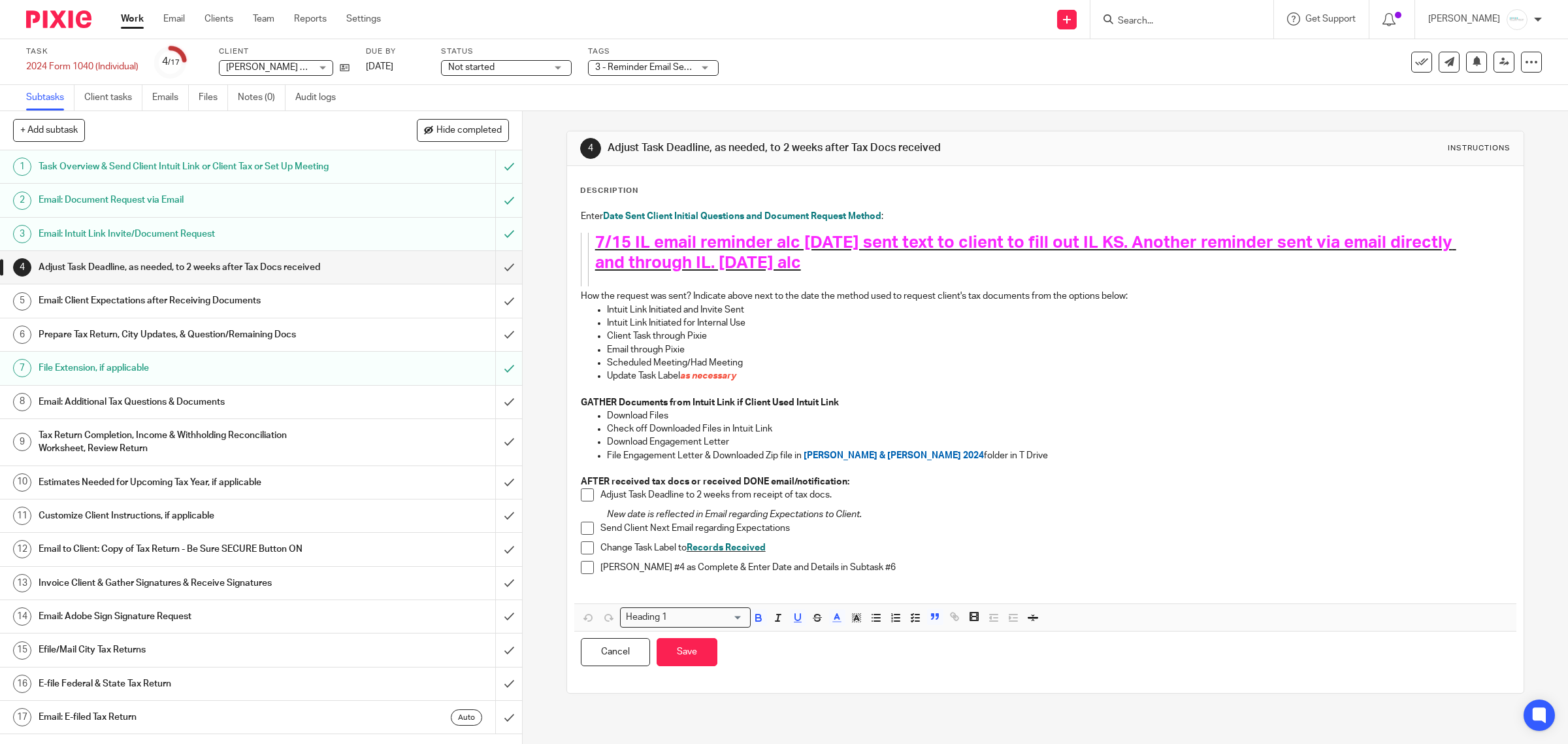
click at [877, 268] on h1 "7/15 IL email reminder alc 4/2/25 sent text to client to fill out IL KS. Anothe…" at bounding box center [1027, 253] width 863 height 41
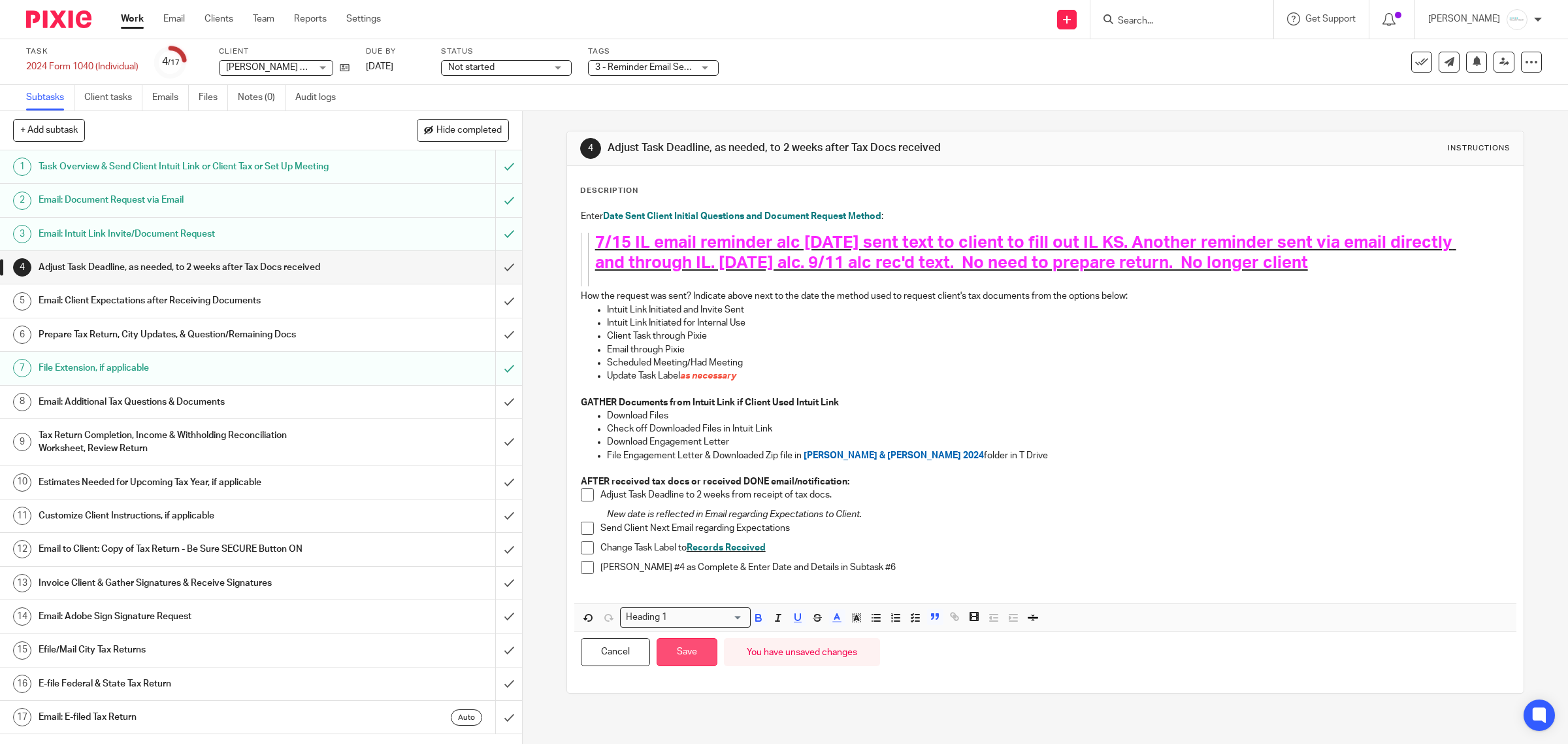
click at [677, 653] on button "Save" at bounding box center [687, 652] width 61 height 28
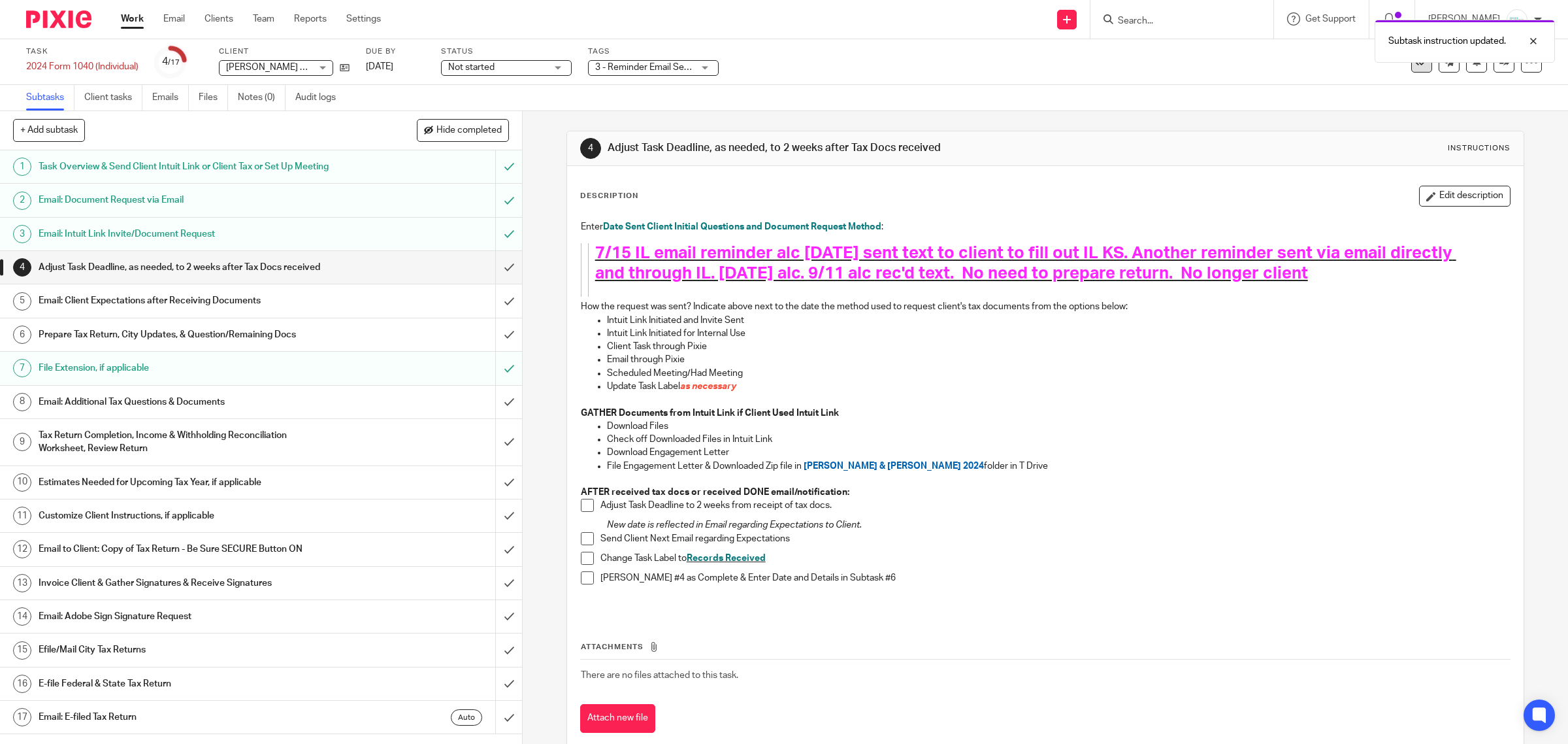
click at [1415, 64] on icon at bounding box center [1421, 62] width 13 height 13
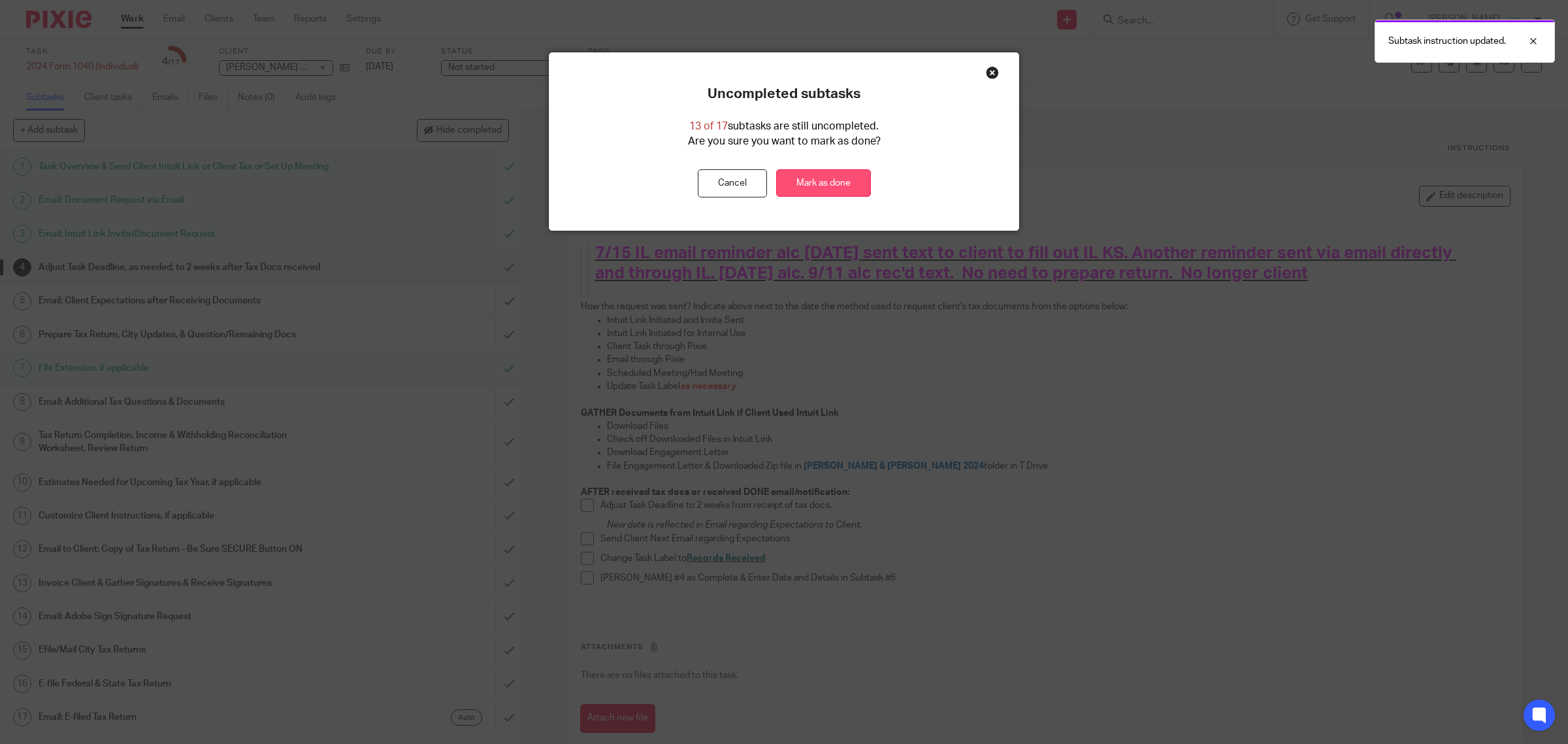
click at [815, 176] on link "Mark as done" at bounding box center [824, 184] width 95 height 28
